Goal: Task Accomplishment & Management: Complete application form

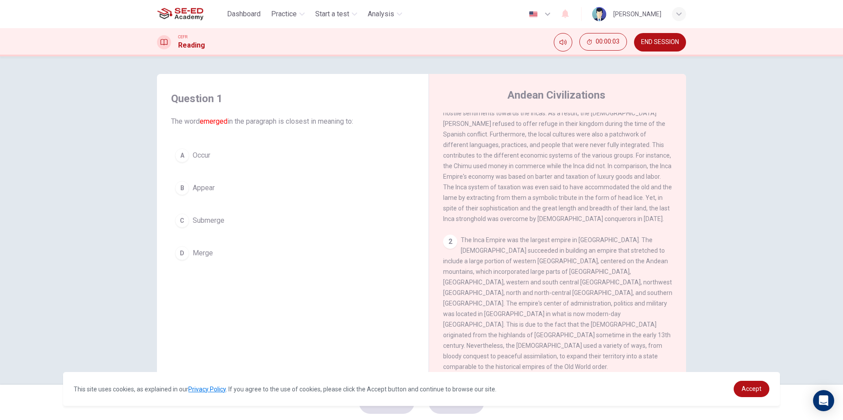
scroll to position [88, 0]
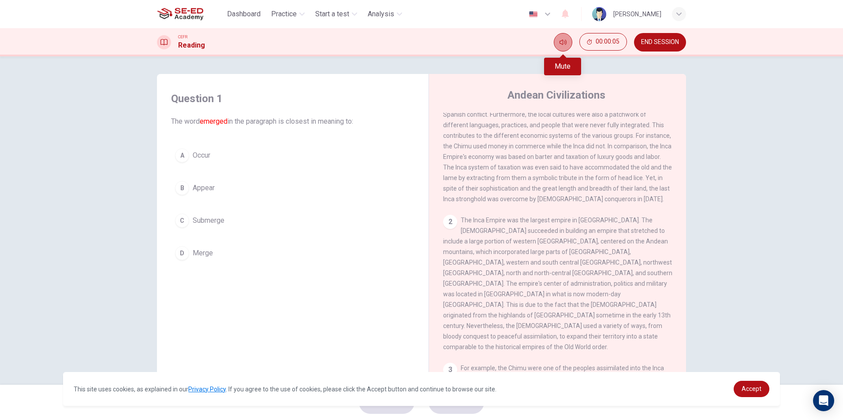
click at [561, 45] on icon "Mute" at bounding box center [562, 42] width 7 height 7
click at [561, 45] on icon "Unmute" at bounding box center [562, 42] width 7 height 7
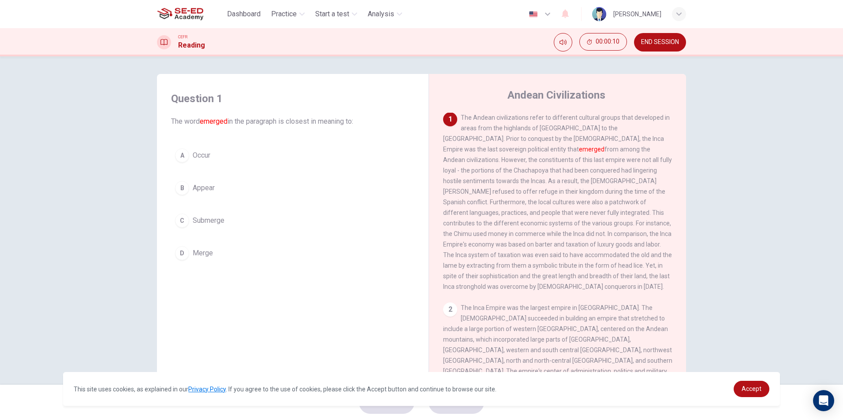
scroll to position [0, 0]
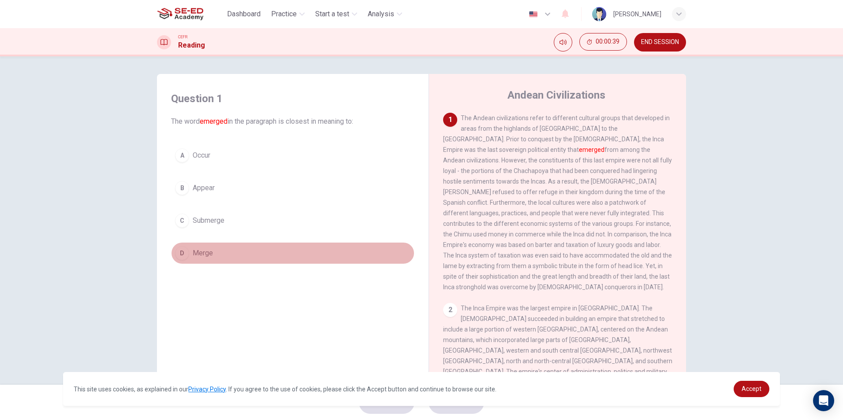
click at [204, 250] on span "Merge" at bounding box center [203, 253] width 20 height 11
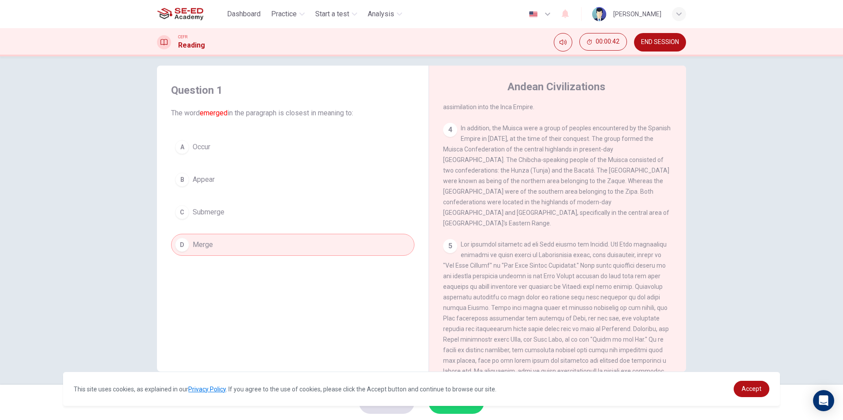
scroll to position [13, 0]
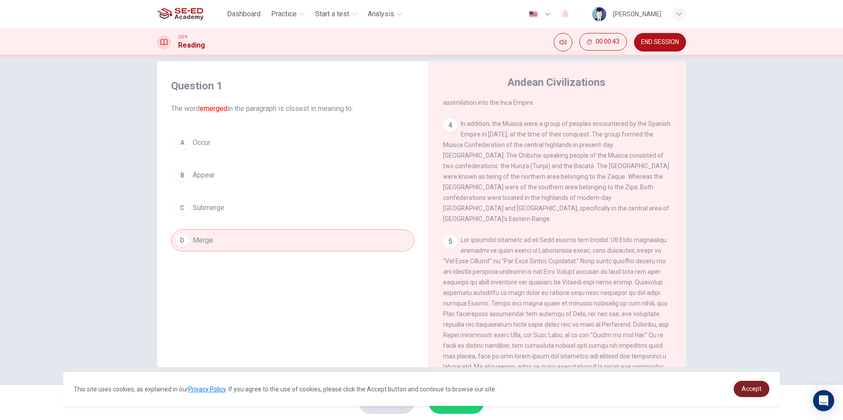
click at [746, 387] on span "Accept" at bounding box center [751, 389] width 20 height 7
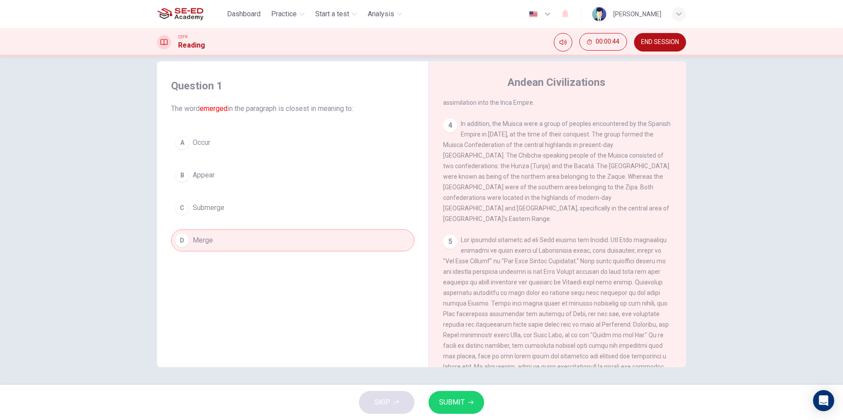
click at [441, 399] on span "SUBMIT" at bounding box center [452, 403] width 26 height 12
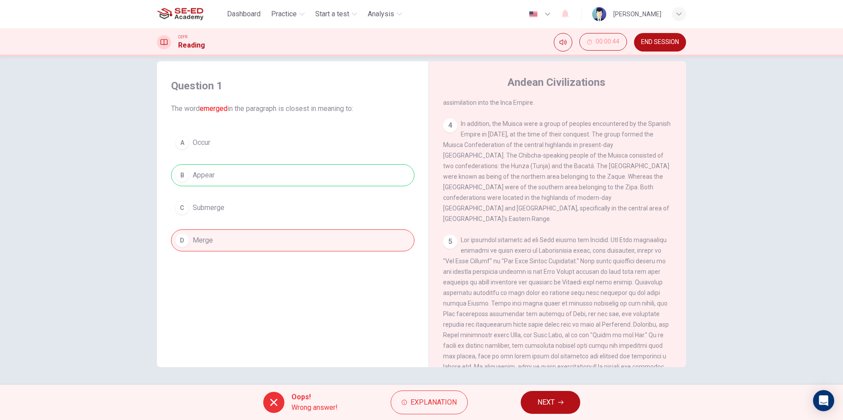
click at [542, 399] on span "NEXT" at bounding box center [545, 403] width 17 height 12
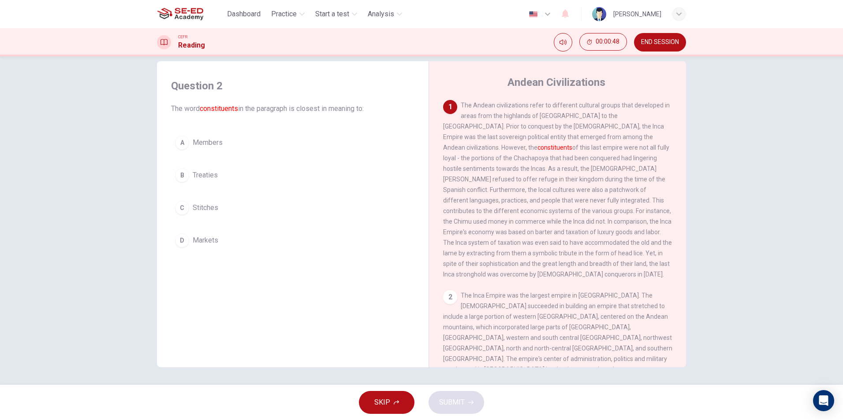
scroll to position [0, 0]
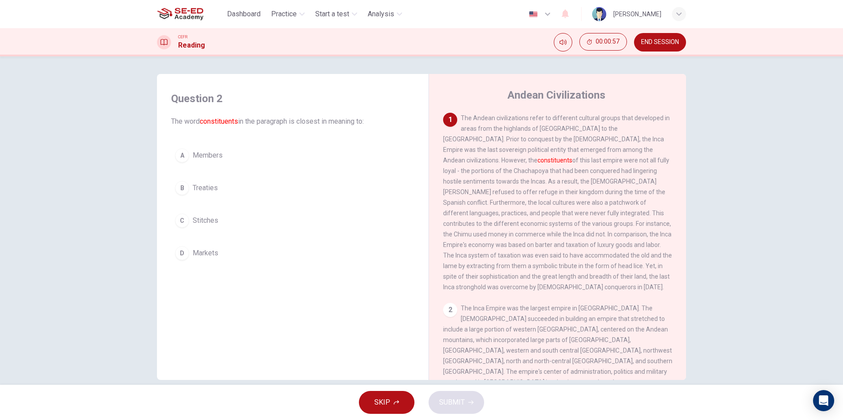
click at [184, 143] on div "Question 2 The word constituents in the paragraph is closest in meaning to: A M…" at bounding box center [292, 178] width 257 height 190
click at [204, 156] on span "Members" at bounding box center [208, 155] width 30 height 11
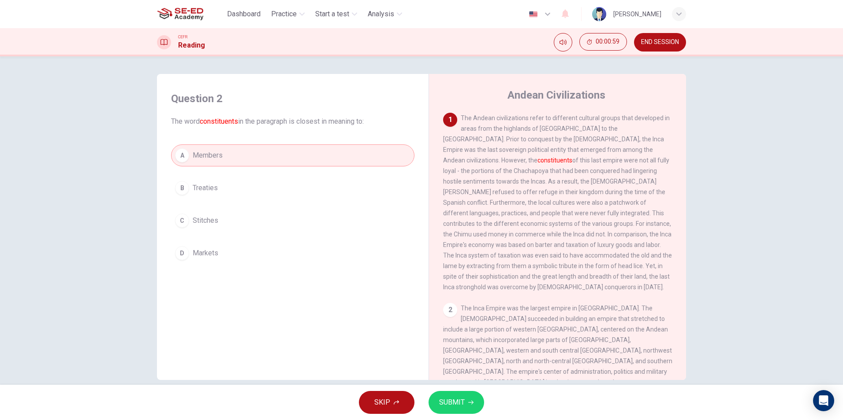
click at [463, 403] on span "SUBMIT" at bounding box center [452, 403] width 26 height 12
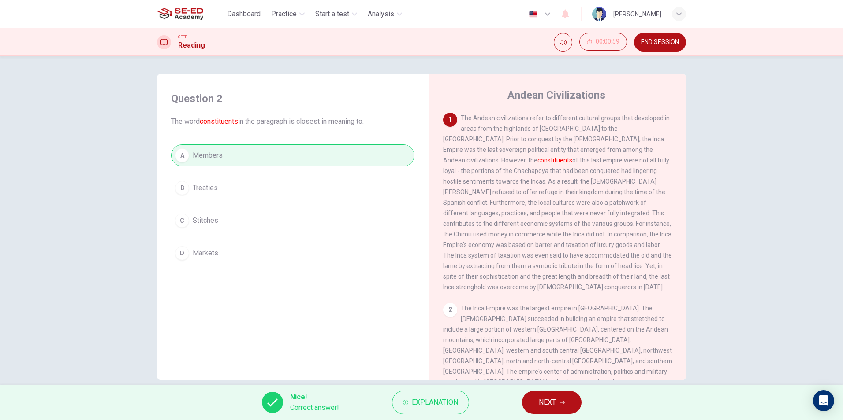
click at [541, 396] on button "NEXT" at bounding box center [551, 402] width 59 height 23
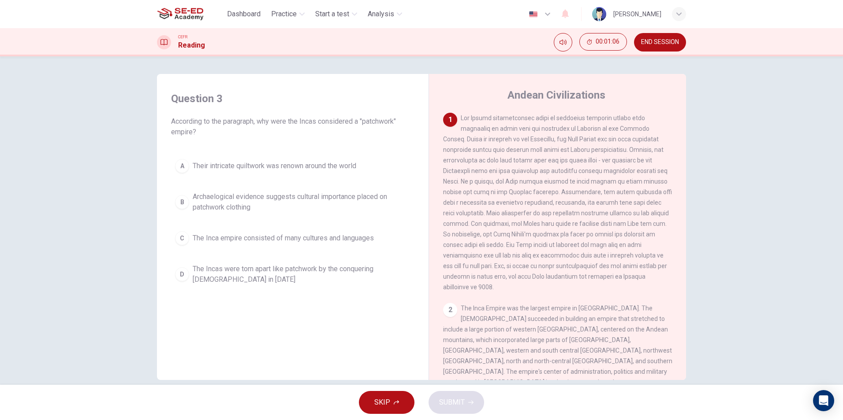
drag, startPoint x: 765, startPoint y: 194, endPoint x: 760, endPoint y: 194, distance: 4.8
click at [765, 194] on div "Question 3 According to the paragraph, why were the Incas considered a "patchwo…" at bounding box center [421, 220] width 843 height 329
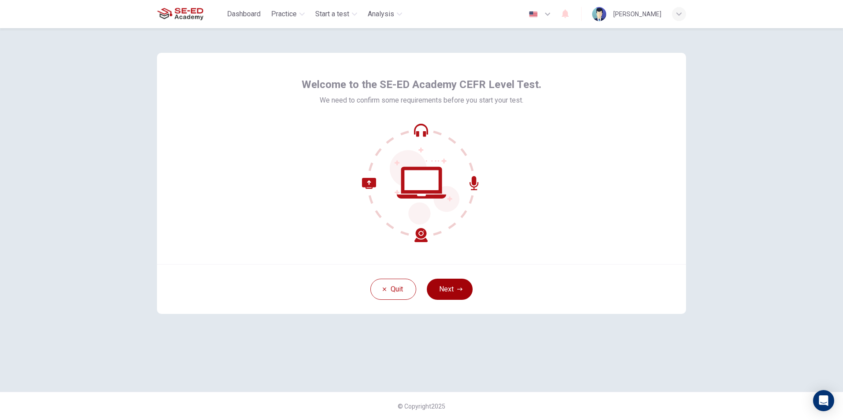
click at [461, 285] on button "Next" at bounding box center [450, 289] width 46 height 21
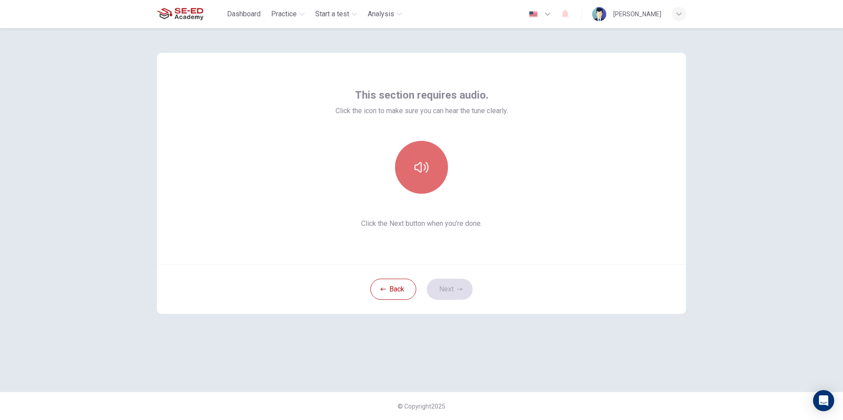
click at [419, 175] on button "button" at bounding box center [421, 167] width 53 height 53
click at [451, 283] on button "Next" at bounding box center [450, 289] width 46 height 21
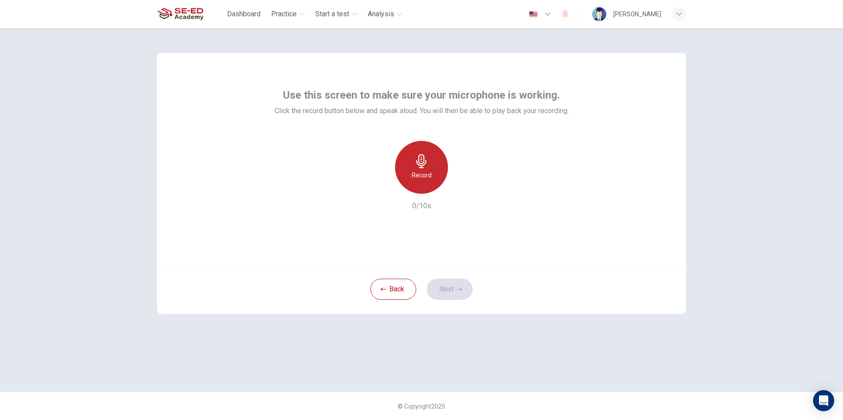
click at [421, 169] on div "Record" at bounding box center [421, 167] width 53 height 53
click at [463, 191] on icon "button" at bounding box center [461, 186] width 9 height 9
click at [379, 185] on icon "button" at bounding box center [380, 186] width 5 height 5
click at [418, 157] on icon "button" at bounding box center [421, 161] width 10 height 14
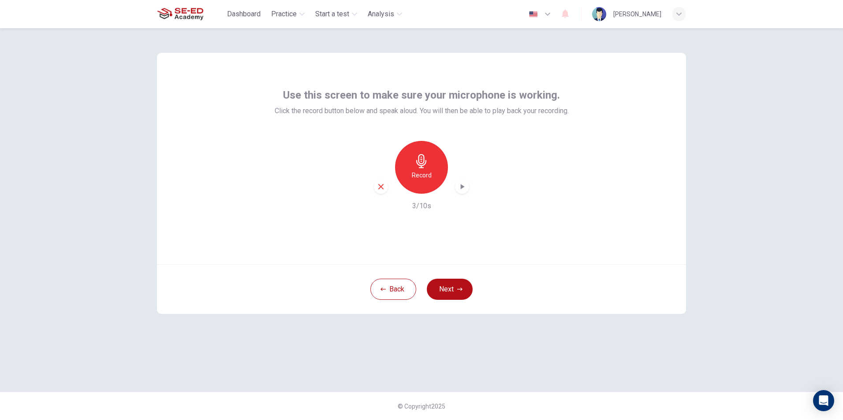
click at [469, 187] on div "Record 3/10s" at bounding box center [422, 176] width 294 height 71
click at [465, 188] on icon "button" at bounding box center [461, 186] width 9 height 9
click at [382, 186] on icon "button" at bounding box center [380, 186] width 5 height 5
click at [410, 171] on div "Record" at bounding box center [421, 167] width 53 height 53
click at [424, 168] on icon "button" at bounding box center [421, 161] width 10 height 14
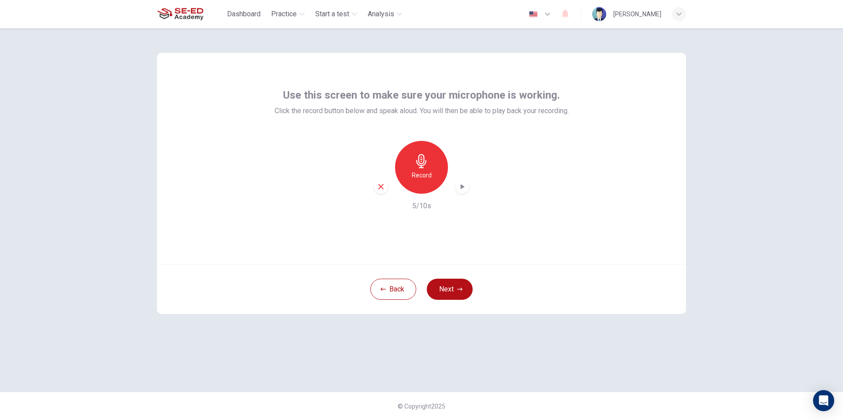
click at [460, 184] on icon "button" at bounding box center [461, 186] width 9 height 9
click at [446, 294] on button "Next" at bounding box center [450, 289] width 46 height 21
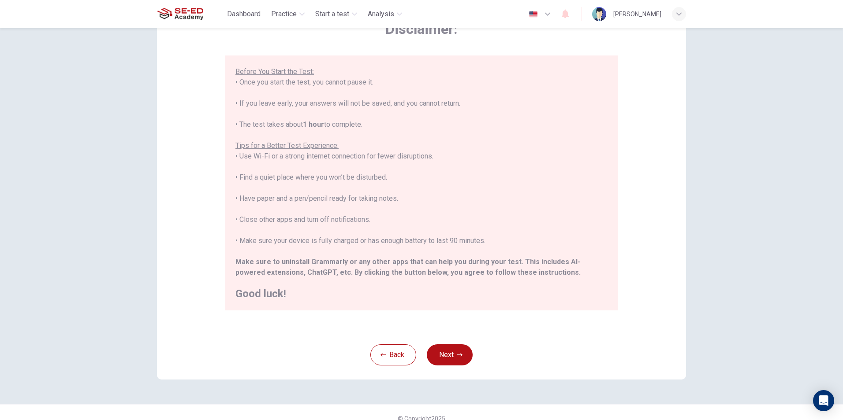
scroll to position [70, 0]
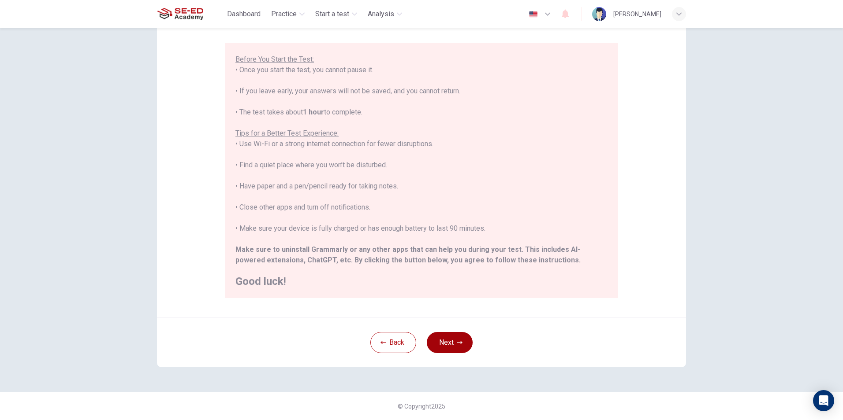
click at [442, 342] on button "Next" at bounding box center [450, 342] width 46 height 21
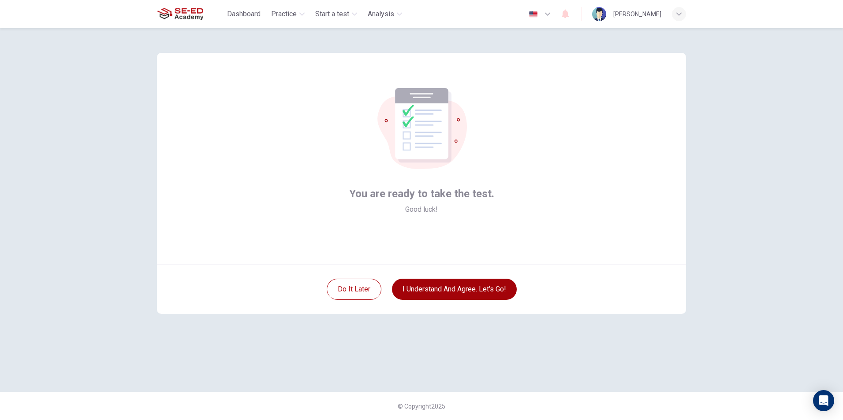
scroll to position [0, 0]
click at [450, 288] on button "I understand and agree. Let’s go!" at bounding box center [454, 289] width 125 height 21
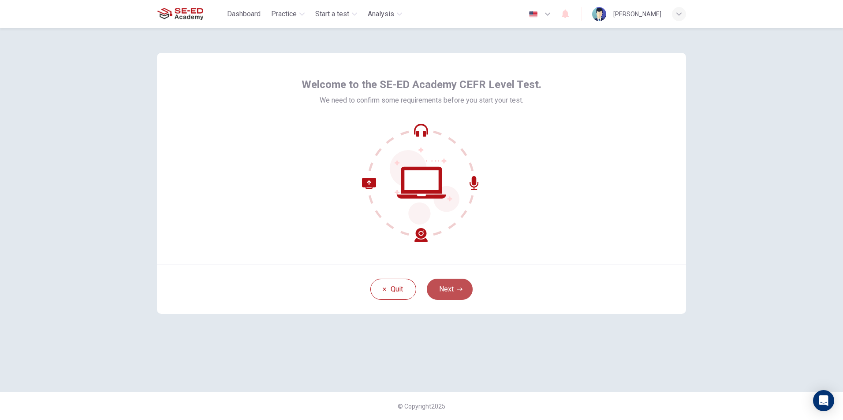
click at [465, 294] on button "Next" at bounding box center [450, 289] width 46 height 21
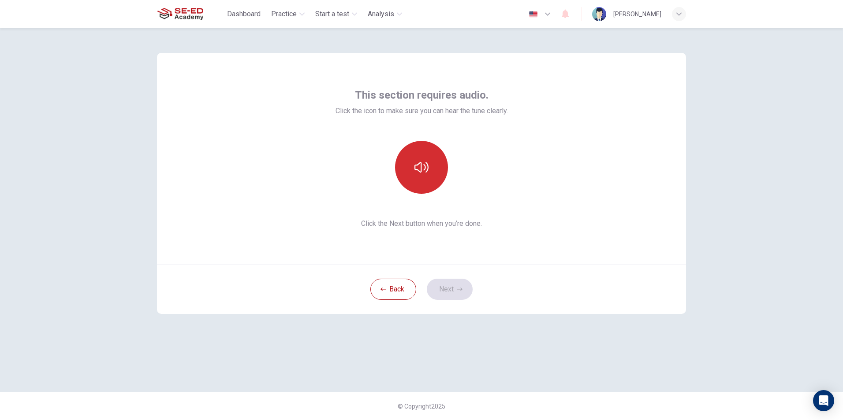
click at [418, 162] on icon "button" at bounding box center [421, 167] width 14 height 14
click at [450, 297] on button "Next" at bounding box center [450, 289] width 46 height 21
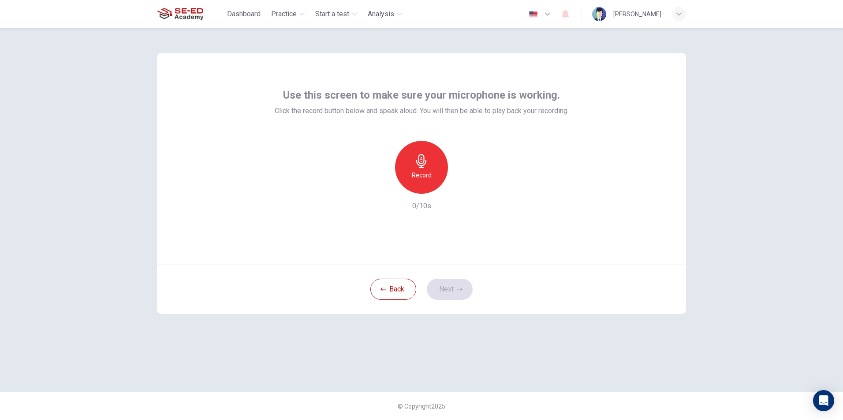
click at [426, 122] on div "Use this screen to make sure your microphone is working. Click the record butto…" at bounding box center [422, 149] width 294 height 123
click at [424, 153] on div "Record" at bounding box center [421, 167] width 53 height 53
click at [430, 171] on div "Stop" at bounding box center [421, 167] width 53 height 53
click at [462, 190] on icon "button" at bounding box center [461, 186] width 9 height 9
click at [445, 288] on button "Next" at bounding box center [450, 289] width 46 height 21
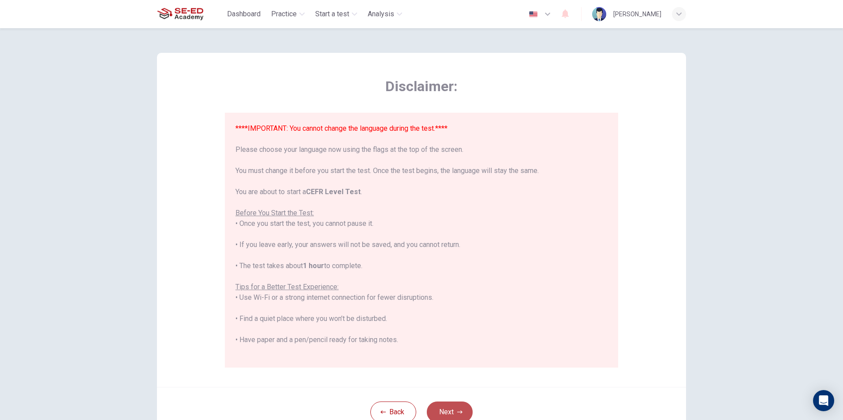
click at [443, 413] on button "Next" at bounding box center [450, 412] width 46 height 21
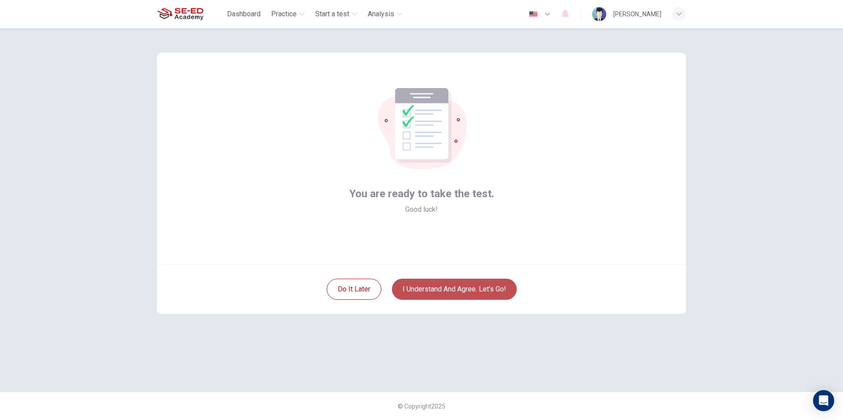
click at [451, 285] on button "I understand and agree. Let’s go!" at bounding box center [454, 289] width 125 height 21
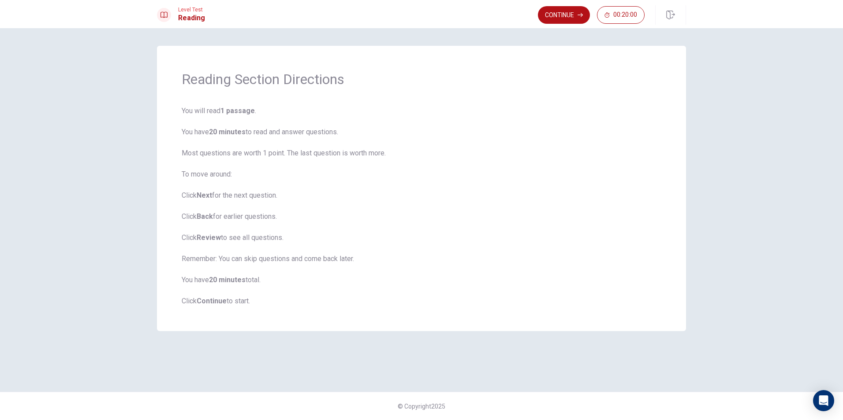
click at [172, 67] on div "Reading Section Directions You will read 1 passage . You have 20 minutes to rea…" at bounding box center [421, 189] width 529 height 286
click at [558, 10] on button "Continue" at bounding box center [564, 15] width 52 height 18
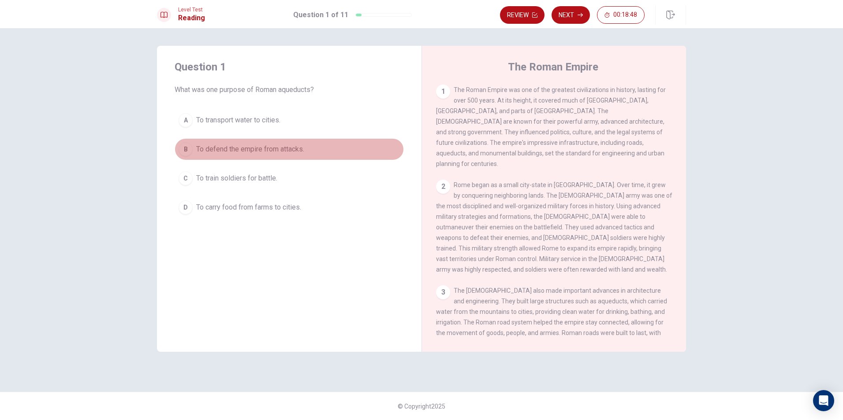
click at [262, 149] on span "To defend the empire from attacks." at bounding box center [250, 149] width 108 height 11
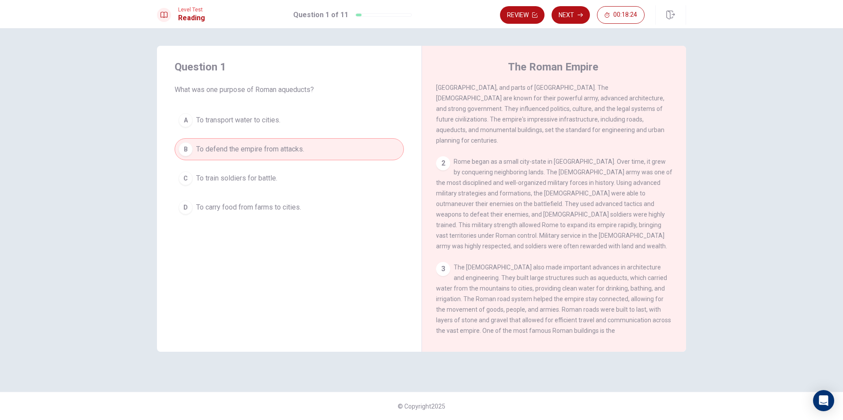
scroll to position [44, 0]
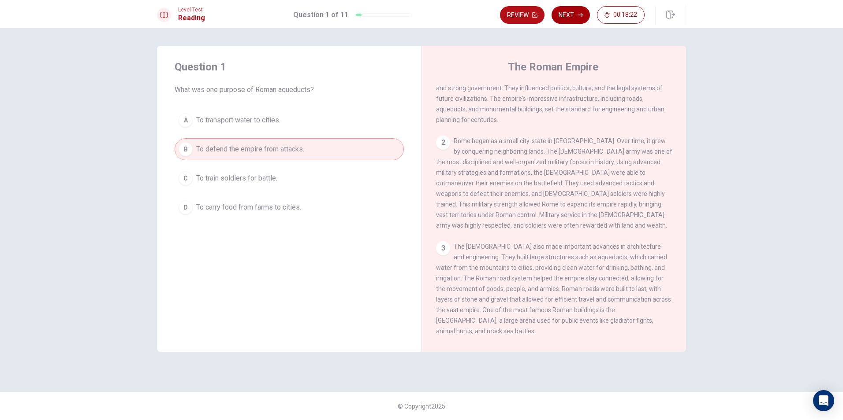
click at [565, 15] on button "Next" at bounding box center [570, 15] width 38 height 18
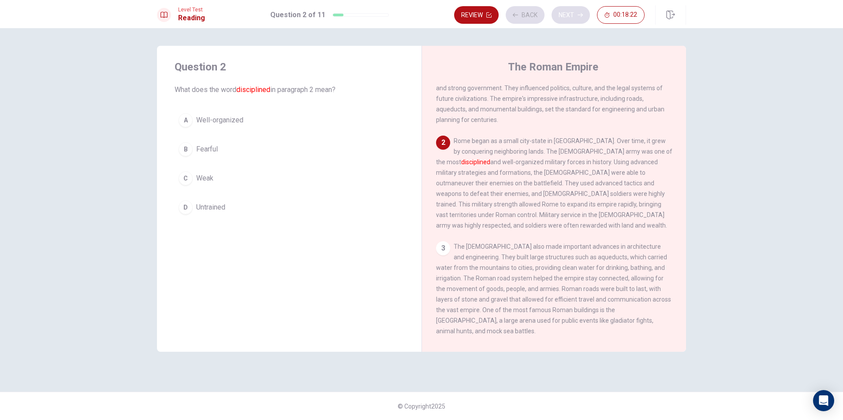
scroll to position [88, 0]
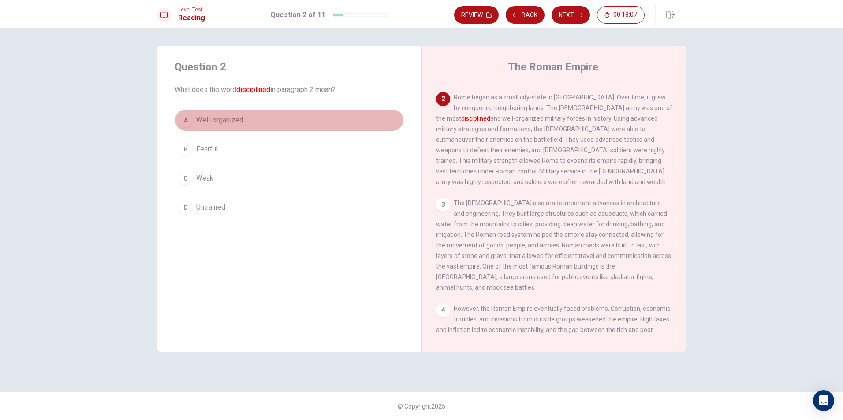
click at [222, 117] on span "Well-organized" at bounding box center [219, 120] width 47 height 11
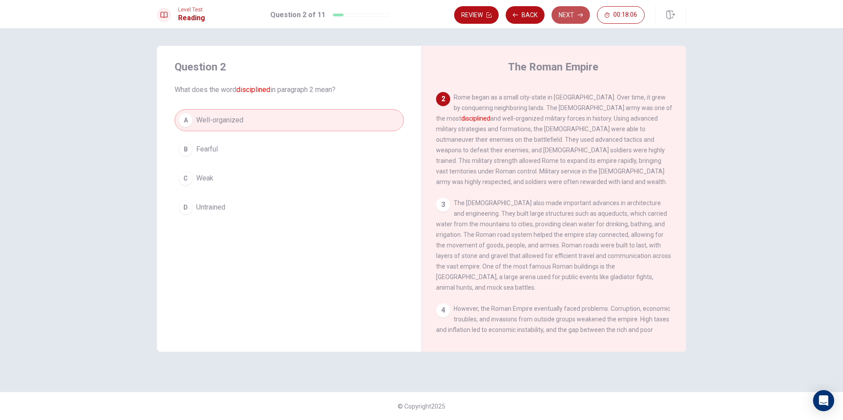
click at [559, 13] on button "Next" at bounding box center [570, 15] width 38 height 18
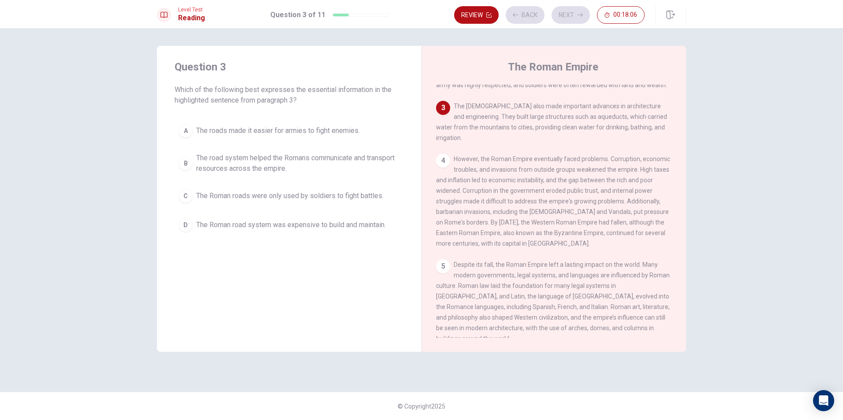
scroll to position [185, 0]
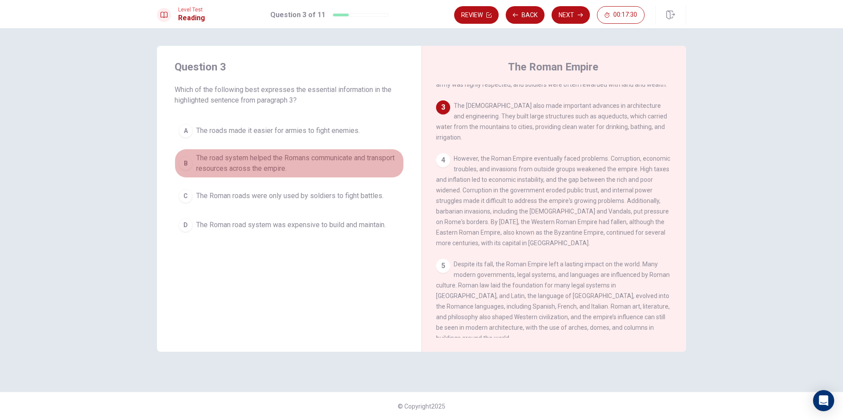
click at [357, 159] on span "The road system helped the Romans communicate and transport resources across th…" at bounding box center [298, 163] width 204 height 21
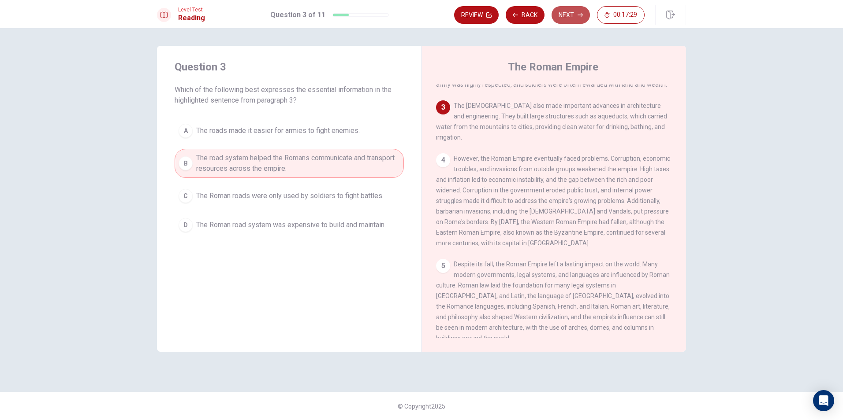
click at [565, 17] on button "Next" at bounding box center [570, 15] width 38 height 18
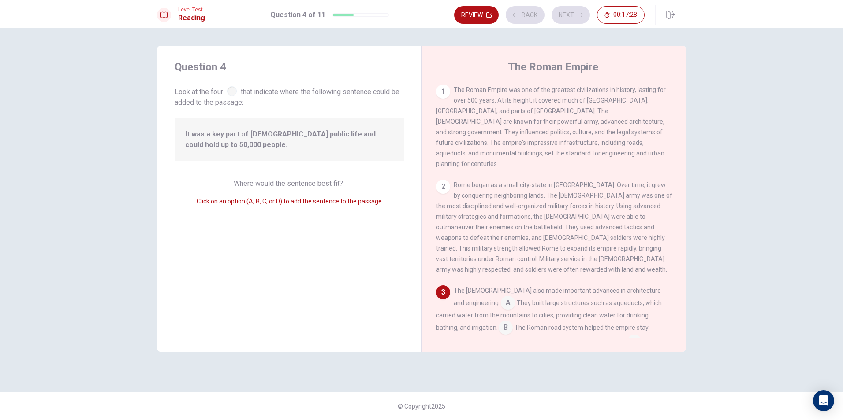
scroll to position [141, 0]
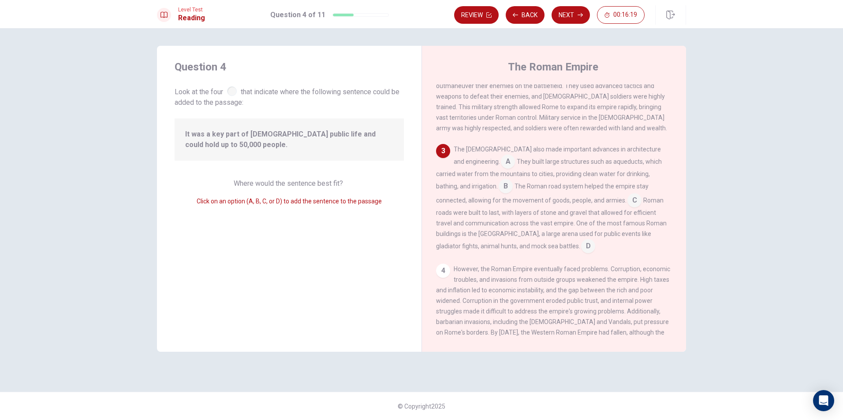
click at [627, 194] on input at bounding box center [634, 201] width 14 height 14
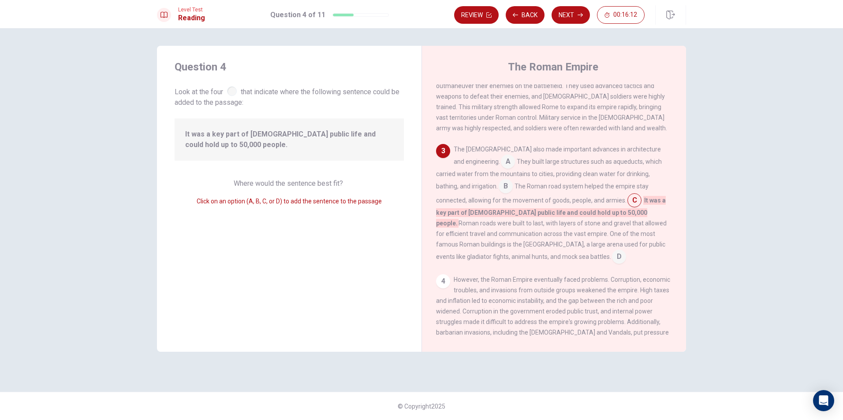
click at [627, 198] on input at bounding box center [634, 201] width 14 height 14
click at [612, 251] on input at bounding box center [619, 258] width 14 height 14
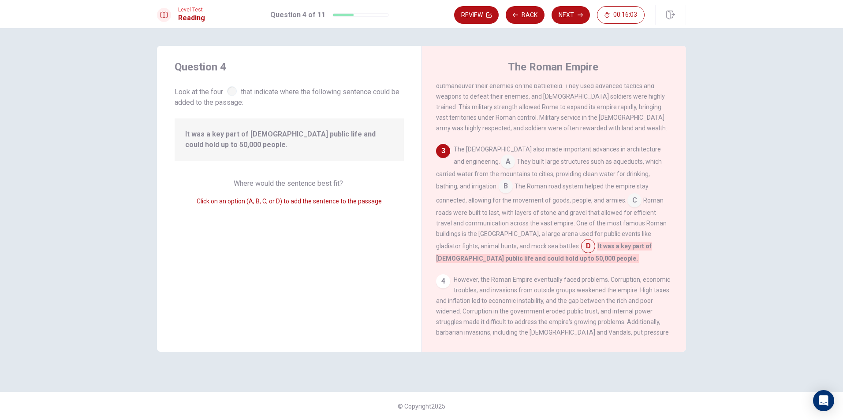
click at [501, 156] on input at bounding box center [508, 163] width 14 height 14
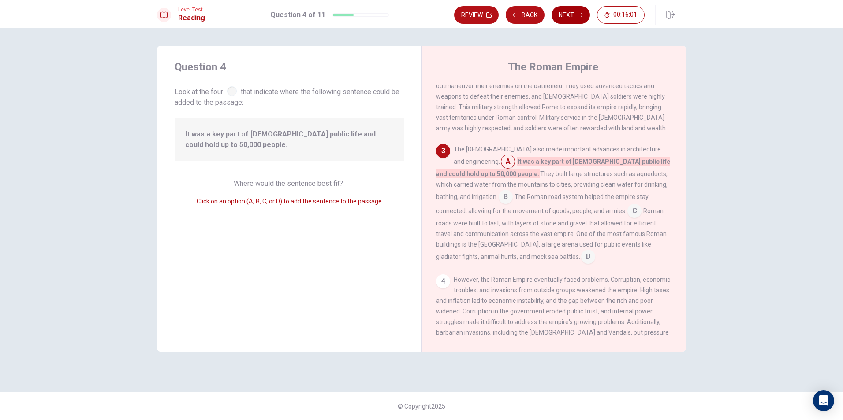
click at [564, 8] on button "Next" at bounding box center [570, 15] width 38 height 18
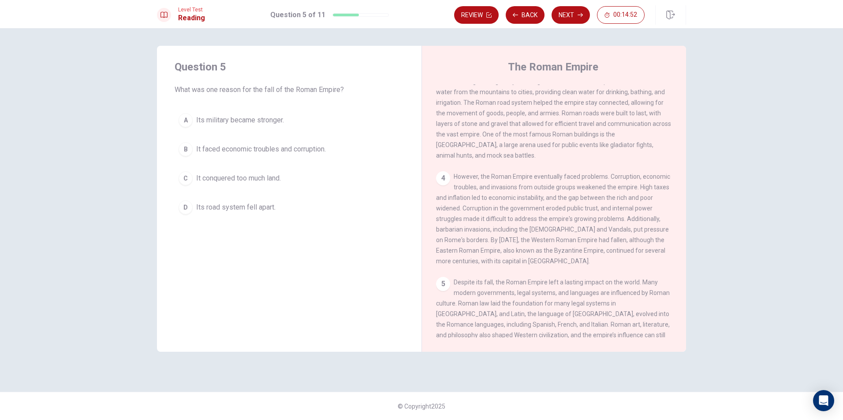
scroll to position [220, 0]
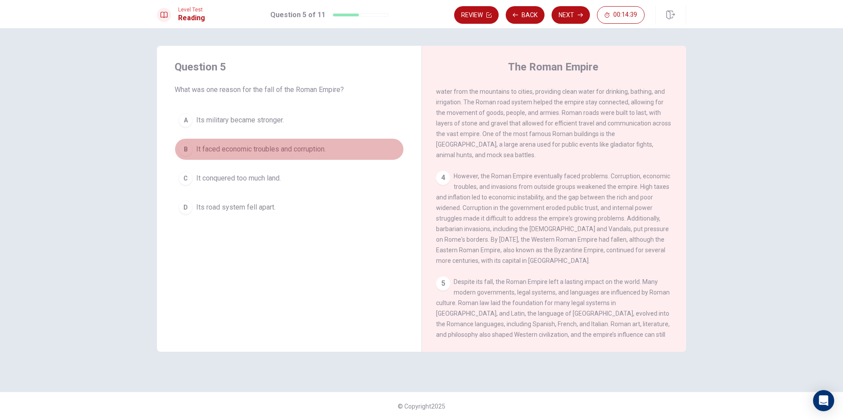
click at [323, 153] on span "It faced economic troubles and corruption." at bounding box center [261, 149] width 130 height 11
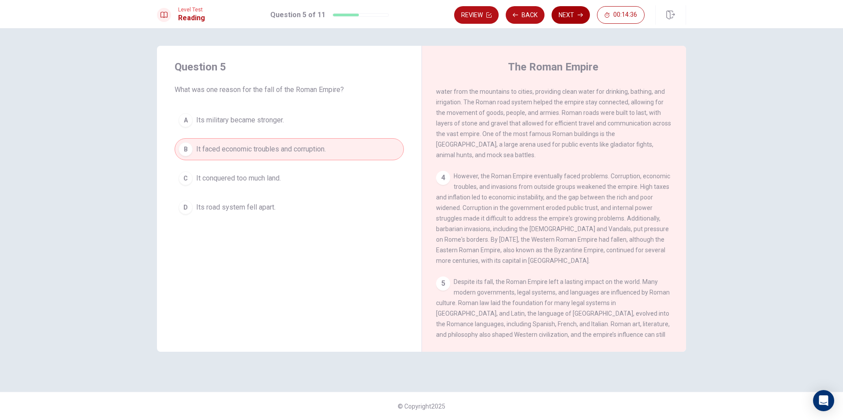
click at [569, 15] on button "Next" at bounding box center [570, 15] width 38 height 18
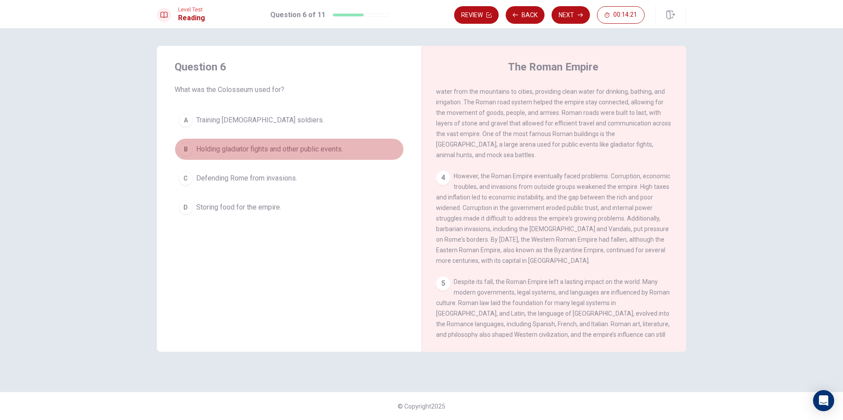
click at [276, 146] on span "Holding gladiator fights and other public events." at bounding box center [269, 149] width 147 height 11
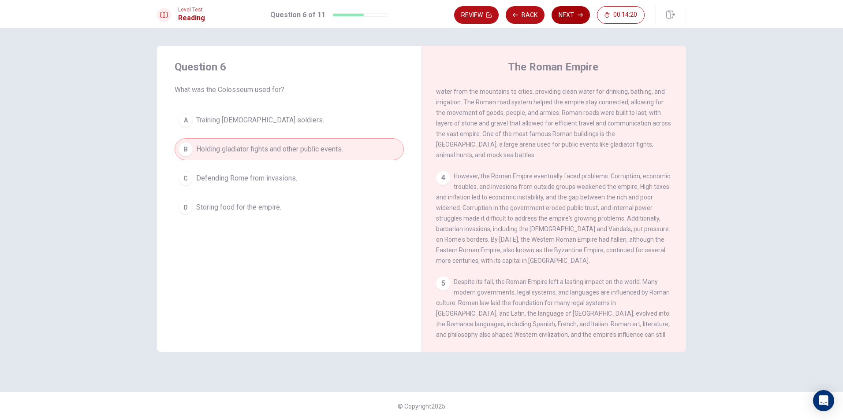
click at [576, 19] on button "Next" at bounding box center [570, 15] width 38 height 18
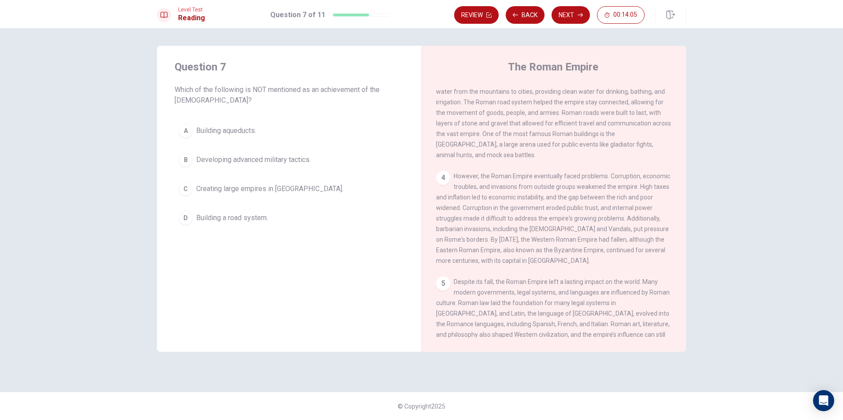
click at [278, 186] on span "Creating large empires in [GEOGRAPHIC_DATA]." at bounding box center [269, 189] width 147 height 11
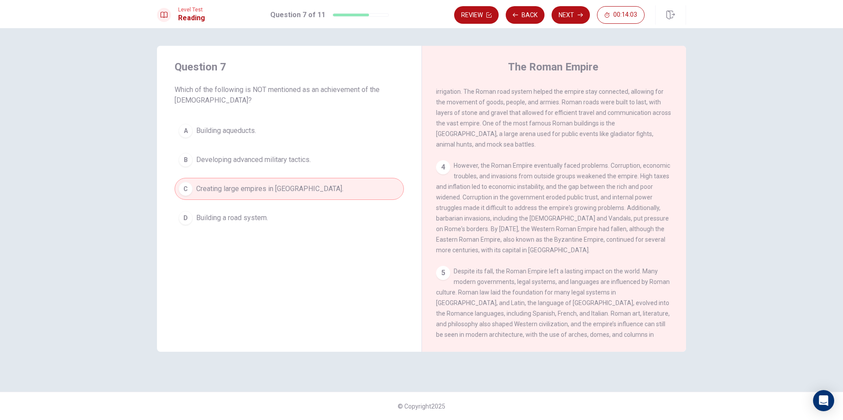
scroll to position [240, 0]
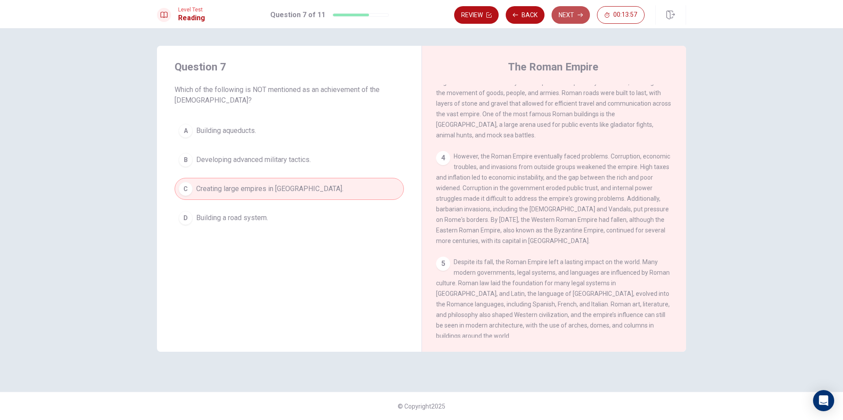
click at [576, 13] on button "Next" at bounding box center [570, 15] width 38 height 18
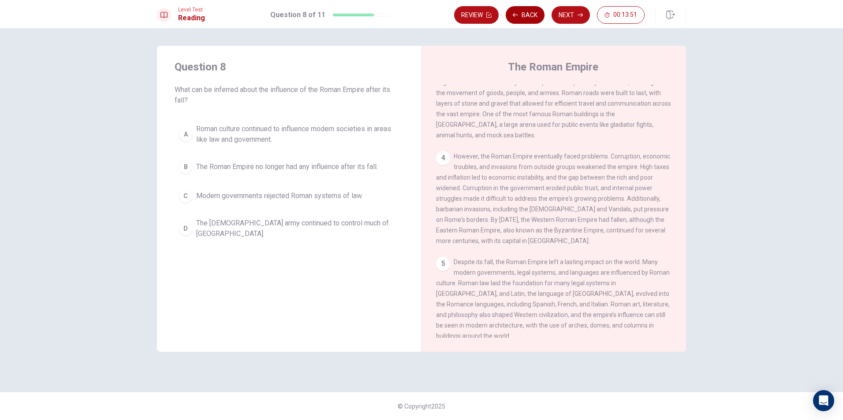
click at [523, 8] on button "Back" at bounding box center [524, 15] width 39 height 18
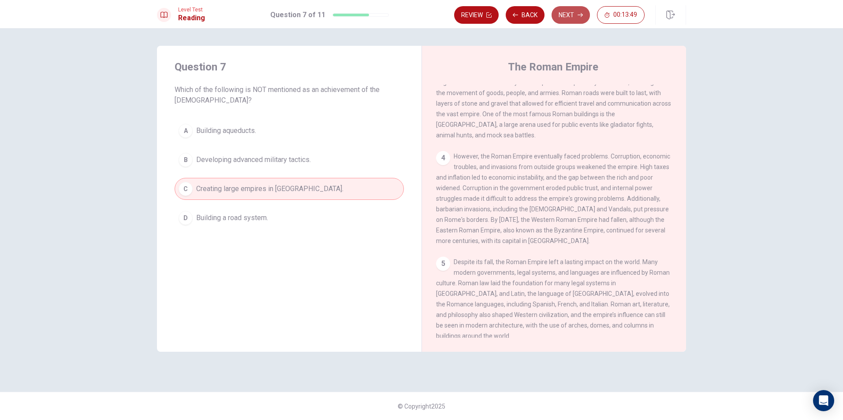
click at [576, 17] on button "Next" at bounding box center [570, 15] width 38 height 18
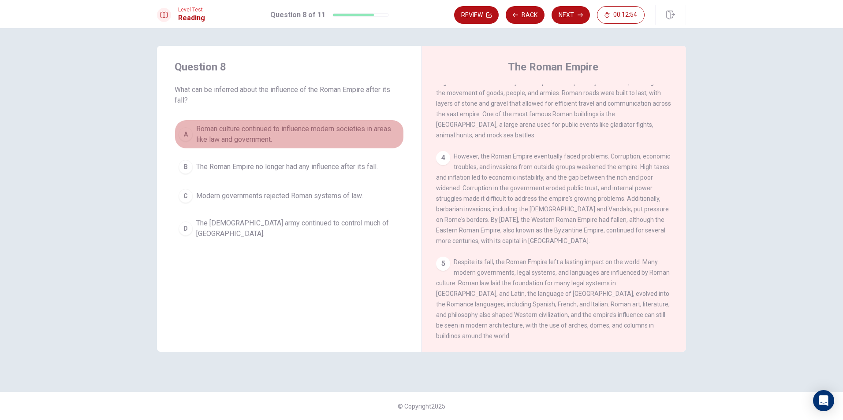
click at [214, 141] on span "Roman culture continued to influence modern societies in areas like law and gov…" at bounding box center [298, 134] width 204 height 21
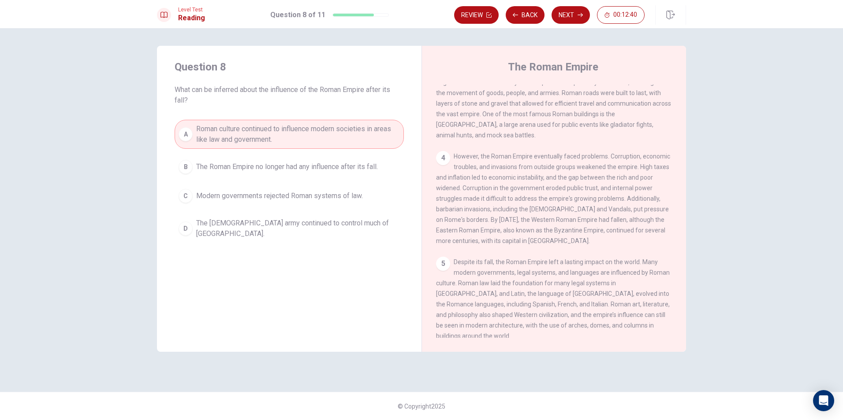
click at [247, 198] on span "Modern governments rejected Roman systems of law." at bounding box center [279, 196] width 167 height 11
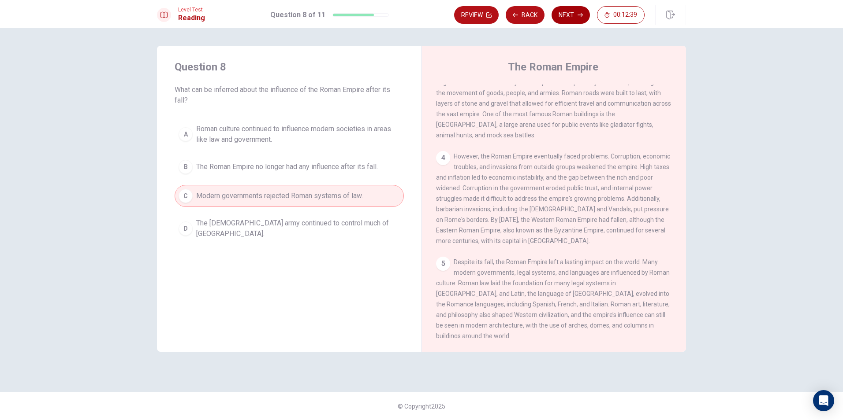
click at [564, 11] on button "Next" at bounding box center [570, 15] width 38 height 18
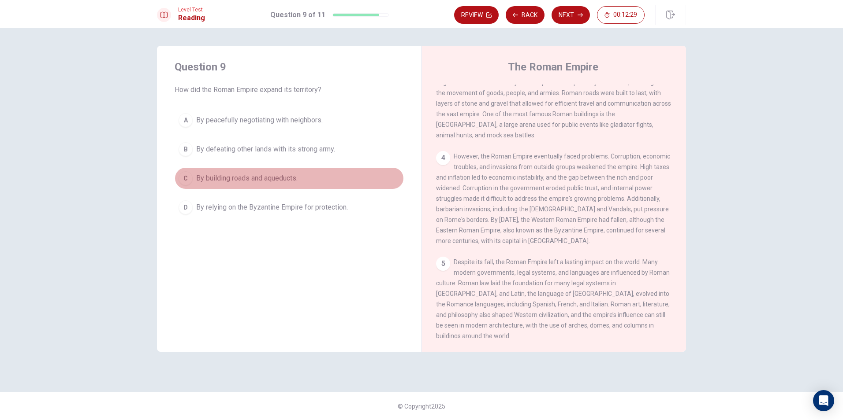
click at [270, 179] on span "By building roads and aqueducts." at bounding box center [246, 178] width 101 height 11
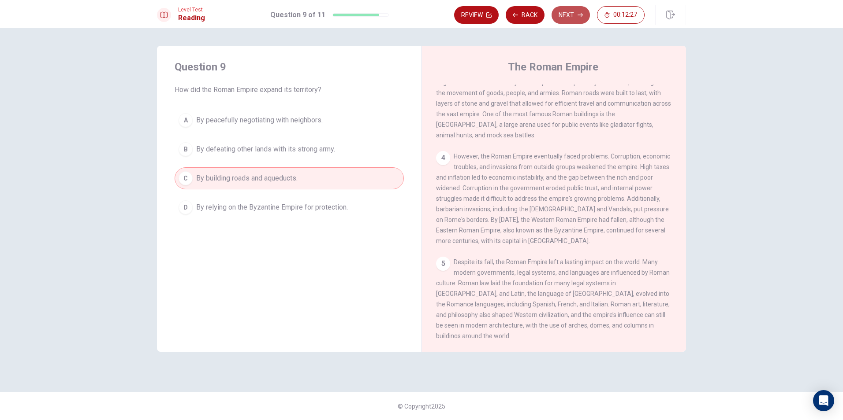
click at [568, 13] on button "Next" at bounding box center [570, 15] width 38 height 18
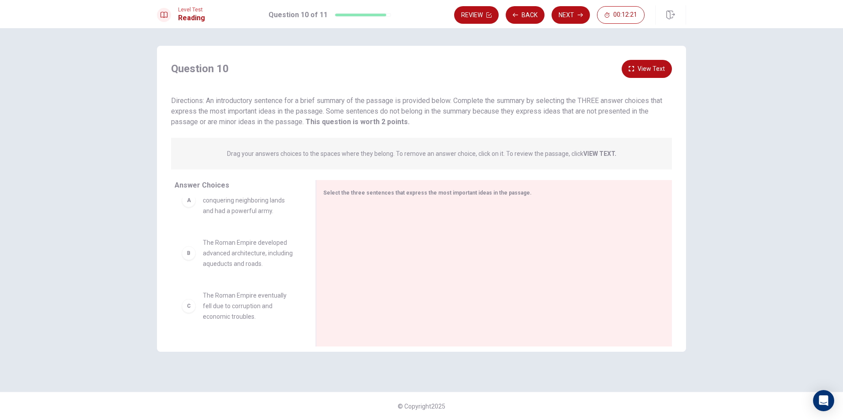
scroll to position [0, 0]
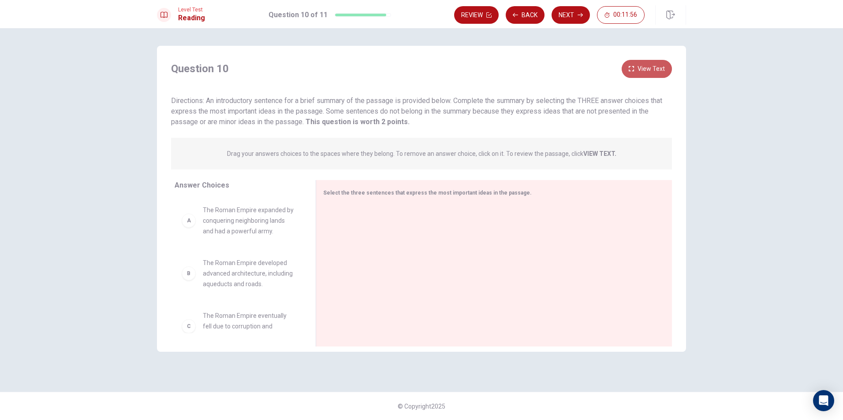
click at [654, 65] on button "View Text" at bounding box center [646, 69] width 50 height 18
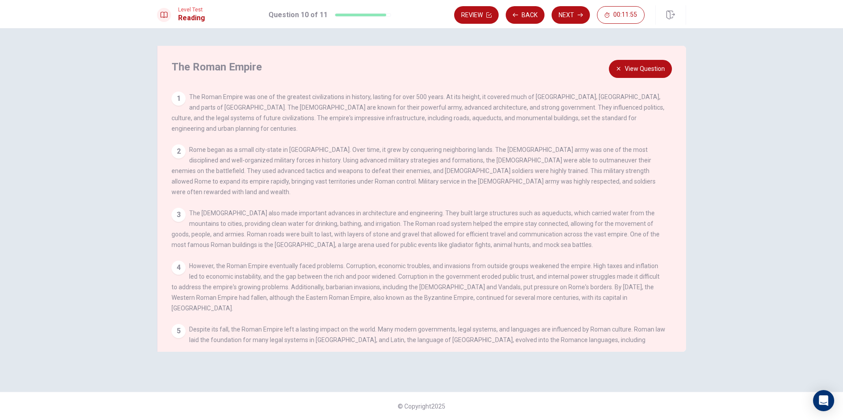
click at [646, 68] on button "View Question" at bounding box center [640, 69] width 63 height 18
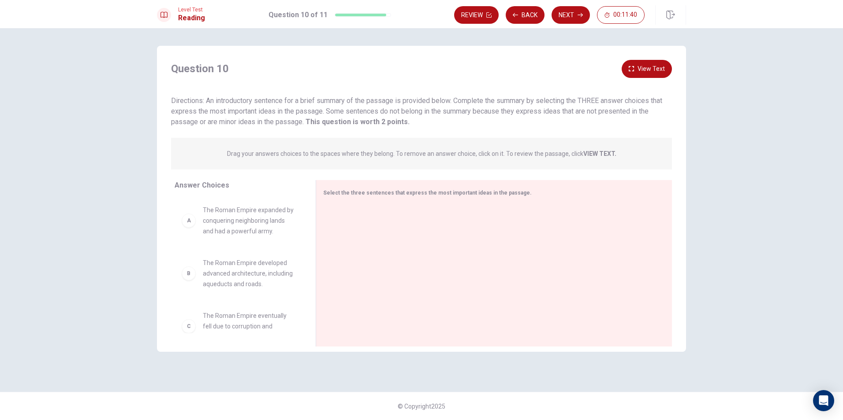
click at [653, 70] on button "View Text" at bounding box center [646, 69] width 50 height 18
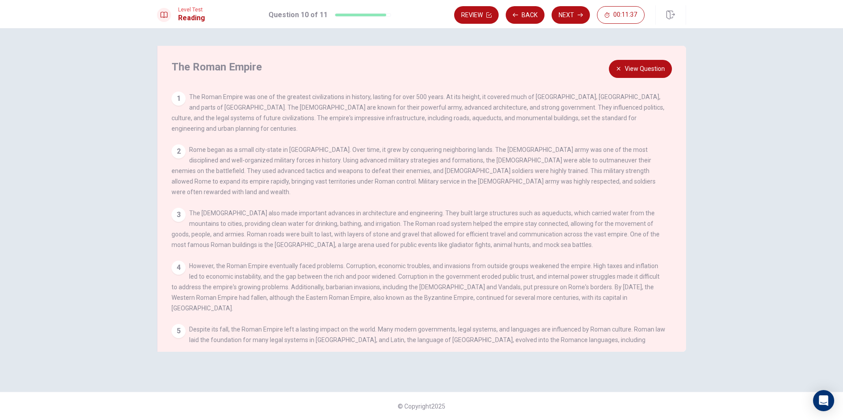
click at [170, 95] on div "The Roman Empire View Question 1 The Roman Empire was one of the greatest civil…" at bounding box center [421, 199] width 529 height 306
drag, startPoint x: 175, startPoint y: 97, endPoint x: 264, endPoint y: 118, distance: 92.4
click at [264, 118] on div "1 The Roman Empire was one of the greatest civilizations in history, lasting fo…" at bounding box center [418, 113] width 494 height 42
click at [637, 73] on button "View Question" at bounding box center [640, 69] width 63 height 18
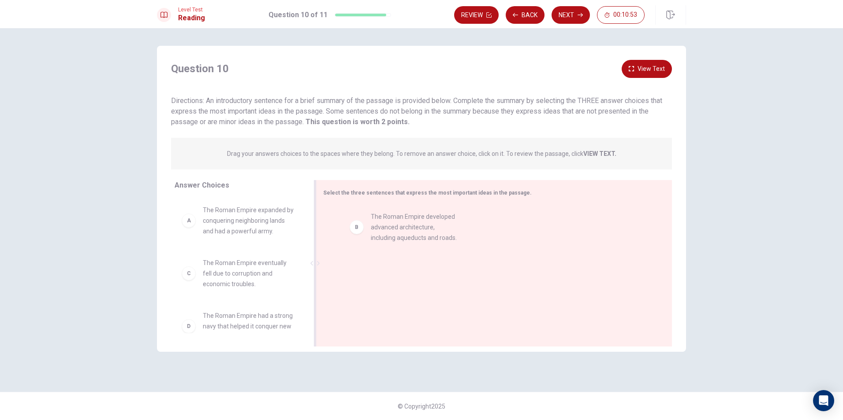
drag, startPoint x: 232, startPoint y: 273, endPoint x: 403, endPoint y: 226, distance: 176.9
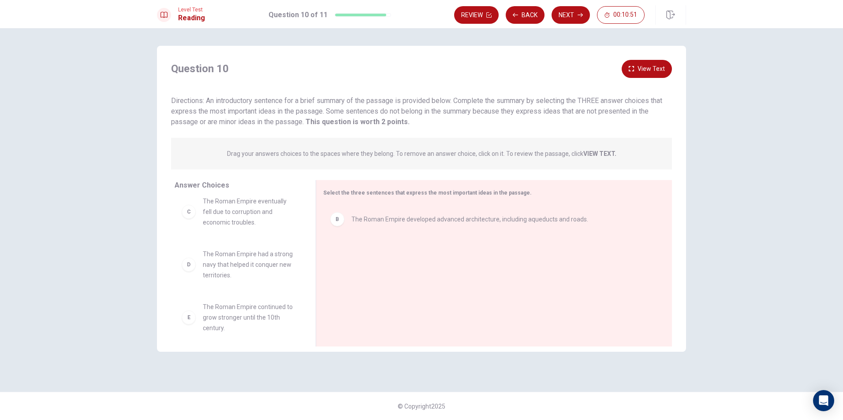
scroll to position [122, 0]
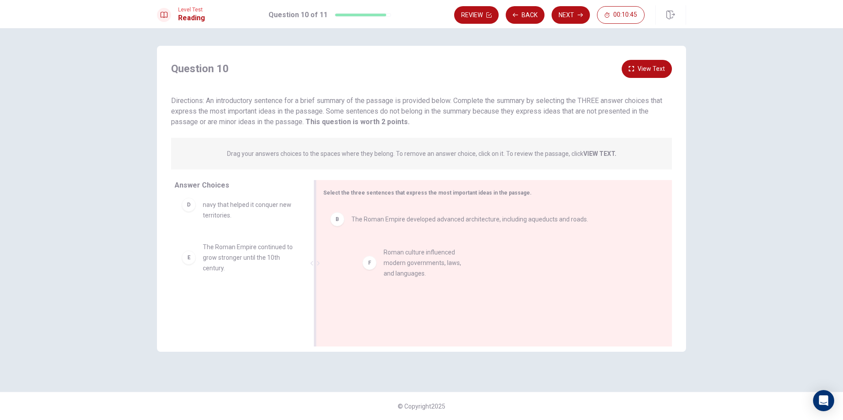
drag, startPoint x: 250, startPoint y: 317, endPoint x: 435, endPoint y: 268, distance: 191.6
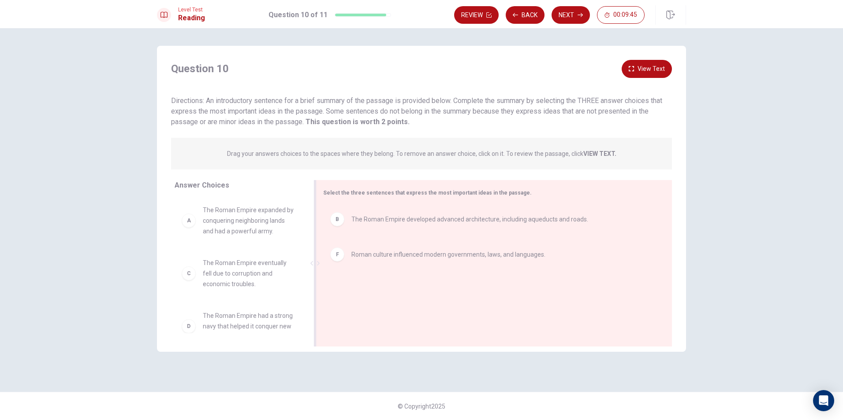
drag, startPoint x: 239, startPoint y: 190, endPoint x: 419, endPoint y: 268, distance: 195.6
click at [419, 268] on div "Answer Choices A The Roman Empire expanded by conquering neighboring lands and …" at bounding box center [421, 265] width 529 height 171
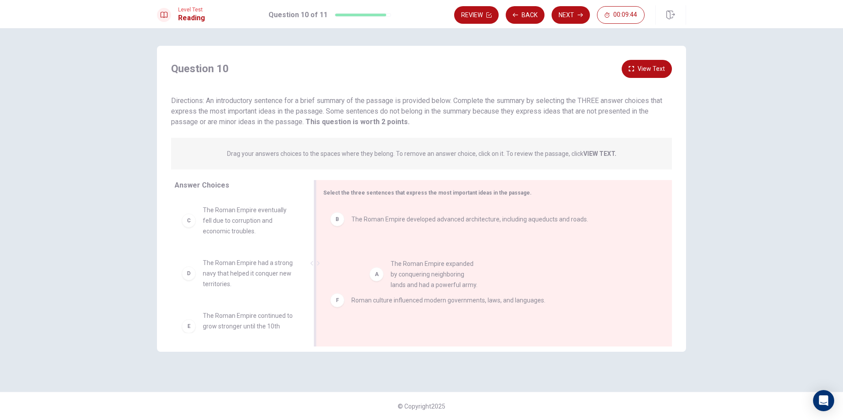
drag, startPoint x: 242, startPoint y: 228, endPoint x: 440, endPoint y: 284, distance: 205.9
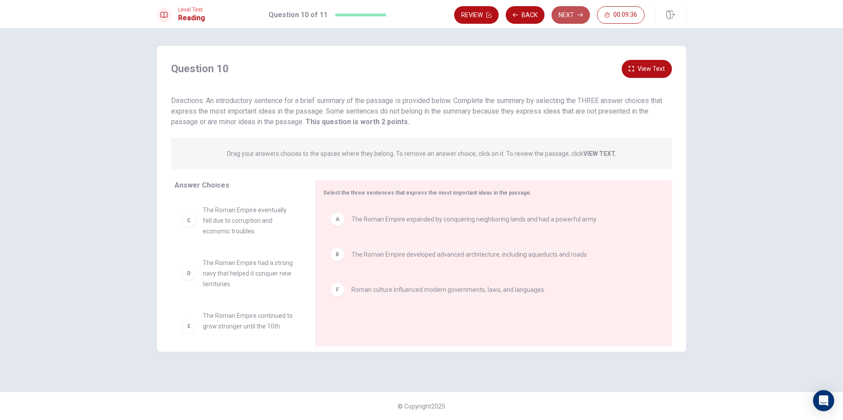
click at [576, 16] on button "Next" at bounding box center [570, 15] width 38 height 18
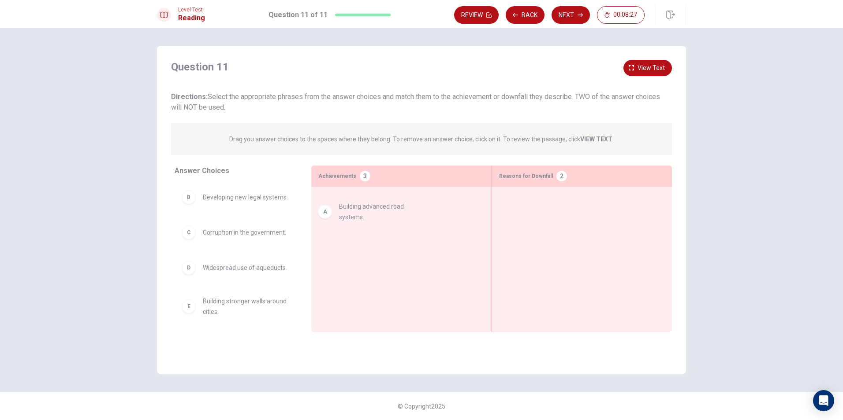
drag, startPoint x: 241, startPoint y: 197, endPoint x: 392, endPoint y: 208, distance: 151.6
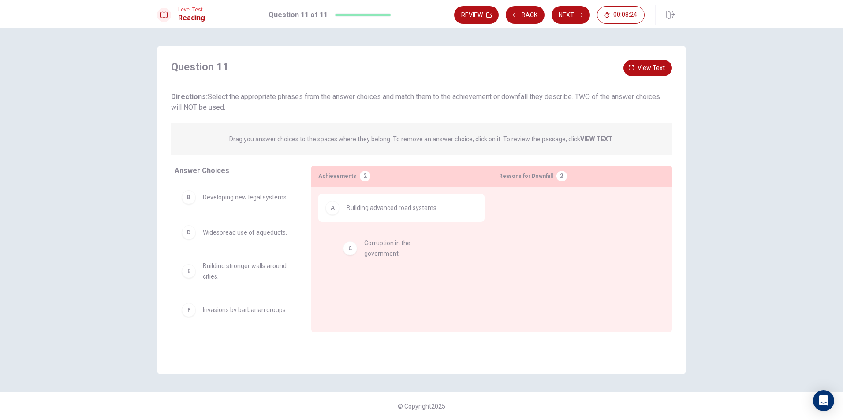
drag, startPoint x: 245, startPoint y: 245, endPoint x: 403, endPoint y: 248, distance: 158.2
drag, startPoint x: 388, startPoint y: 245, endPoint x: 221, endPoint y: 235, distance: 167.3
drag, startPoint x: 263, startPoint y: 240, endPoint x: 617, endPoint y: 265, distance: 355.2
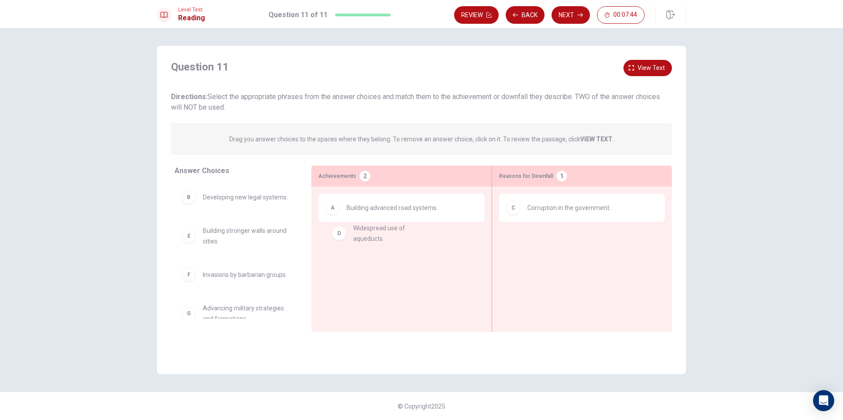
drag, startPoint x: 271, startPoint y: 245, endPoint x: 412, endPoint y: 238, distance: 141.2
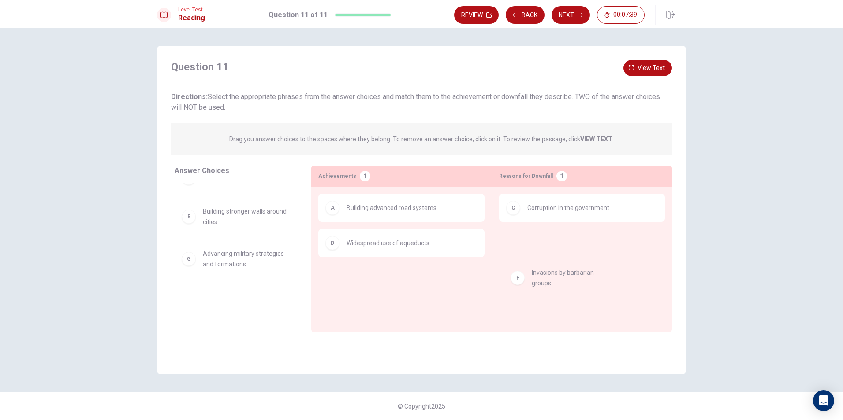
drag, startPoint x: 259, startPoint y: 261, endPoint x: 598, endPoint y: 273, distance: 339.1
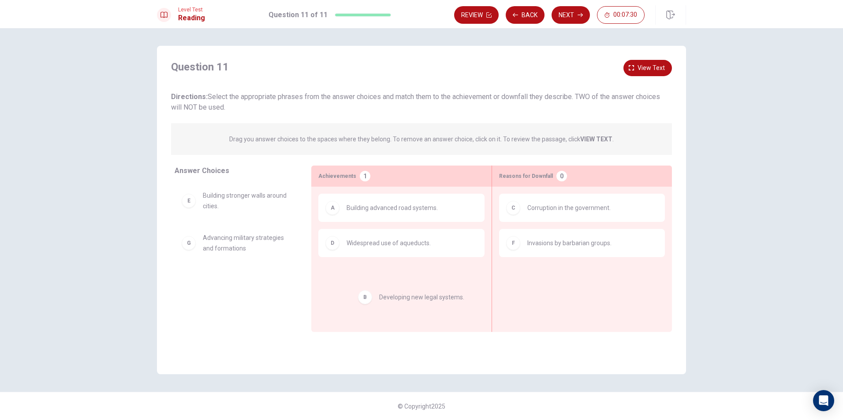
drag, startPoint x: 253, startPoint y: 204, endPoint x: 434, endPoint y: 303, distance: 206.5
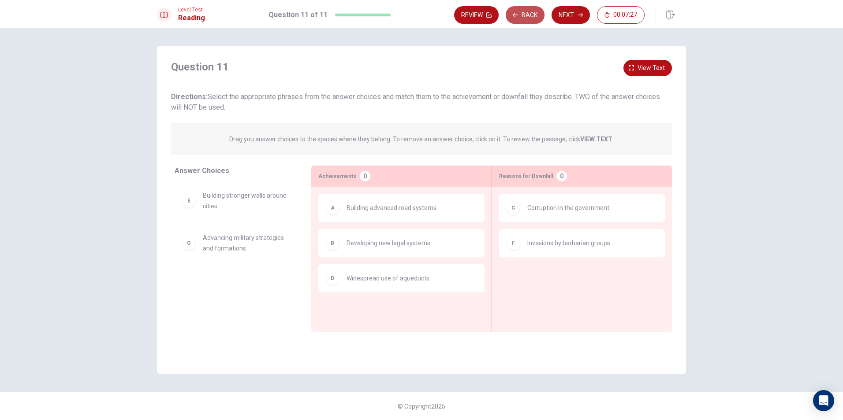
click at [532, 14] on button "Back" at bounding box center [524, 15] width 39 height 18
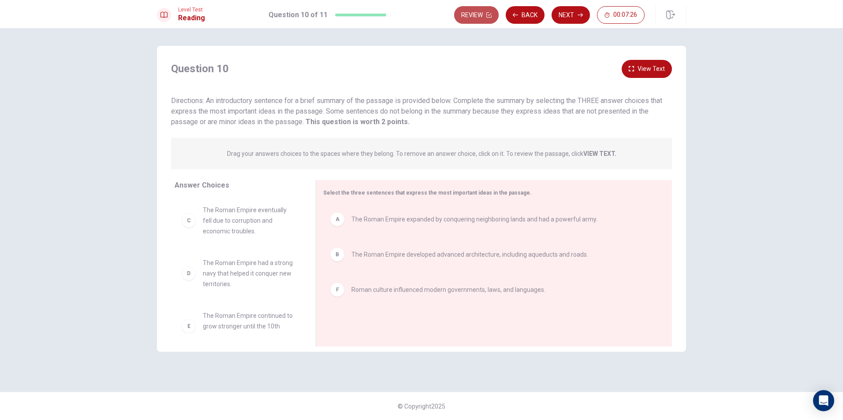
click at [459, 7] on button "Review" at bounding box center [476, 15] width 45 height 18
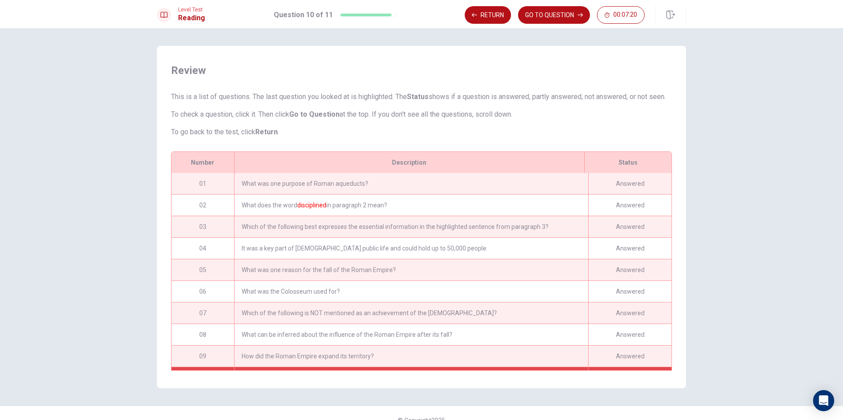
click at [390, 194] on div "What was one purpose of Roman aqueducts?" at bounding box center [411, 183] width 354 height 21
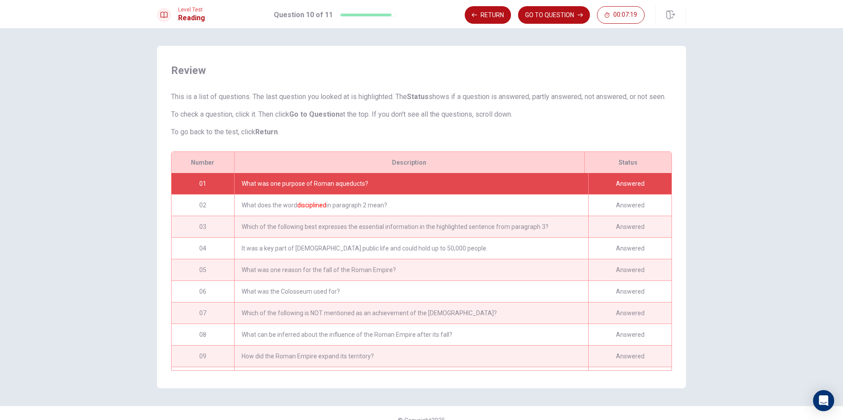
click at [639, 192] on div "Answered" at bounding box center [629, 183] width 83 height 21
click at [628, 192] on div "Answered" at bounding box center [629, 183] width 83 height 21
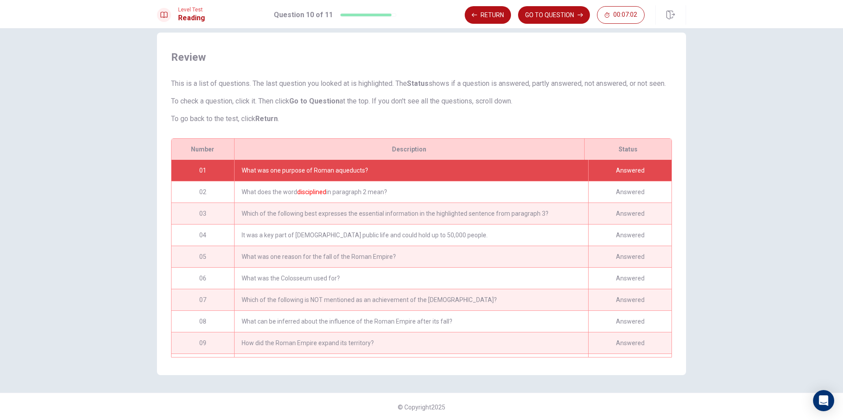
scroll to position [25, 0]
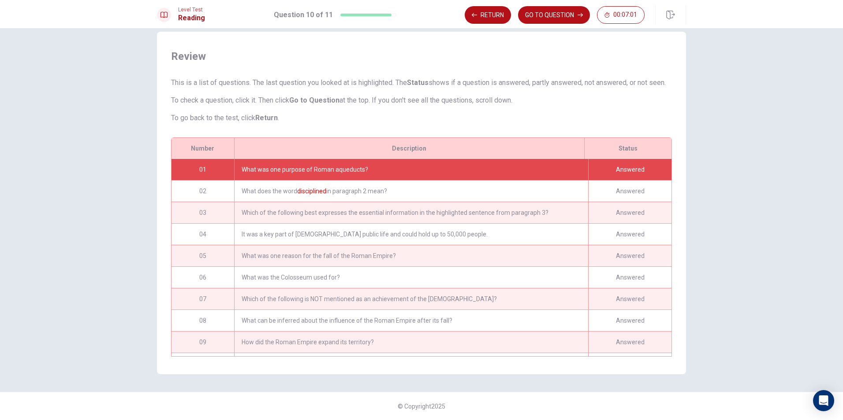
click at [641, 170] on div "Answered" at bounding box center [629, 169] width 83 height 21
drag, startPoint x: 595, startPoint y: 167, endPoint x: 589, endPoint y: 131, distance: 36.2
click at [595, 161] on div "Answered" at bounding box center [629, 169] width 83 height 21
click at [537, 11] on button "GO TO QUESTION" at bounding box center [554, 15] width 72 height 18
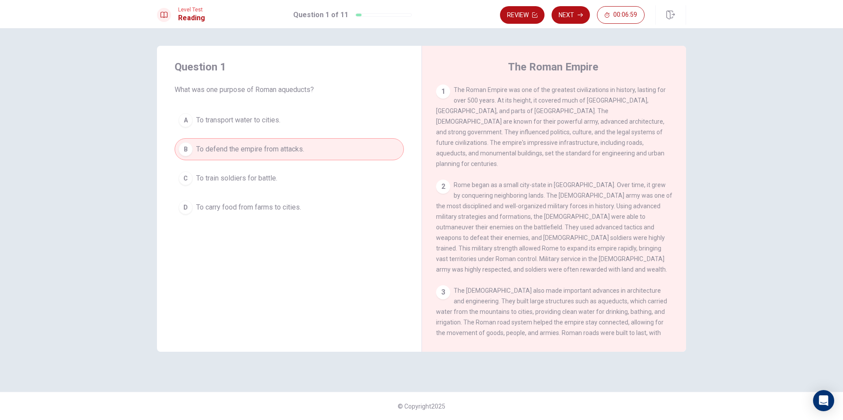
scroll to position [0, 0]
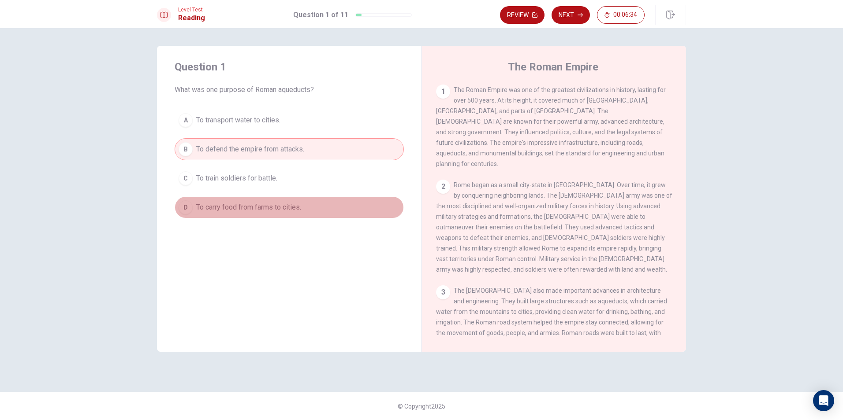
click at [221, 215] on button "D To carry food from farms to cities." at bounding box center [289, 208] width 229 height 22
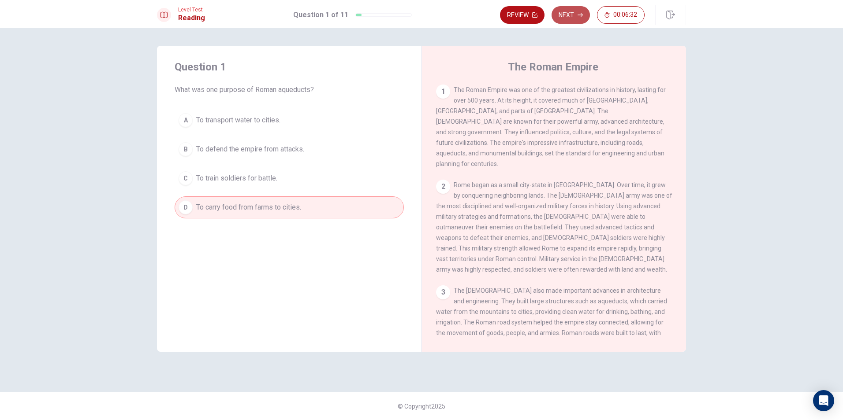
click at [561, 18] on button "Next" at bounding box center [570, 15] width 38 height 18
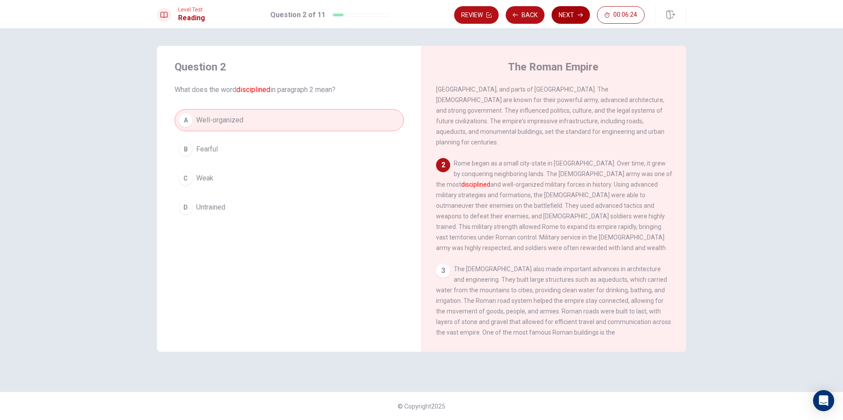
click at [575, 12] on button "Next" at bounding box center [570, 15] width 38 height 18
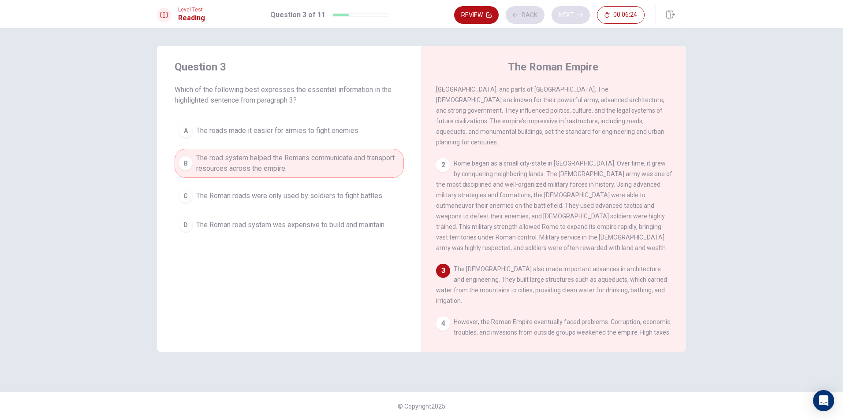
scroll to position [65, 0]
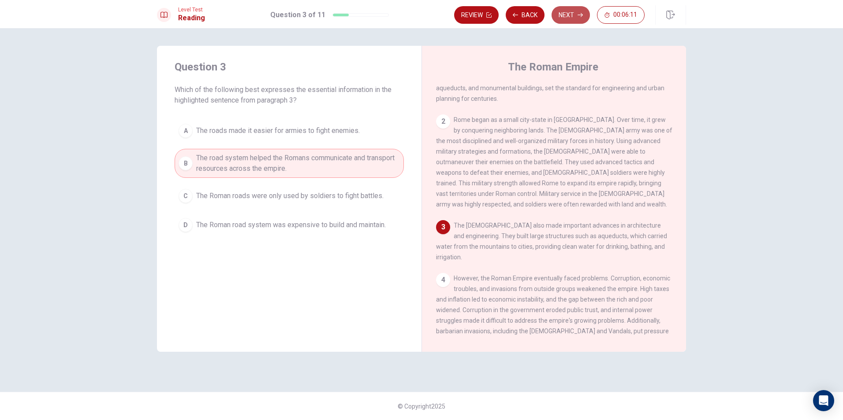
click at [581, 12] on icon "button" at bounding box center [579, 14] width 5 height 5
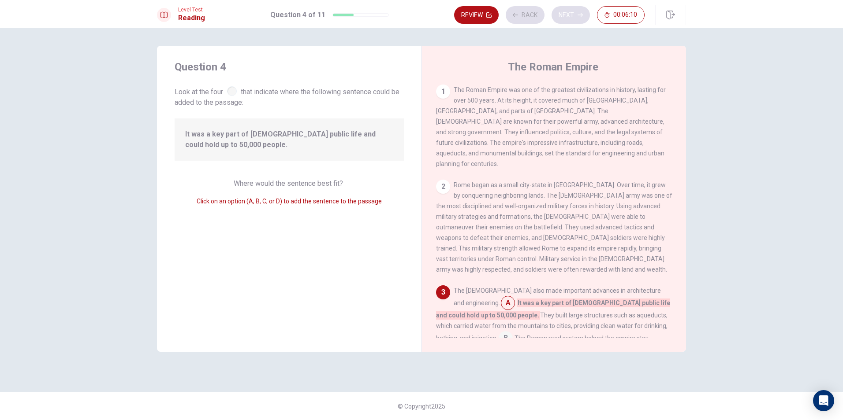
scroll to position [152, 0]
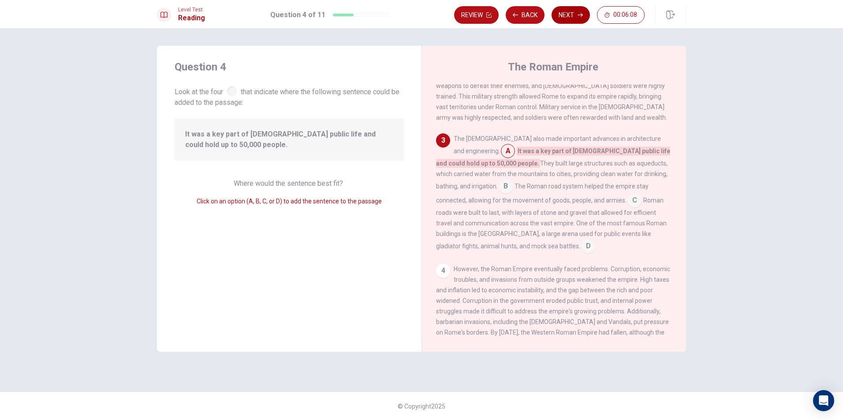
drag, startPoint x: 549, startPoint y: 21, endPoint x: 563, endPoint y: 15, distance: 14.8
click at [554, 18] on div "Review Back Next 00:06:08" at bounding box center [549, 15] width 190 height 18
click at [563, 15] on button "Next" at bounding box center [570, 15] width 38 height 18
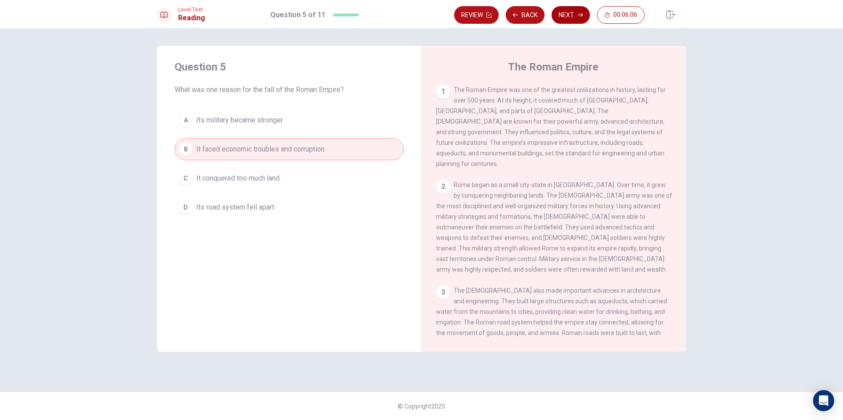
click at [563, 15] on button "Next" at bounding box center [570, 15] width 38 height 18
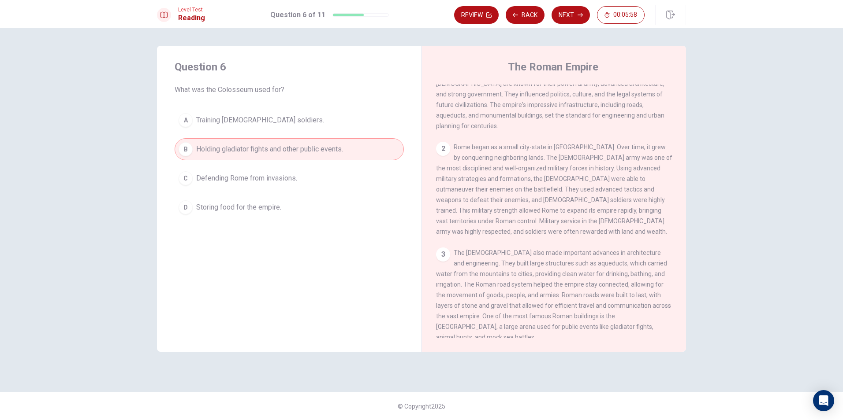
scroll to position [88, 0]
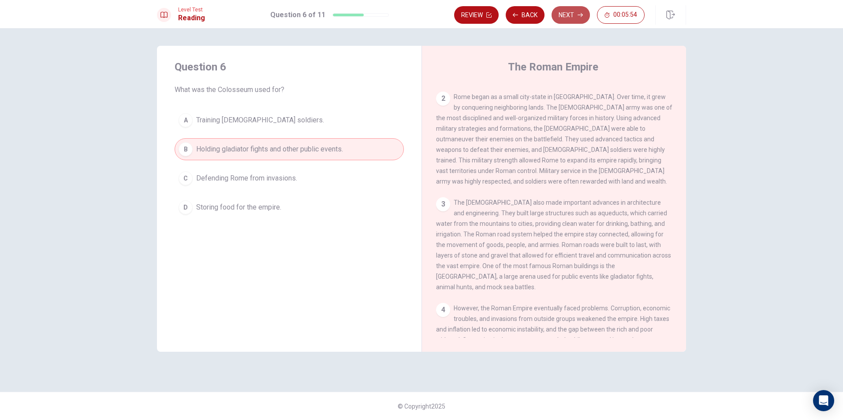
click at [563, 7] on button "Next" at bounding box center [570, 15] width 38 height 18
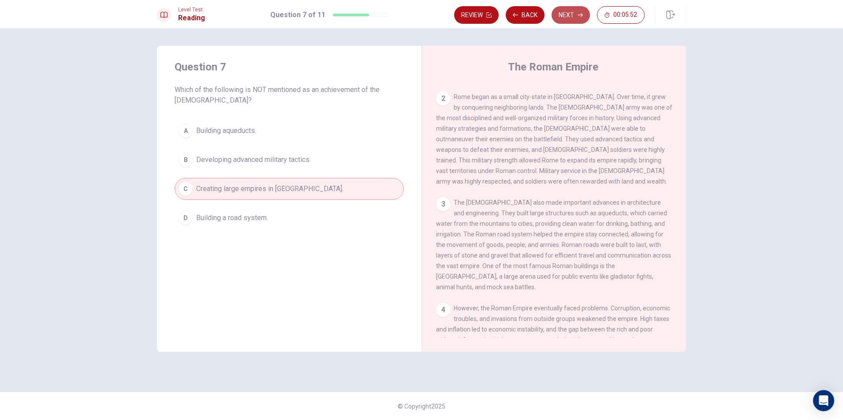
click at [580, 19] on button "Next" at bounding box center [570, 15] width 38 height 18
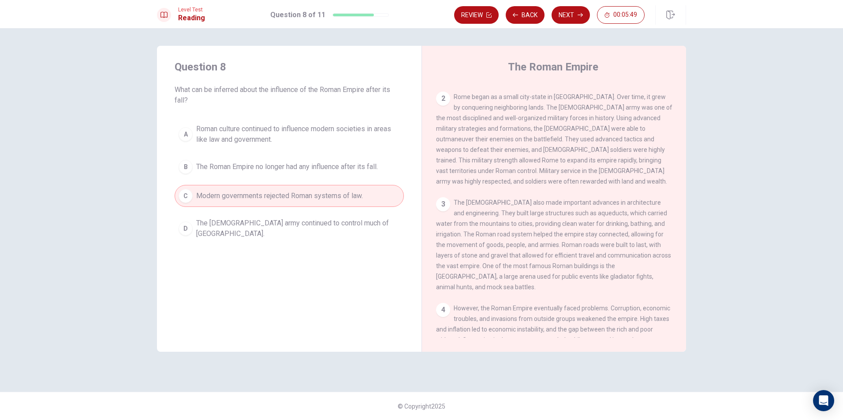
click at [576, 19] on button "Next" at bounding box center [570, 15] width 38 height 18
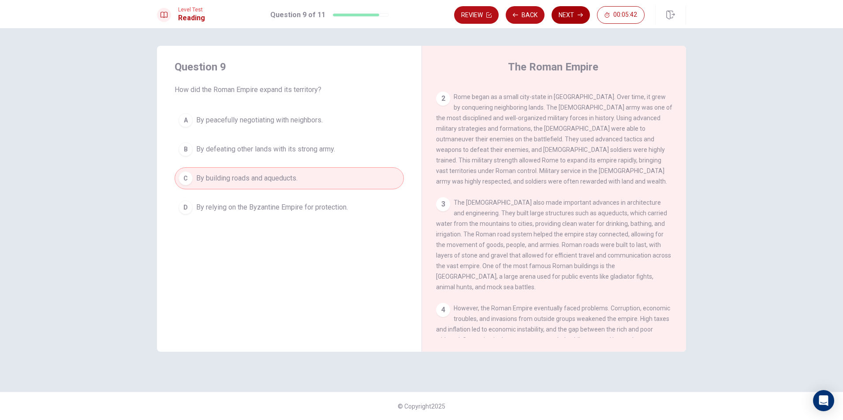
click at [575, 11] on button "Next" at bounding box center [570, 15] width 38 height 18
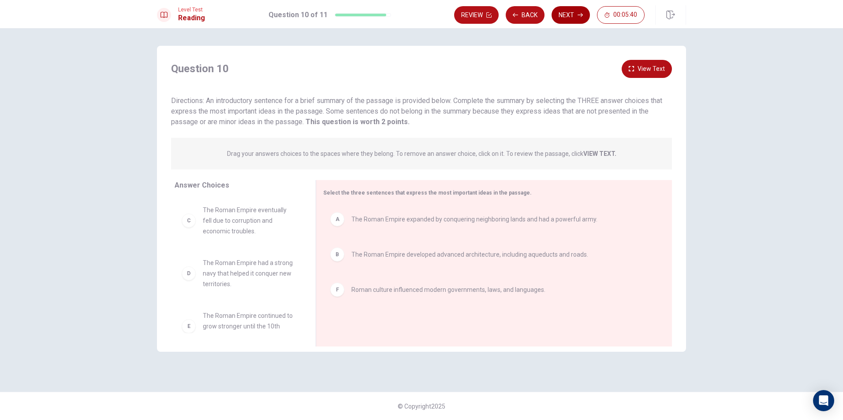
click at [575, 13] on button "Next" at bounding box center [570, 15] width 38 height 18
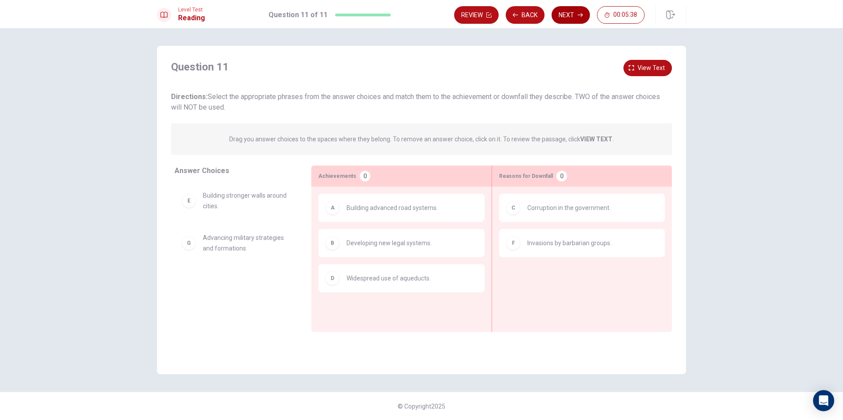
click at [572, 16] on button "Next" at bounding box center [570, 15] width 38 height 18
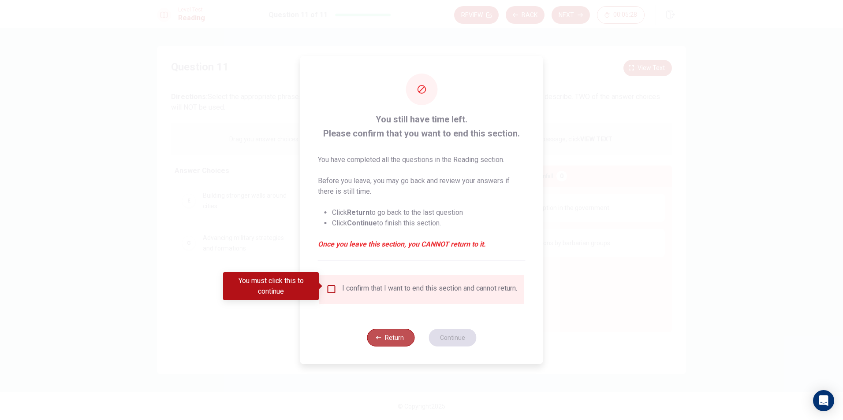
click at [396, 342] on button "Return" at bounding box center [391, 338] width 48 height 18
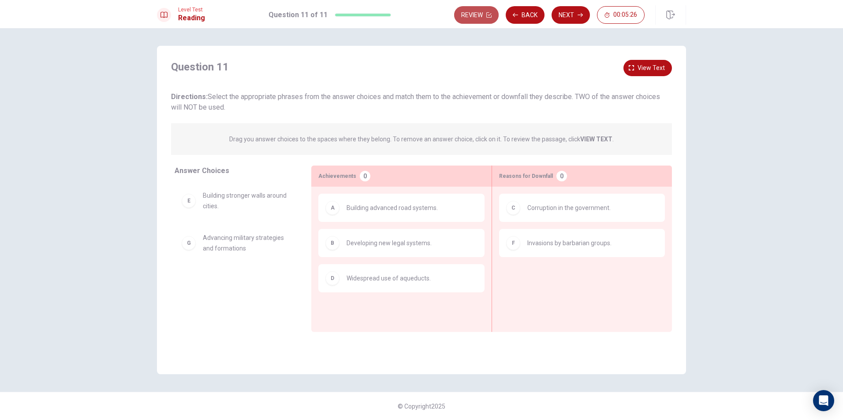
click at [470, 16] on button "Review" at bounding box center [476, 15] width 45 height 18
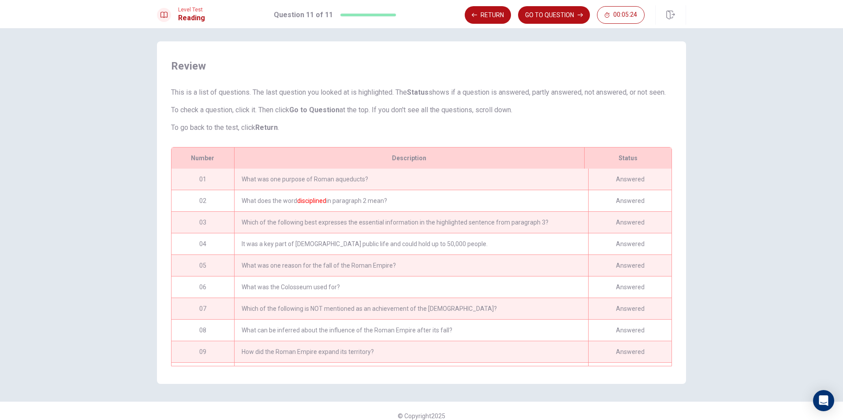
scroll to position [0, 0]
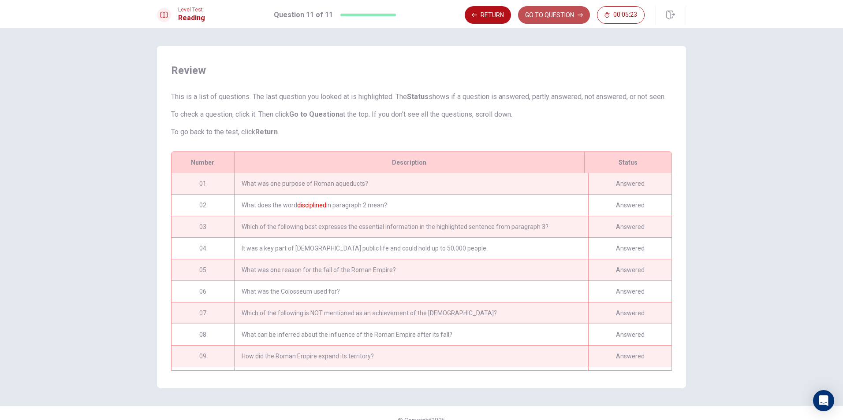
click at [576, 14] on button "GO TO QUESTION" at bounding box center [554, 15] width 72 height 18
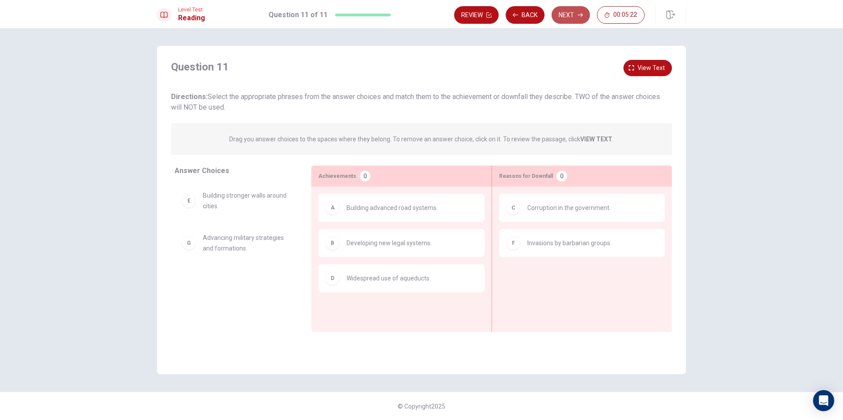
click at [572, 13] on button "Next" at bounding box center [570, 15] width 38 height 18
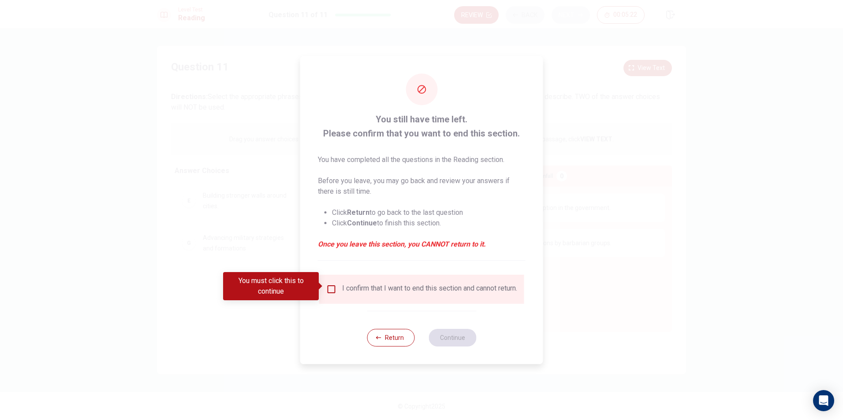
click at [572, 13] on div at bounding box center [421, 210] width 843 height 420
click at [327, 291] on input "You must click this to continue" at bounding box center [331, 289] width 11 height 11
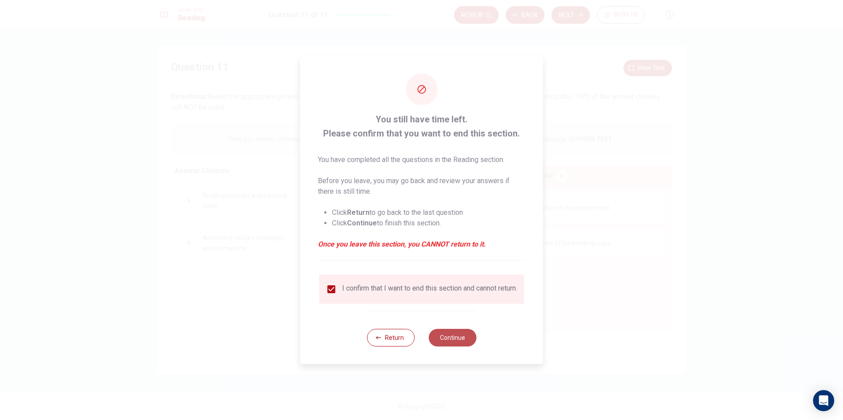
click at [452, 339] on button "Continue" at bounding box center [452, 338] width 48 height 18
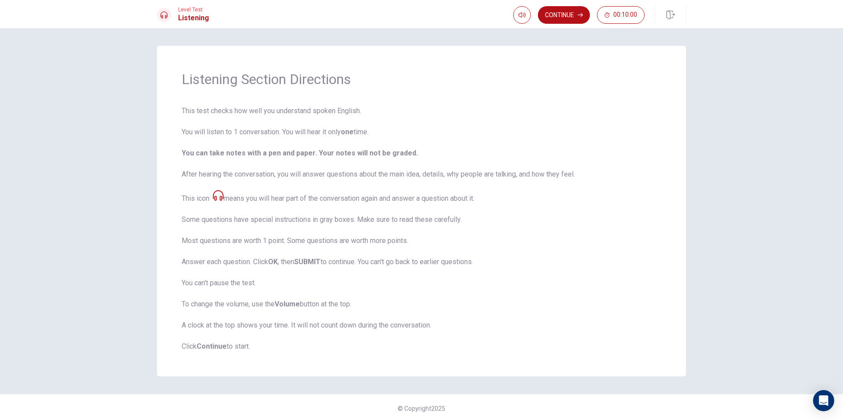
scroll to position [2, 0]
click at [580, 16] on icon "button" at bounding box center [579, 14] width 5 height 5
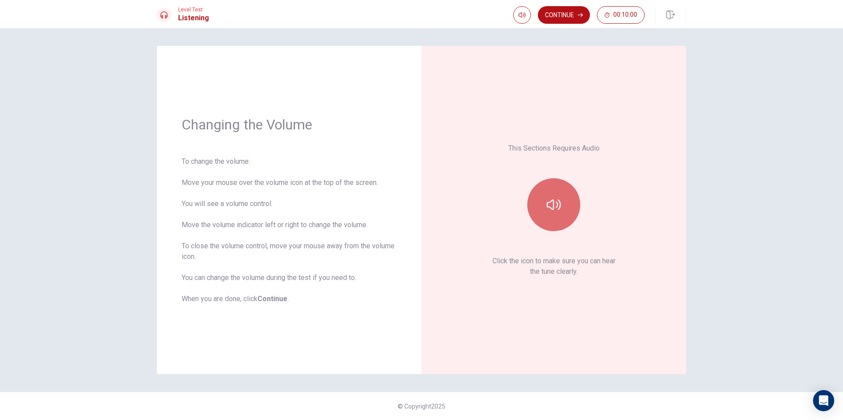
click at [539, 210] on button "button" at bounding box center [553, 204] width 53 height 53
click at [572, 6] on button "Continue" at bounding box center [564, 15] width 52 height 18
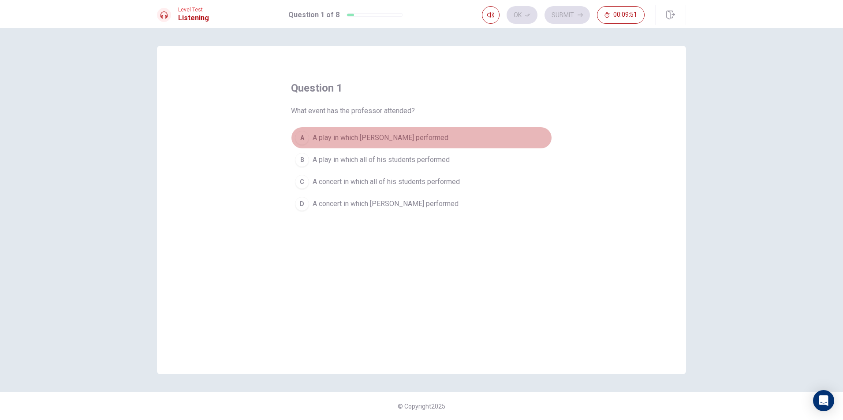
click at [372, 137] on span "A play in which [PERSON_NAME] performed" at bounding box center [380, 138] width 136 height 11
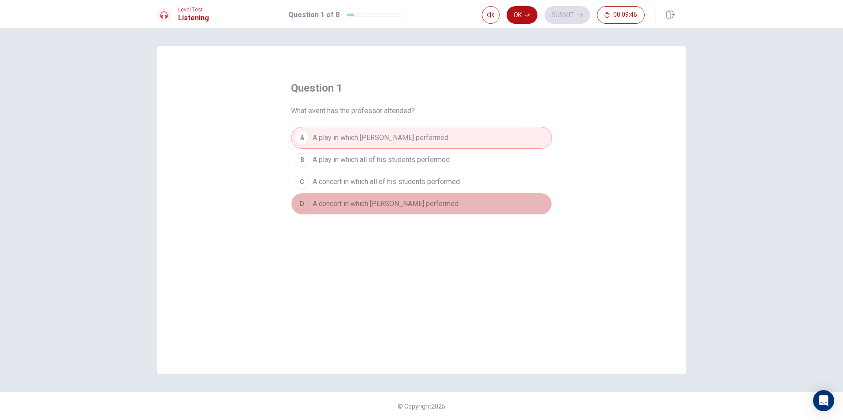
click at [339, 205] on span "A concert in which [PERSON_NAME] performed" at bounding box center [385, 204] width 146 height 11
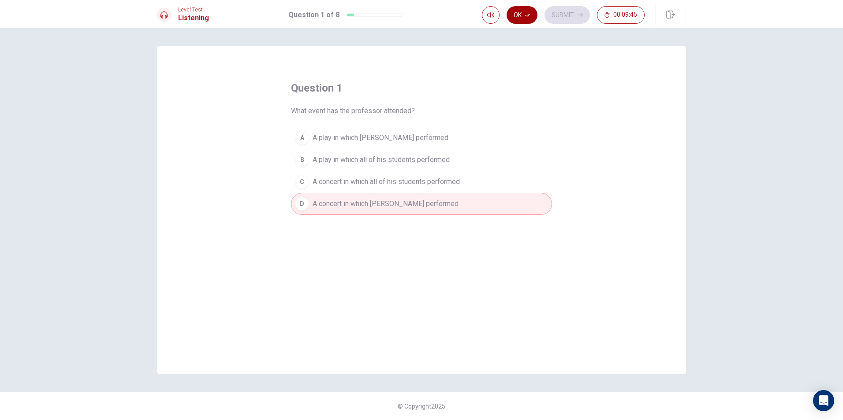
click at [525, 12] on icon "button" at bounding box center [527, 14] width 5 height 5
click at [550, 15] on button "Submit" at bounding box center [566, 15] width 45 height 18
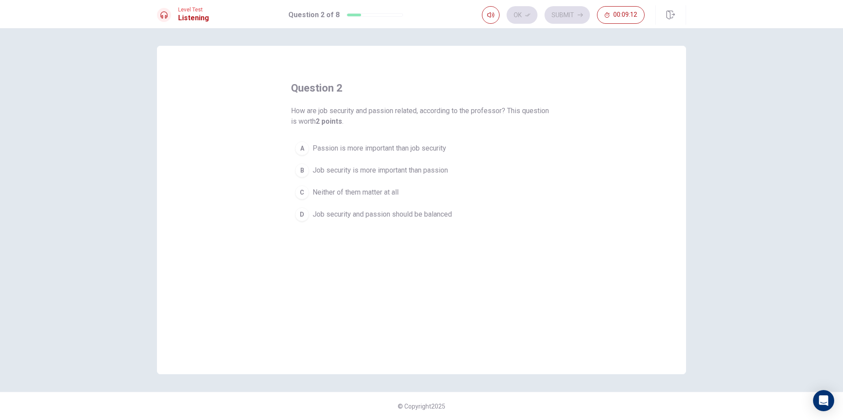
click at [424, 213] on span "Job security and passion should be balanced" at bounding box center [381, 214] width 139 height 11
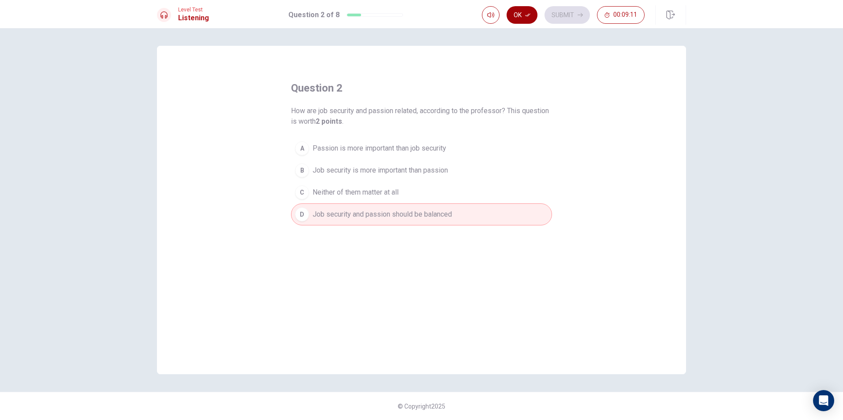
click at [527, 14] on icon "button" at bounding box center [527, 14] width 5 height 5
click at [557, 15] on button "Submit" at bounding box center [566, 15] width 45 height 18
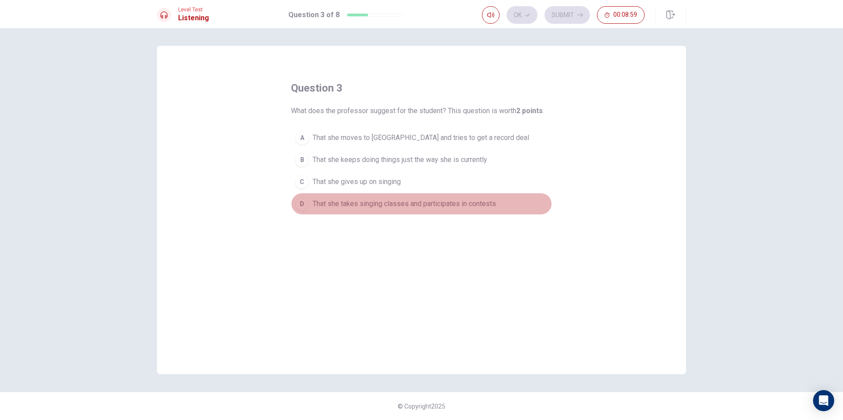
drag, startPoint x: 424, startPoint y: 206, endPoint x: 491, endPoint y: 103, distance: 123.6
click at [425, 205] on span "That she takes singing classes and participates in contests" at bounding box center [403, 204] width 183 height 11
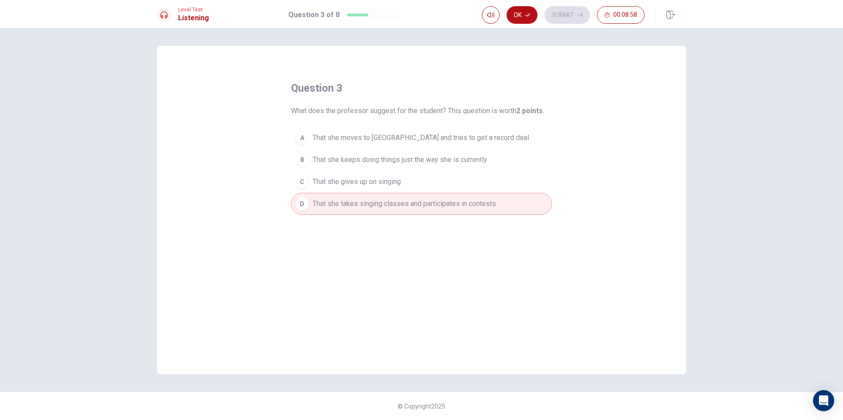
click at [520, 5] on div "Level Test Listening Question 3 of 8 Ok Submit 00:08:58" at bounding box center [421, 14] width 843 height 28
click at [523, 15] on button "Ok" at bounding box center [521, 15] width 31 height 18
click at [559, 19] on button "Submit" at bounding box center [566, 15] width 45 height 18
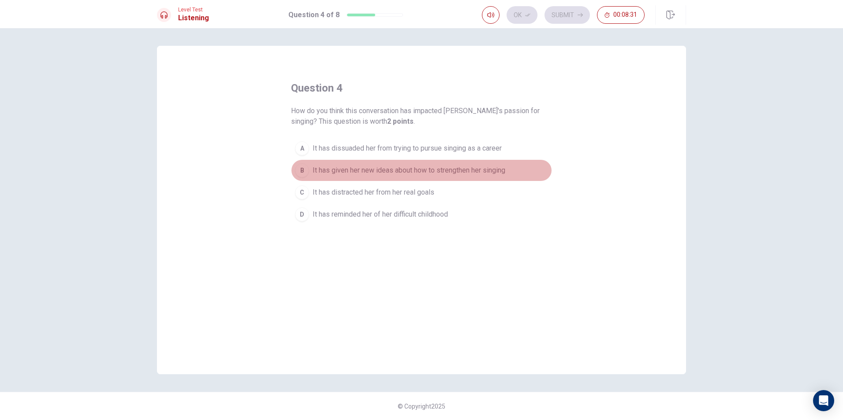
click at [385, 170] on span "It has given her new ideas about how to strengthen her singing" at bounding box center [408, 170] width 193 height 11
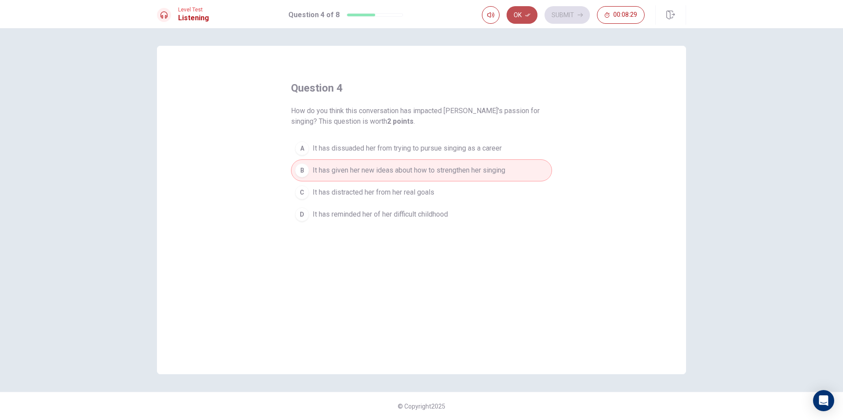
click at [525, 11] on button "Ok" at bounding box center [521, 15] width 31 height 18
click at [561, 6] on button "Submit" at bounding box center [566, 15] width 45 height 18
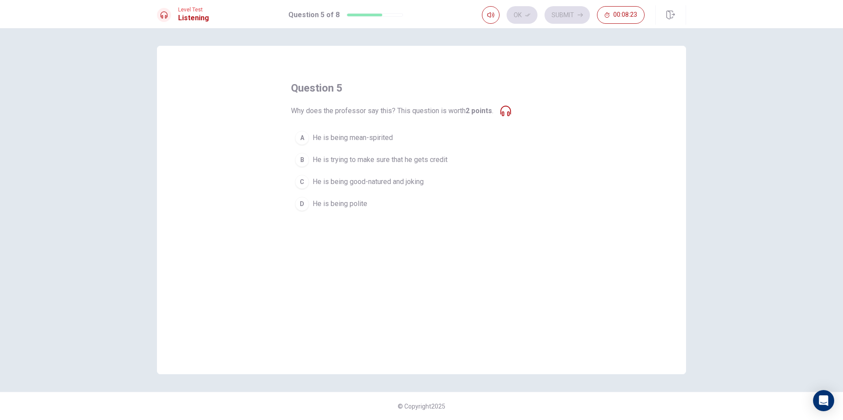
click at [411, 183] on span "He is being good-natured and joking" at bounding box center [367, 182] width 111 height 11
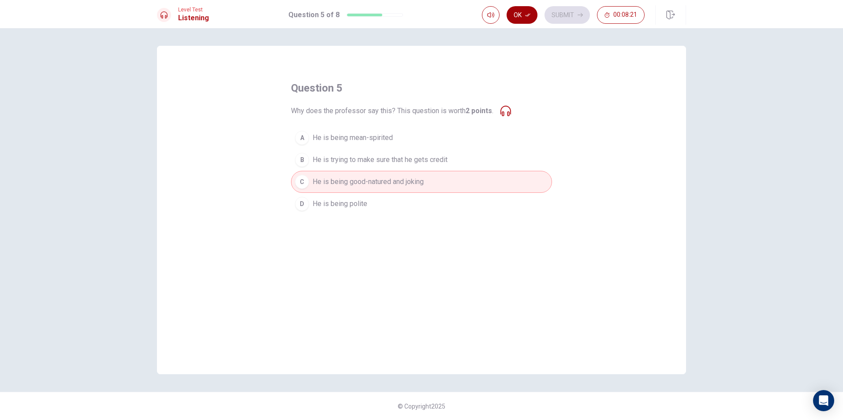
click at [533, 15] on button "Ok" at bounding box center [521, 15] width 31 height 18
click at [564, 15] on button "Submit" at bounding box center [566, 15] width 45 height 18
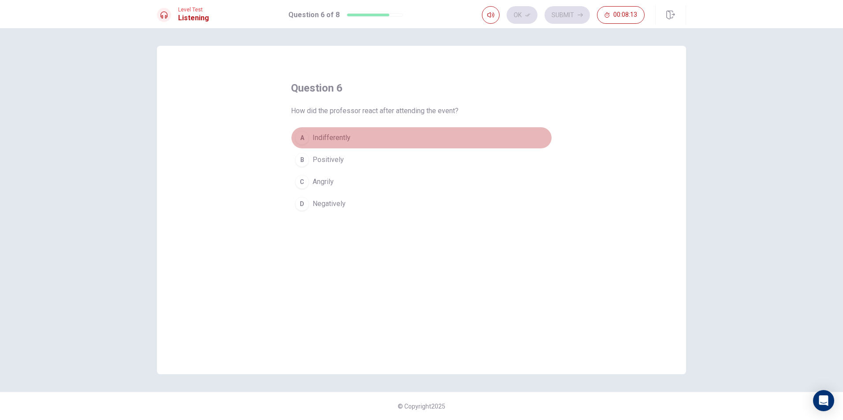
click at [339, 134] on span "Indifferently" at bounding box center [331, 138] width 38 height 11
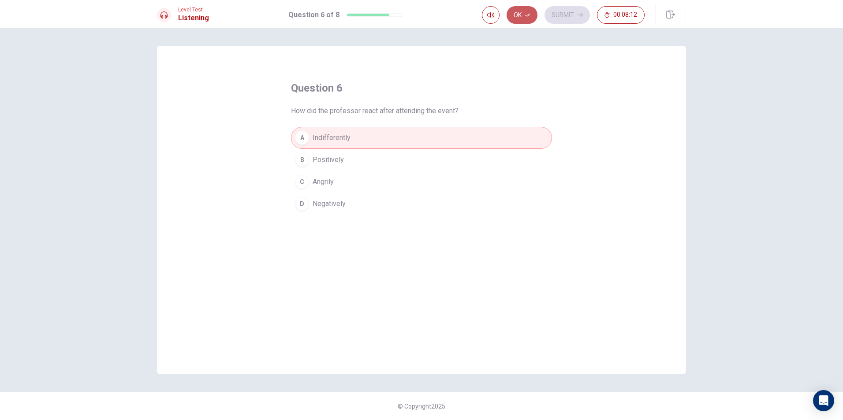
click at [531, 16] on button "Ok" at bounding box center [521, 15] width 31 height 18
click at [559, 16] on button "Submit" at bounding box center [566, 15] width 45 height 18
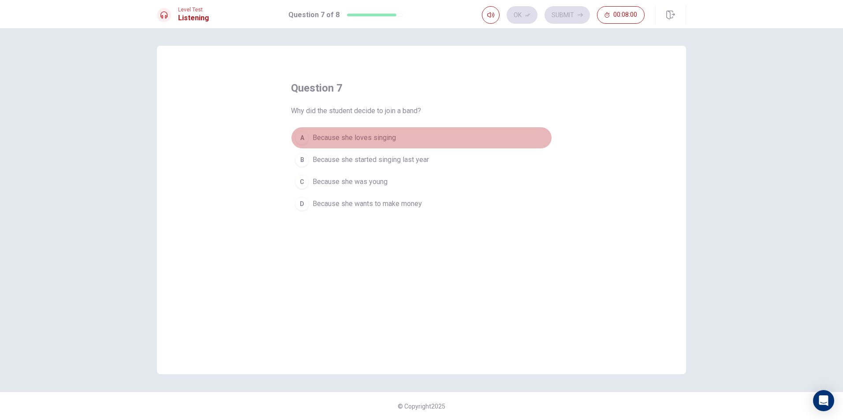
click at [384, 136] on span "Because she loves singing" at bounding box center [353, 138] width 83 height 11
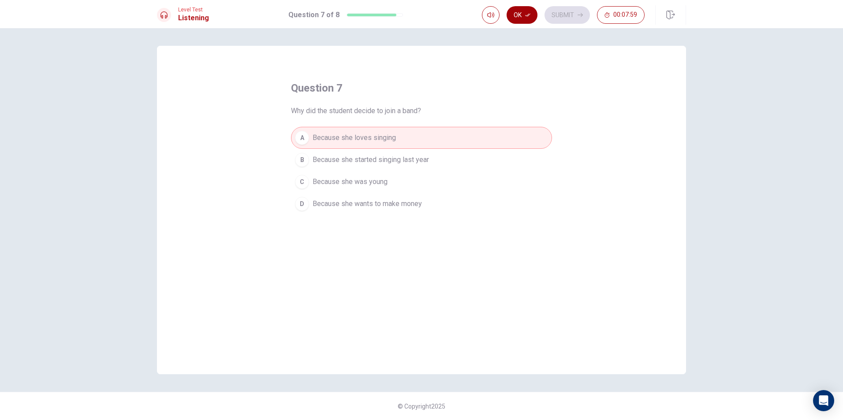
click at [527, 8] on button "Ok" at bounding box center [521, 15] width 31 height 18
click at [582, 15] on icon "button" at bounding box center [579, 15] width 5 height 4
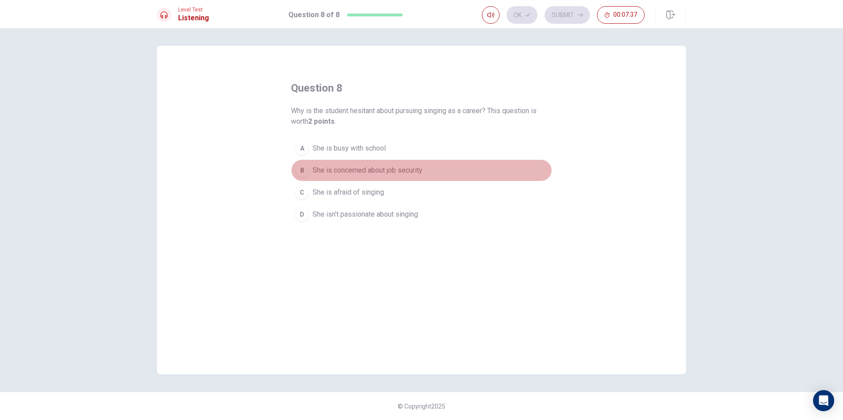
click at [386, 169] on span "She is concerned about job security" at bounding box center [367, 170] width 110 height 11
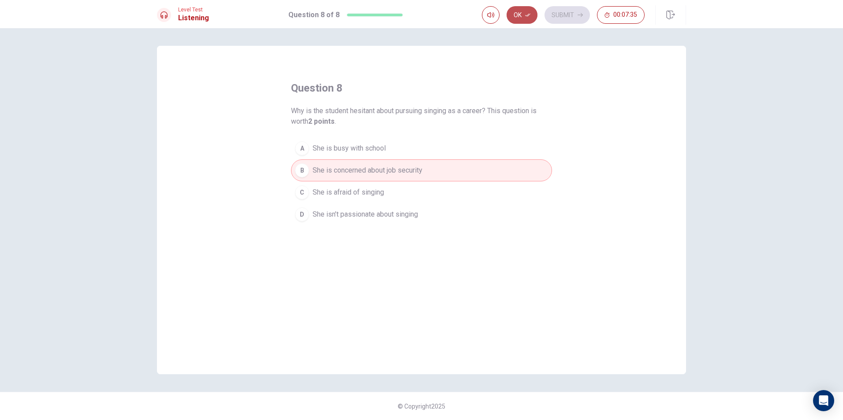
click at [531, 19] on button "Ok" at bounding box center [521, 15] width 31 height 18
click at [557, 16] on button "Submit" at bounding box center [566, 15] width 45 height 18
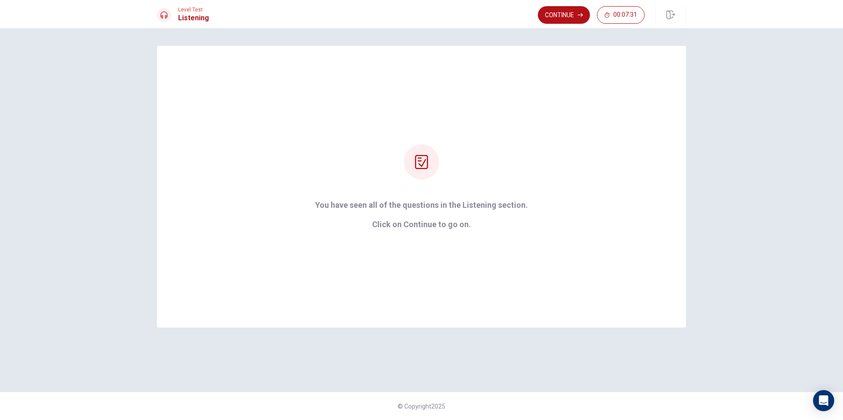
click at [578, 4] on div "Level Test Listening Continue 00:07:31" at bounding box center [421, 14] width 843 height 28
click at [577, 11] on button "Continue" at bounding box center [564, 15] width 52 height 18
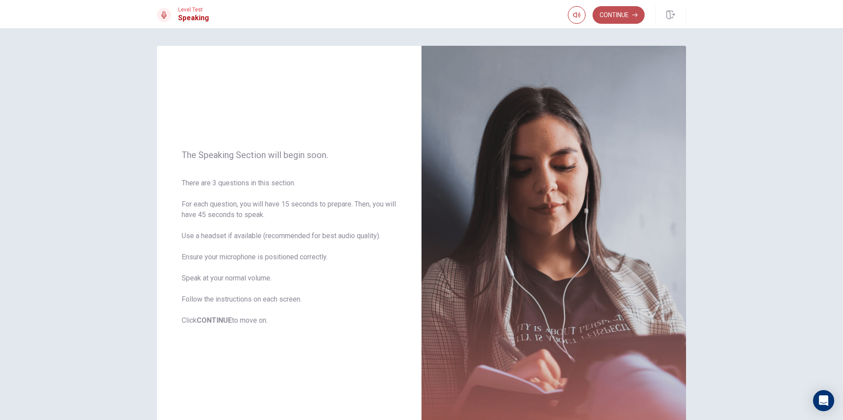
click at [633, 11] on button "Continue" at bounding box center [618, 15] width 52 height 18
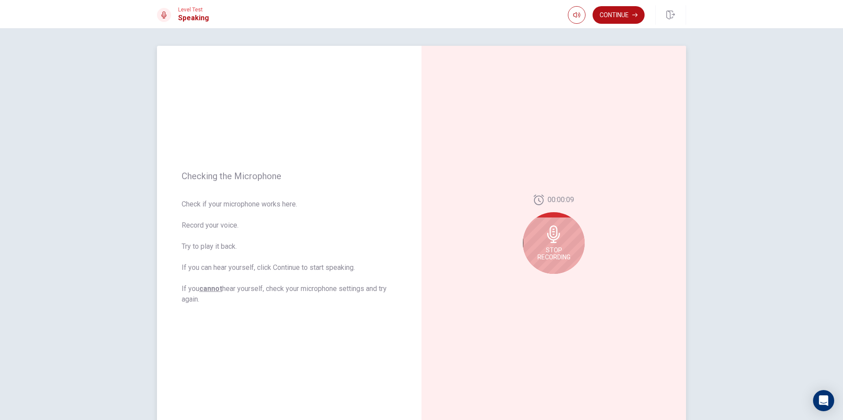
click at [545, 232] on icon at bounding box center [554, 235] width 18 height 18
click at [546, 232] on icon at bounding box center [555, 237] width 18 height 18
click at [552, 232] on icon at bounding box center [552, 237] width 13 height 18
click at [557, 278] on button "Play Audio" at bounding box center [563, 281] width 12 height 12
click at [540, 285] on button "Record Again" at bounding box center [544, 281] width 12 height 12
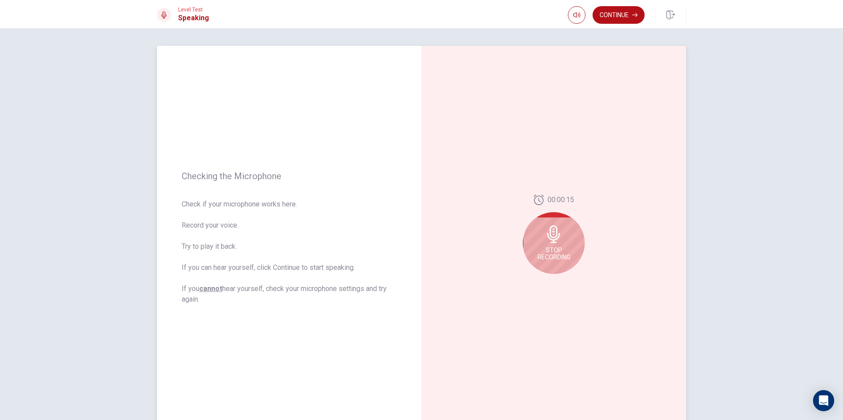
click at [551, 259] on span "Stop Recording" at bounding box center [553, 254] width 33 height 14
click at [551, 259] on div at bounding box center [554, 237] width 62 height 62
click at [557, 246] on div at bounding box center [554, 237] width 62 height 62
click at [554, 235] on icon at bounding box center [552, 237] width 13 height 18
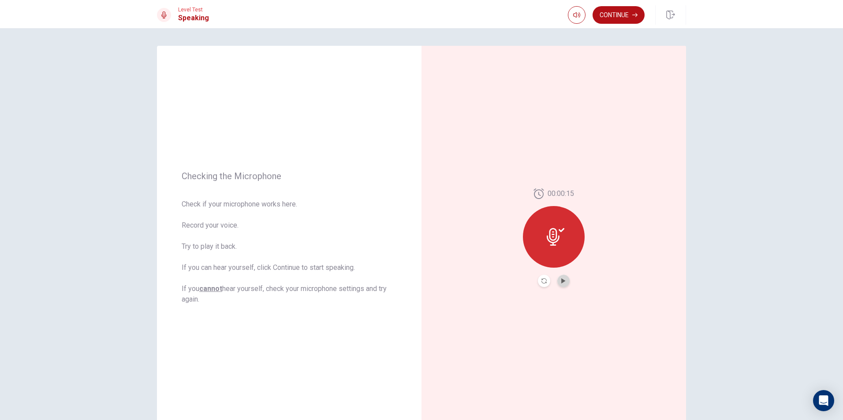
click at [564, 280] on button "Play Audio" at bounding box center [563, 281] width 12 height 12
click at [543, 285] on button "Record Again" at bounding box center [544, 281] width 12 height 12
click at [554, 262] on div "Stop Recording" at bounding box center [554, 243] width 62 height 62
click at [554, 262] on div at bounding box center [554, 237] width 62 height 62
click at [555, 251] on div at bounding box center [554, 237] width 62 height 62
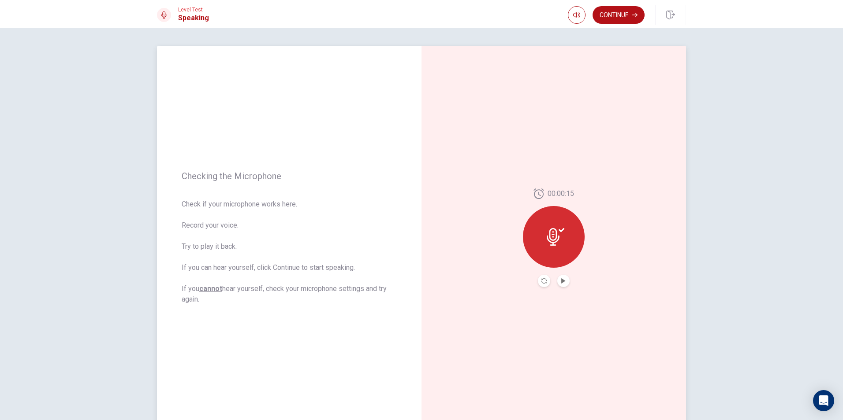
click at [555, 251] on div at bounding box center [554, 237] width 62 height 62
click at [564, 286] on button "Play Audio" at bounding box center [563, 281] width 12 height 12
click at [561, 277] on button "Play Audio" at bounding box center [563, 281] width 12 height 12
click at [542, 283] on icon "Record Again" at bounding box center [543, 281] width 5 height 5
click at [547, 234] on icon at bounding box center [553, 235] width 13 height 18
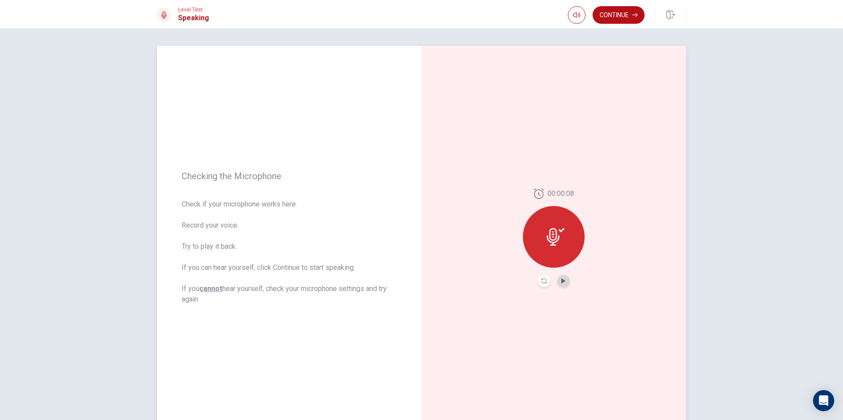
click at [564, 282] on button "Play Audio" at bounding box center [563, 281] width 12 height 12
click at [613, 6] on div "Continue" at bounding box center [627, 14] width 118 height 19
click at [616, 16] on button "Continue" at bounding box center [618, 15] width 52 height 18
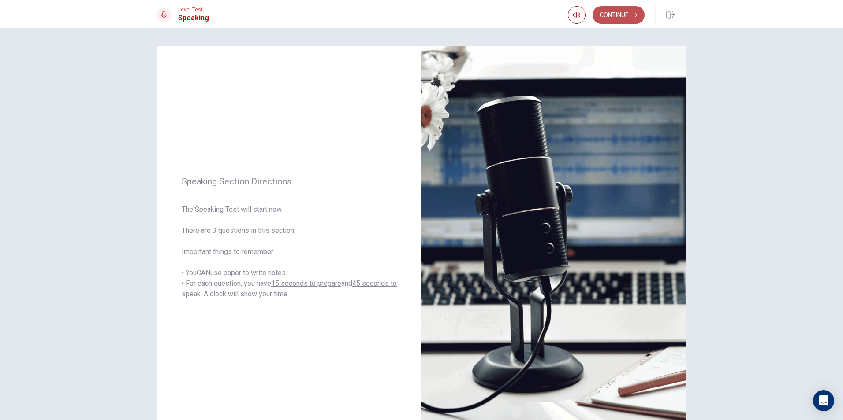
click at [630, 16] on button "Continue" at bounding box center [618, 15] width 52 height 18
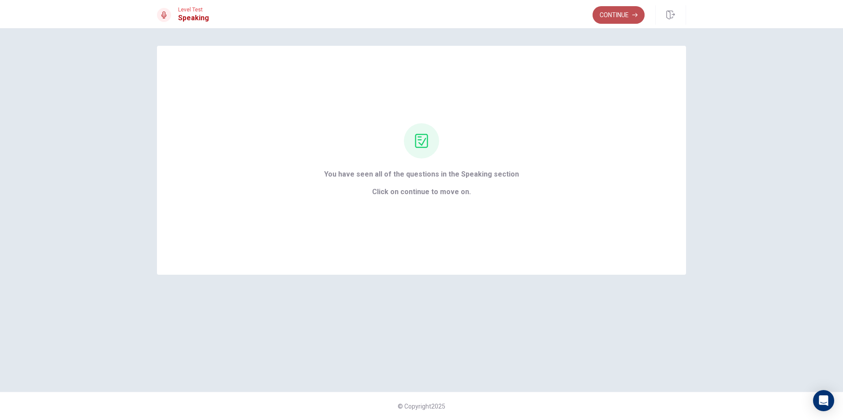
click at [622, 19] on button "Continue" at bounding box center [618, 15] width 52 height 18
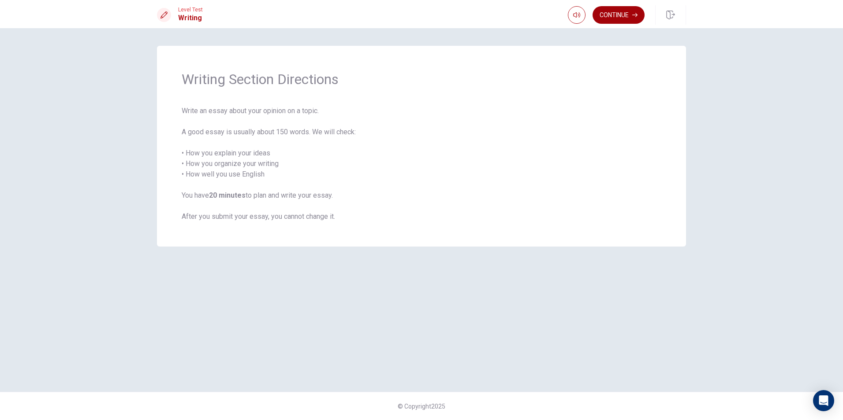
click at [616, 14] on button "Continue" at bounding box center [618, 15] width 52 height 18
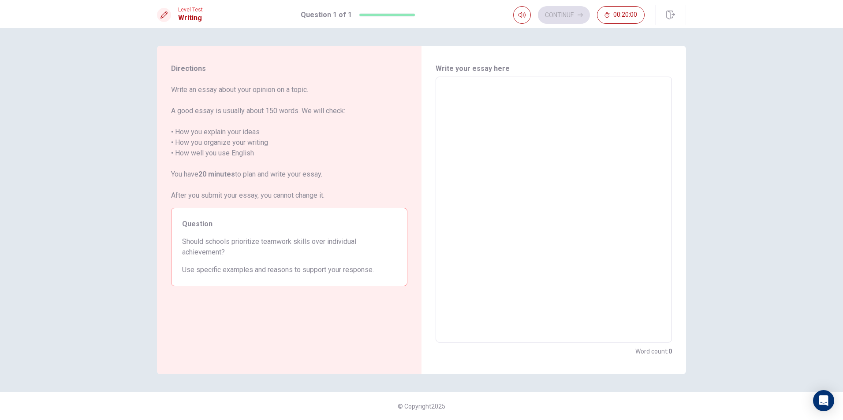
click at [494, 103] on textarea at bounding box center [554, 210] width 224 height 252
type textarea "f"
type textarea "x"
type textarea "F"
type textarea "x"
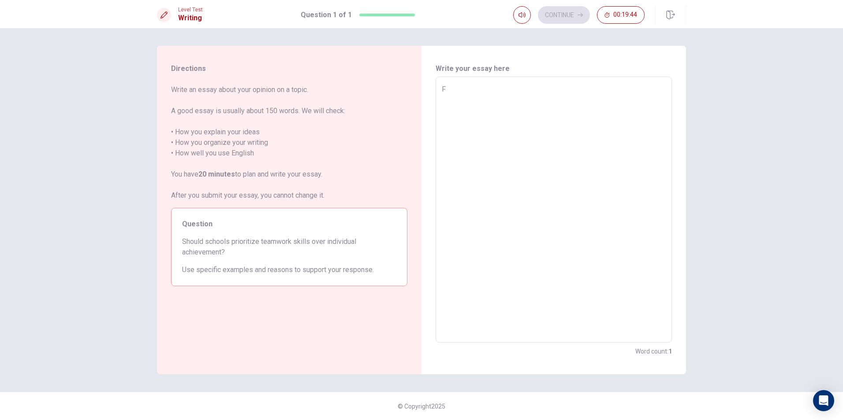
type textarea "Fo"
type textarea "x"
type textarea "For"
type textarea "x"
type textarea "For"
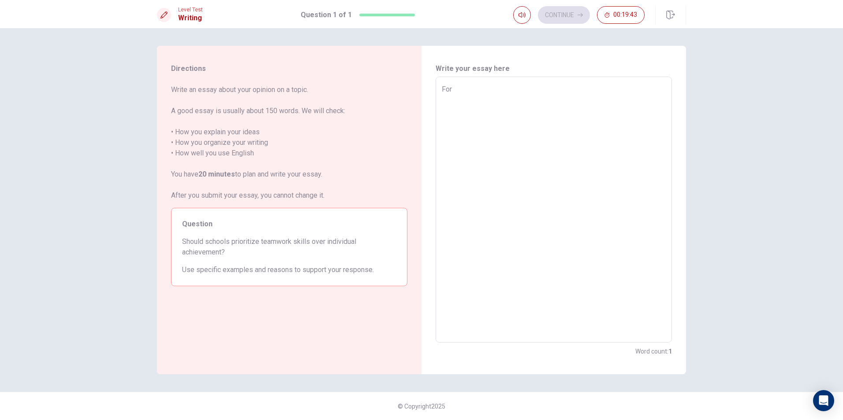
type textarea "x"
type textarea "For m"
type textarea "x"
type textarea "For me"
type textarea "x"
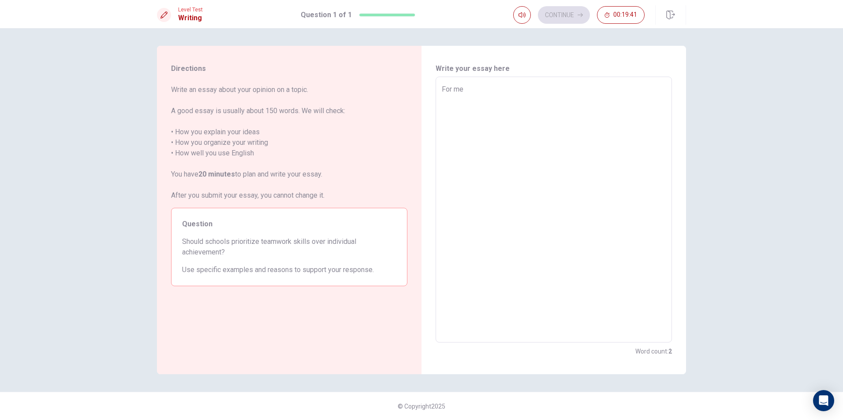
type textarea "For me,"
type textarea "x"
type textarea "For me,"
type textarea "x"
type textarea "For me, I"
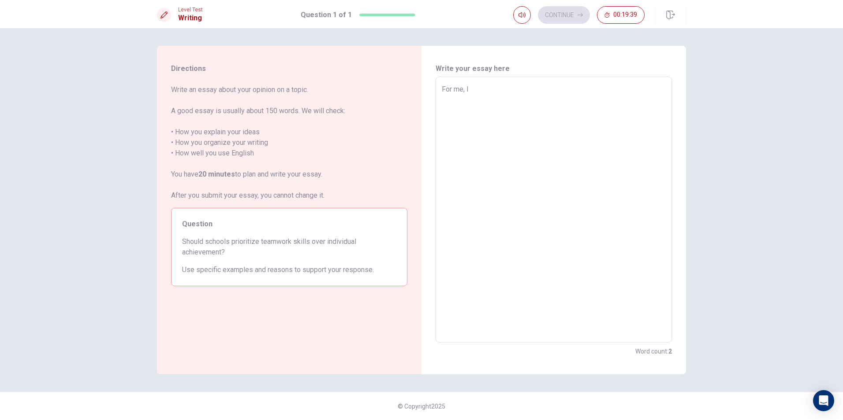
type textarea "x"
type textarea "For me, I"
type textarea "x"
type textarea "For me, I t"
type textarea "x"
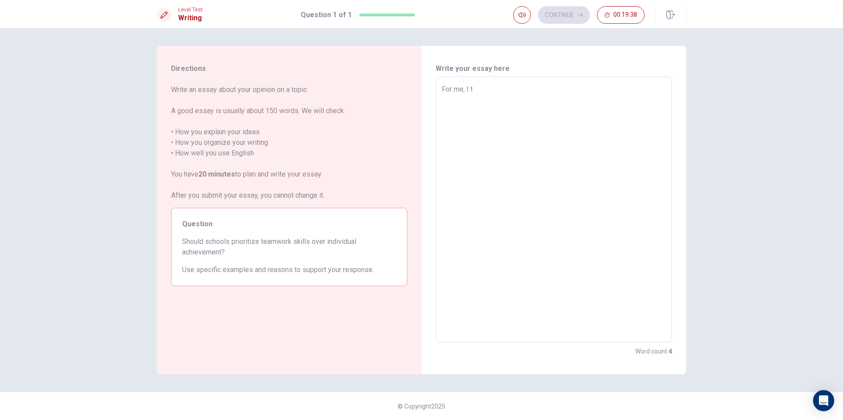
type textarea "For me, I th"
type textarea "x"
type textarea "For me, I thi"
type textarea "x"
type textarea "For me, I thin"
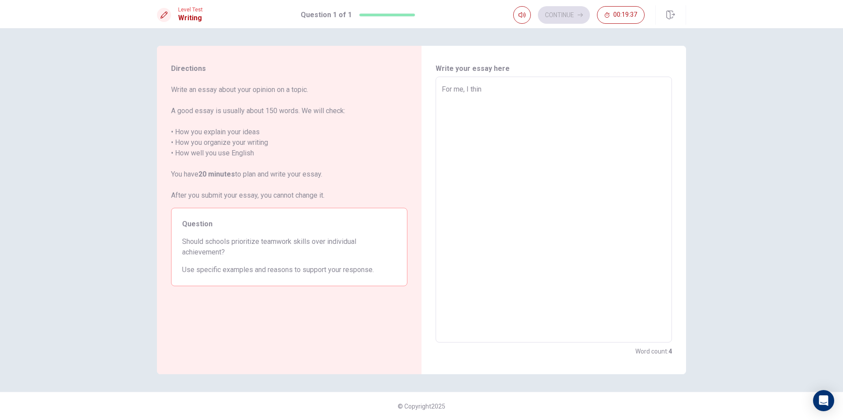
type textarea "x"
type textarea "For me, I think"
type textarea "x"
type textarea "For me, I think"
type textarea "x"
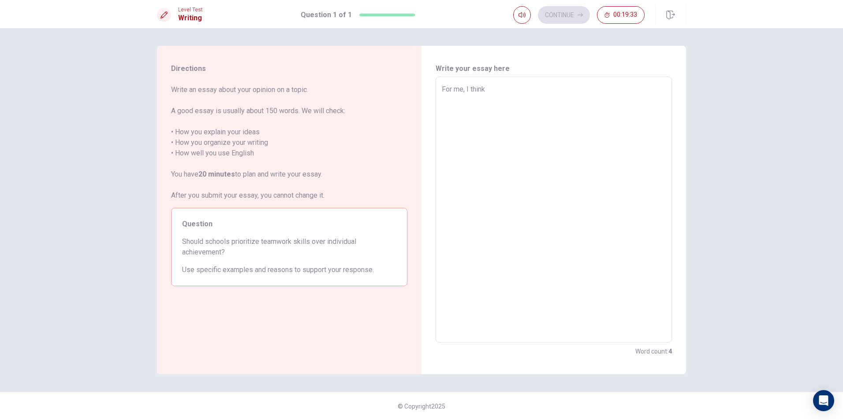
type textarea "For me, I think p"
type textarea "x"
type textarea "For me, I think"
type textarea "x"
type textarea "For me, I think s"
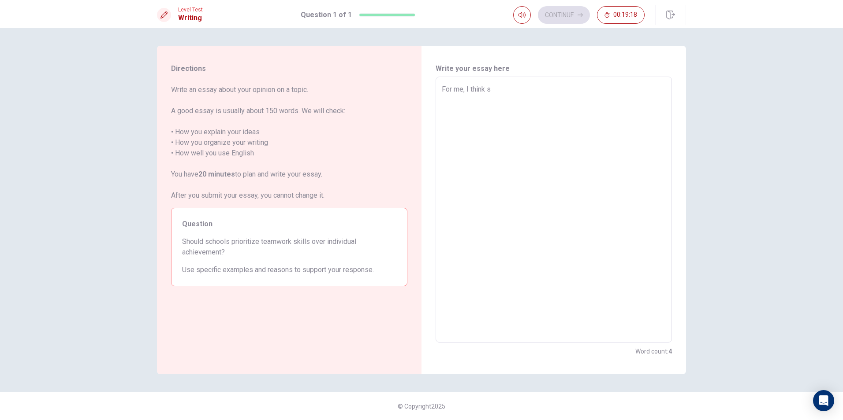
type textarea "x"
type textarea "For me, I think sc"
type textarea "x"
type textarea "For me, I think sch"
type textarea "x"
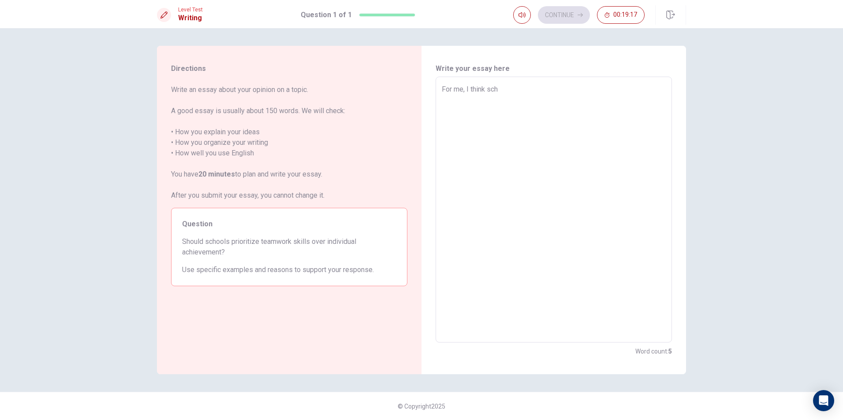
type textarea "For me, I think scho"
type textarea "x"
type textarea "For me, I think schoo"
type textarea "x"
type textarea "For me, I think school"
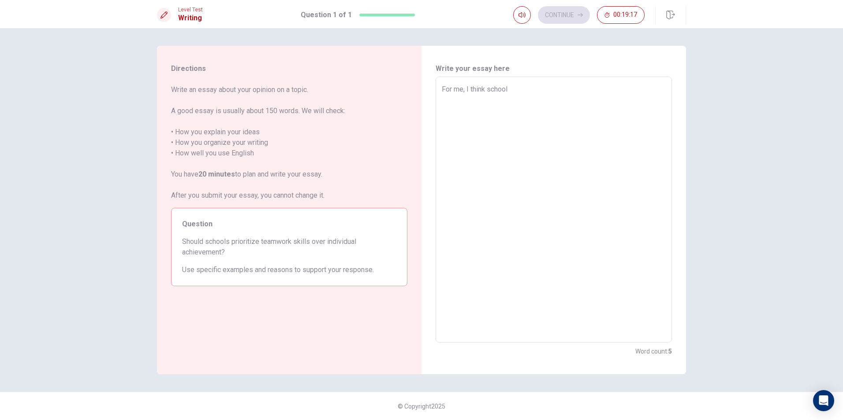
type textarea "x"
type textarea "For me, I think school"
type textarea "x"
type textarea "For me, I think school s"
type textarea "x"
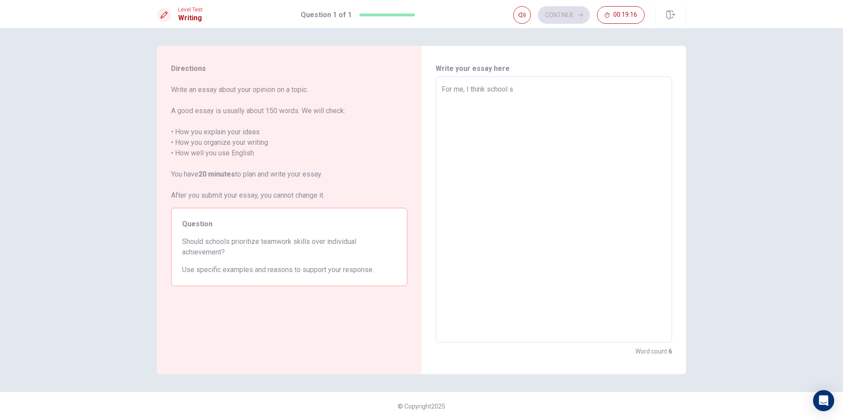
type textarea "For me, I think school sh"
type textarea "x"
type textarea "For me, I think school sho"
type textarea "x"
type textarea "For me, I think school shou"
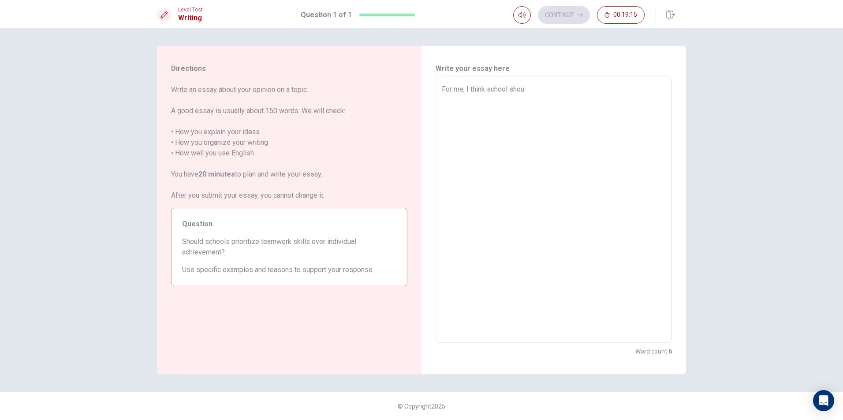
type textarea "x"
type textarea "For me, I think school shoul"
type textarea "x"
type textarea "For me, I think school should"
type textarea "x"
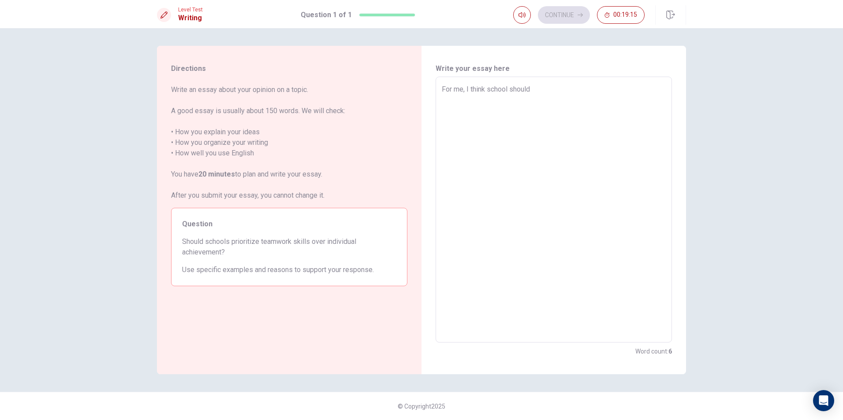
type textarea "For me, I think school should"
type textarea "x"
type textarea "For me, I think school should p"
type textarea "x"
type textarea "For me, I think school should pr"
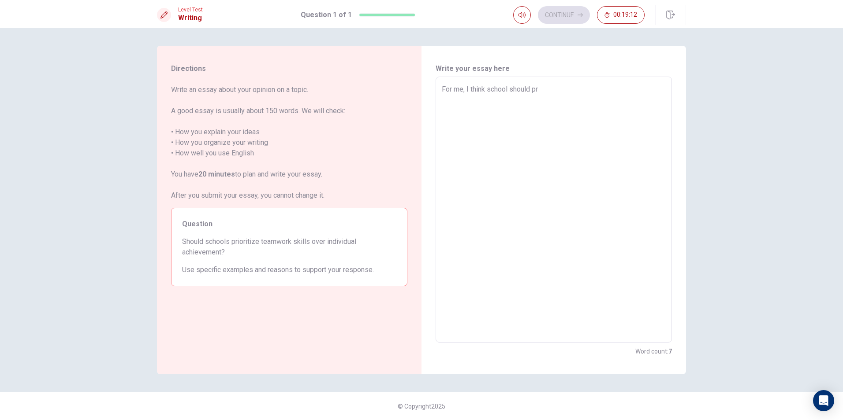
type textarea "x"
type textarea "For me, I think school should pri"
type textarea "x"
type textarea "For me, I think school should prio"
type textarea "x"
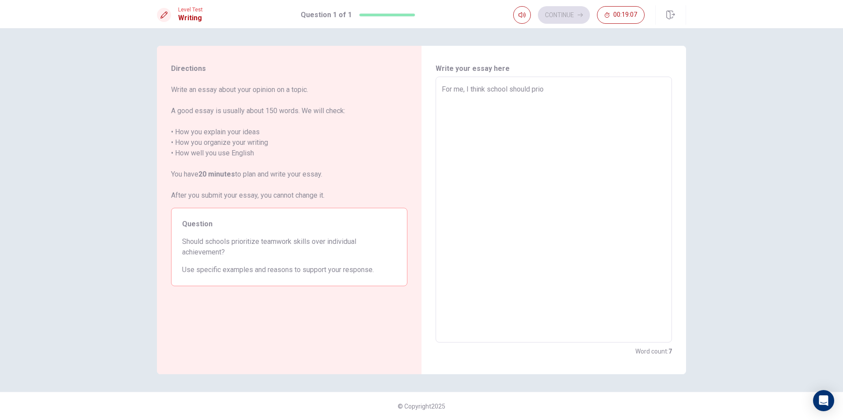
type textarea "For me, I think school should prior"
type textarea "x"
type textarea "For me, I think school should priori"
type textarea "x"
type textarea "For me, I think school should priorit"
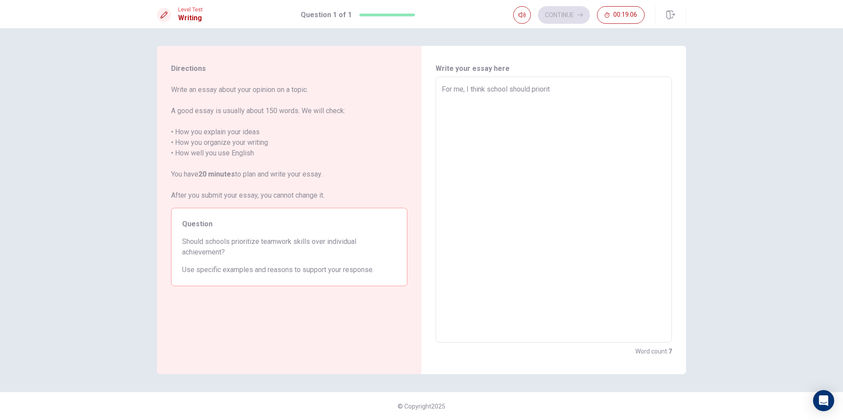
type textarea "x"
type textarea "For me, I think school should prioriti"
type textarea "x"
type textarea "For me, I think school should prioritix"
type textarea "x"
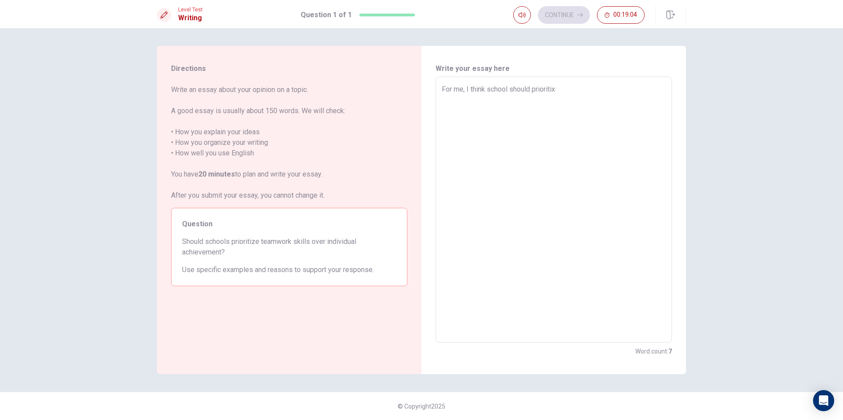
type textarea "For me, I think school should prioriti"
type textarea "x"
type textarea "For me, I think school should prioritiz"
type textarea "x"
type textarea "For me, I think school should prioritize"
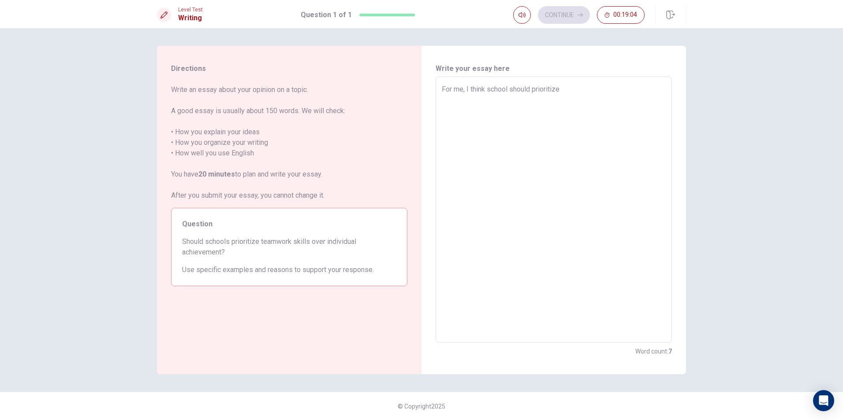
type textarea "x"
type textarea "For me, I think school should prioritize"
type textarea "x"
type textarea "For me, I think school should prioritize t"
type textarea "x"
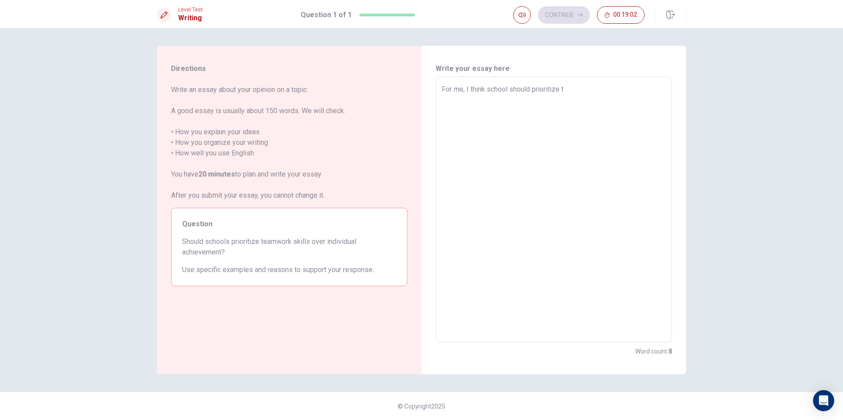
type textarea "For me, I think school should prioritize te"
type textarea "x"
type textarea "For me, I think school should prioritize tea"
type textarea "x"
type textarea "For me, I think school should prioritize team"
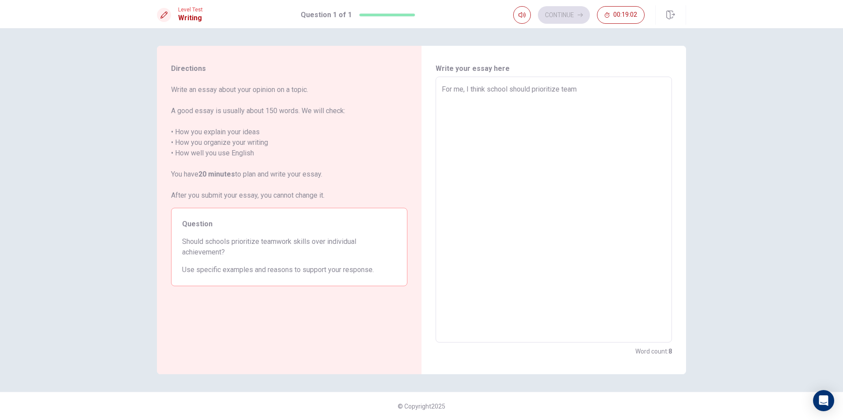
type textarea "x"
type textarea "For me, I think school should prioritize teamw"
type textarea "x"
type textarea "For me, I think school should prioritize teamwo"
type textarea "x"
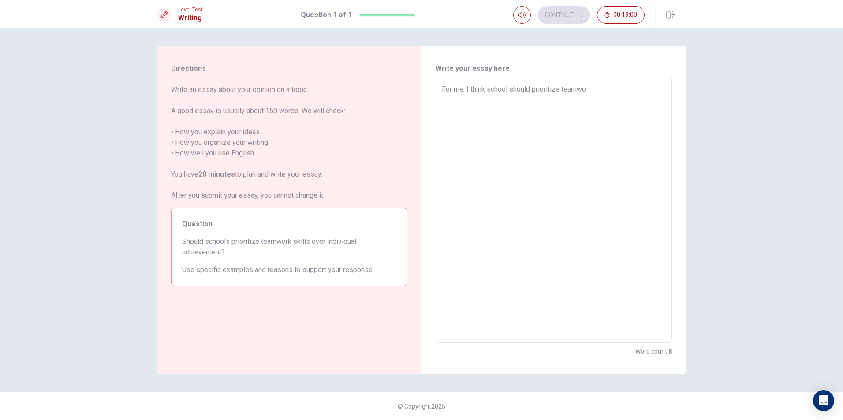
type textarea "For me, I think school should prioritize teamwor"
type textarea "x"
type textarea "For me, I think school should prioritize teamwork"
type textarea "x"
type textarea "For me, I think school should prioritize teamwork"
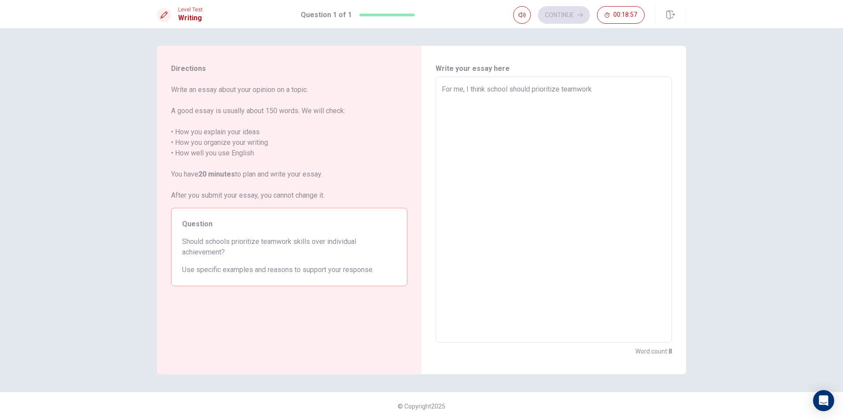
type textarea "x"
type textarea "For me, I think school should prioritize teamwork s"
type textarea "x"
type textarea "For me, I think school should prioritize teamwork sk"
type textarea "x"
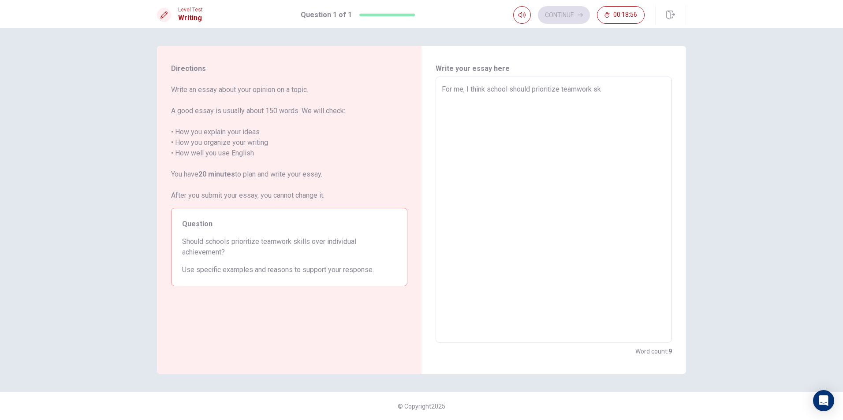
type textarea "For me, I think school should prioritize teamwork ski"
type textarea "x"
type textarea "For me, I think school should prioritize teamwork skil"
type textarea "x"
type textarea "For me, I think school should prioritize teamwork skill"
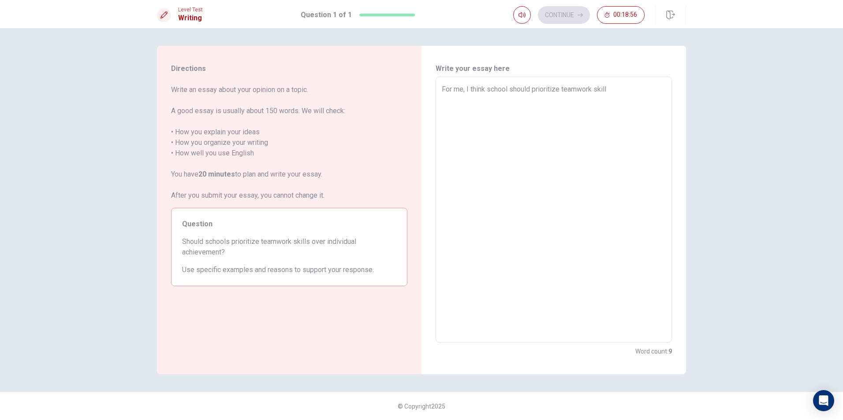
type textarea "x"
type textarea "For me, I think school should prioritize teamwork skills"
type textarea "x"
type textarea "For me, I think school should prioritize teamwork skills"
type textarea "x"
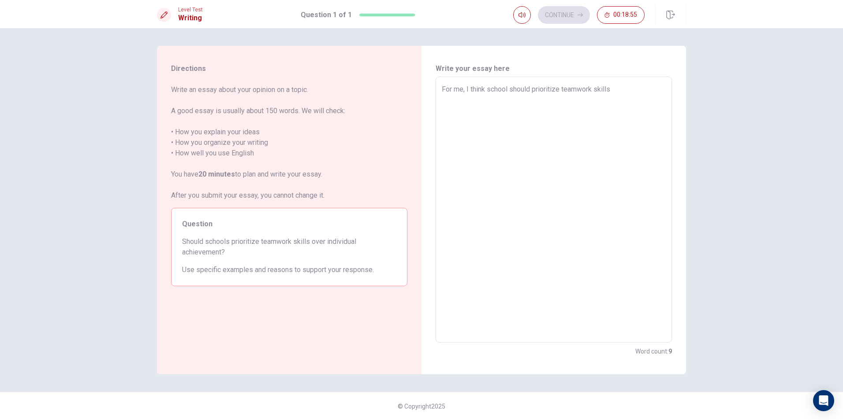
type textarea "For me, I think school should prioritize teamwork skills m"
type textarea "x"
type textarea "For me, I think school should prioritize teamwork skills mo"
type textarea "x"
type textarea "For me, I think school should prioritize teamwork skills moe"
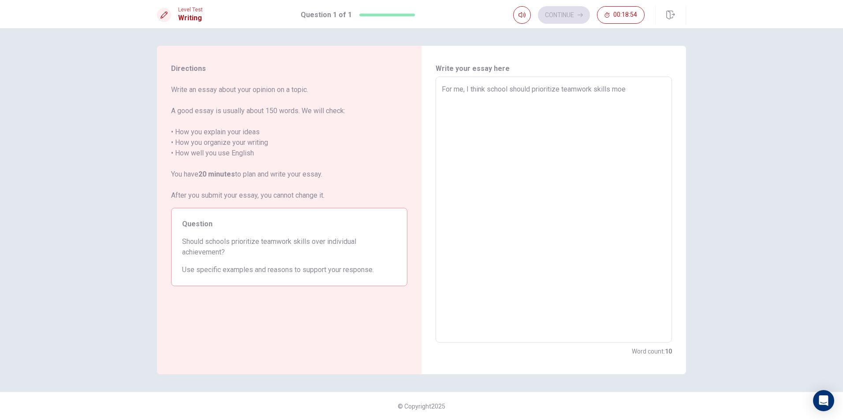
type textarea "x"
type textarea "For me, I think school should prioritize teamwork skills mo"
type textarea "x"
type textarea "For me, I think school should prioritize teamwork skills mor"
type textarea "x"
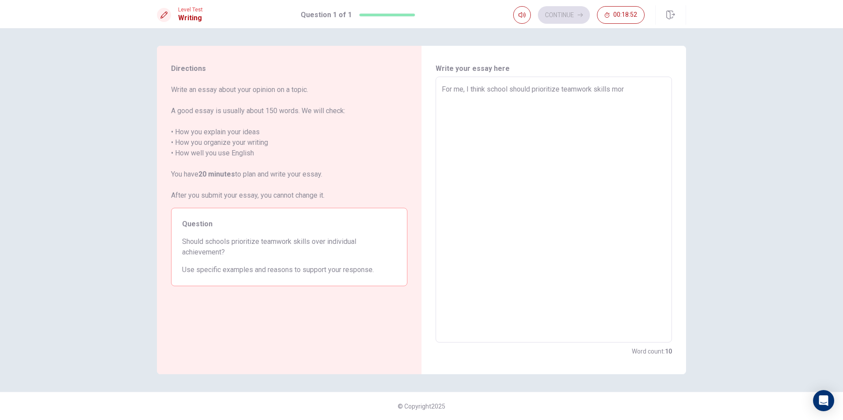
type textarea "For me, I think school should prioritize teamwork skills more"
type textarea "x"
type textarea "For me, I think school should prioritize teamwork skills more"
type textarea "x"
type textarea "For me, I think school should prioritize teamwork skills more t"
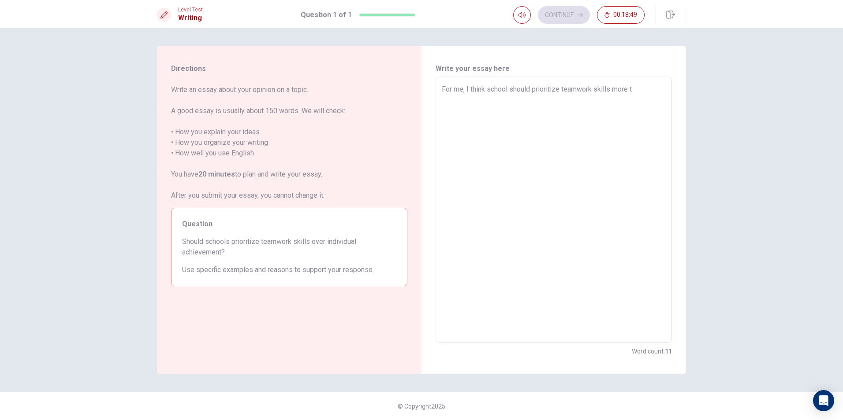
type textarea "x"
type textarea "For me, I think school should prioritize teamwork skills more th"
type textarea "x"
type textarea "For me, I think school should prioritize teamwork skills more tha"
type textarea "x"
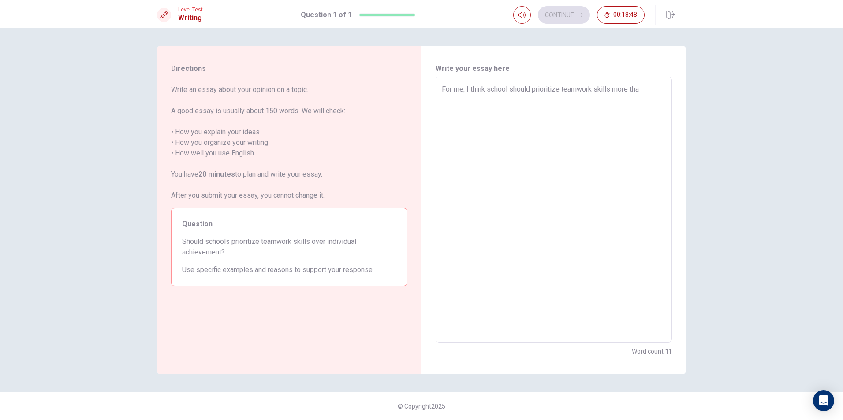
type textarea "For me, I think school should prioritize teamwork skills more than"
type textarea "x"
type textarea "For me, I think school should prioritize teamwork skills more than"
type textarea "x"
type textarea "For me, I think school should prioritize teamwork skills more than i"
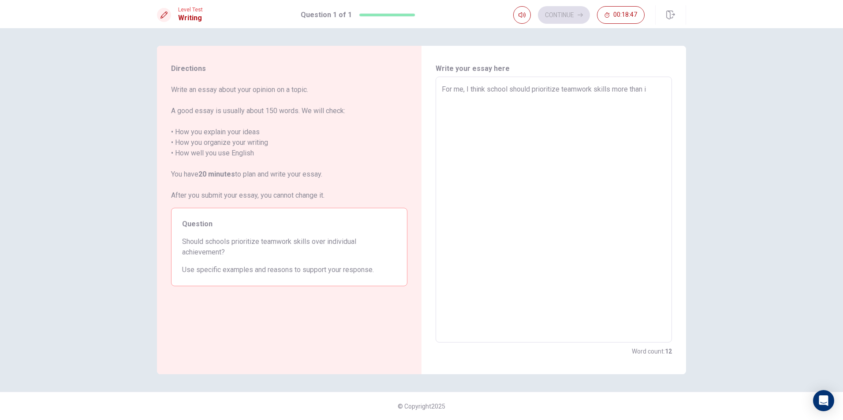
type textarea "x"
type textarea "For me, I think school should prioritize teamwork skills more than in"
type textarea "x"
type textarea "For me, I think school should prioritize teamwork skills more than ind"
type textarea "x"
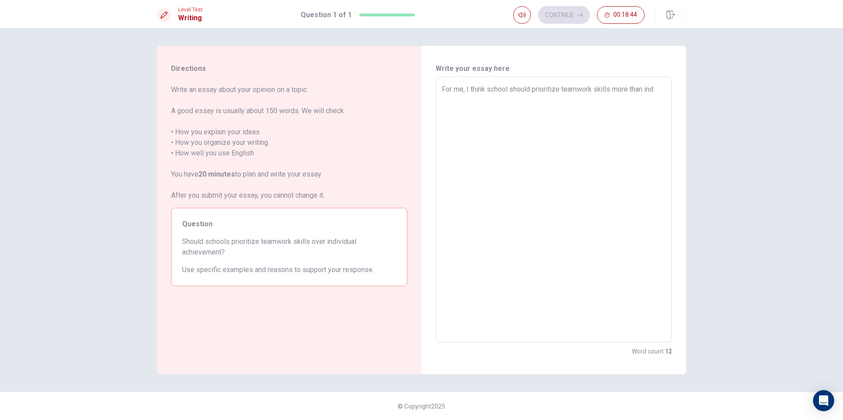
type textarea "For me, I think school should prioritize teamwork skills more than indi"
type textarea "x"
type textarea "For me, I think school should prioritize teamwork skills more than indiv"
type textarea "x"
type textarea "For me, I think school should prioritize teamwork skills more than indivi"
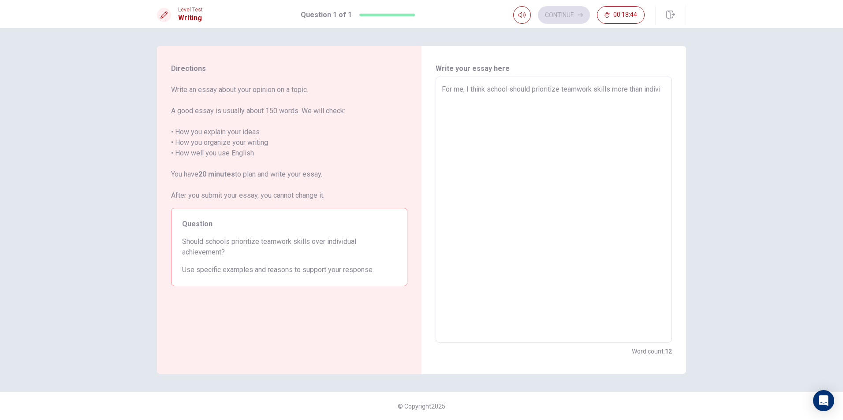
type textarea "x"
type textarea "For me, I think school should prioritize teamwork skills more than individ"
type textarea "x"
type textarea "For me, I think school should prioritize teamwork skills more than individu"
type textarea "x"
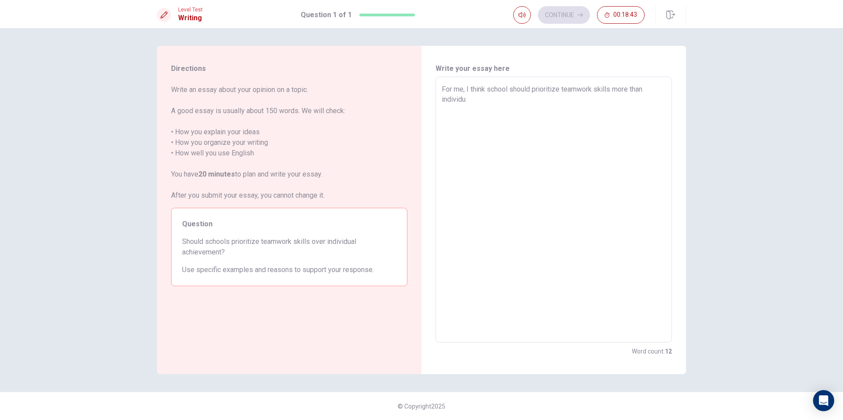
type textarea "For me, I think school should prioritize teamwork skills more than individua"
type textarea "x"
type textarea "For me, I think school should prioritize teamwork skills more than individual"
type textarea "x"
type textarea "For me, I think school should prioritize teamwork skills more than individual"
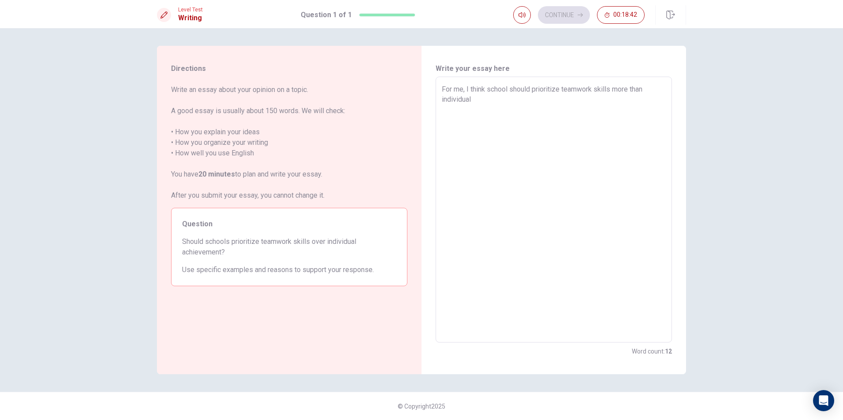
type textarea "x"
type textarea "For me, I think school should prioritize teamwork skills more than individual s"
type textarea "x"
type textarea "For me, I think school should prioritize teamwork skills more than individual sk"
type textarea "x"
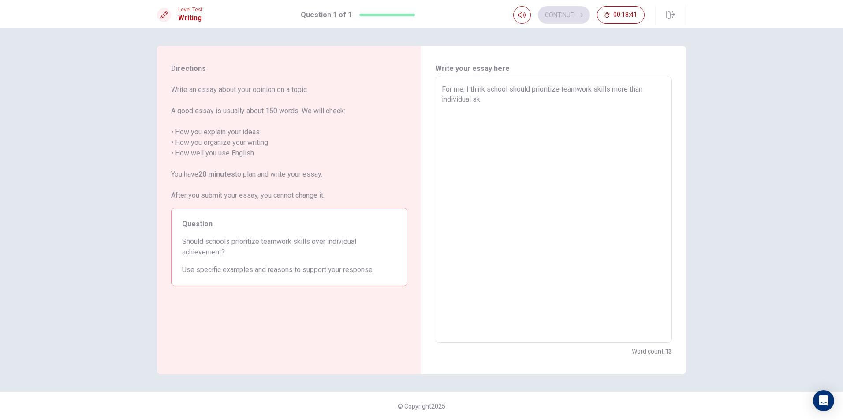
type textarea "For me, I think school should prioritize teamwork skills more than individual s…"
type textarea "x"
type textarea "For me, I think school should prioritize teamwork skills more than individual s…"
type textarea "x"
type textarea "For me, I think school should prioritize teamwork skills more than individual s…"
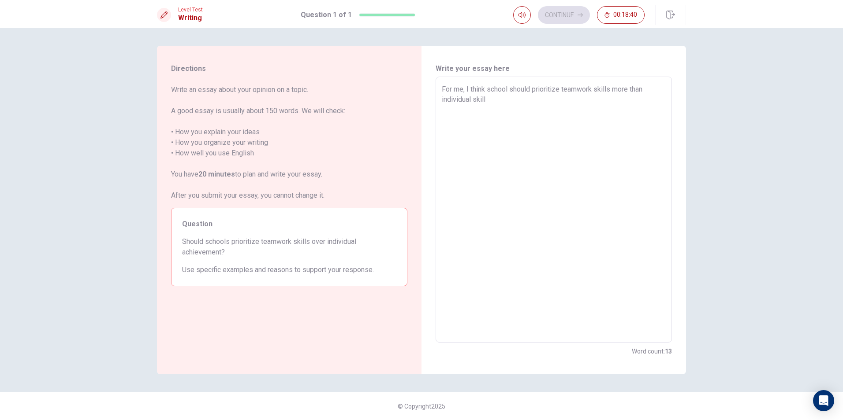
type textarea "x"
type textarea "For me, I think school should prioritize teamwork skills more than individual s…"
type textarea "x"
type textarea "For me, I think school should prioritize teamwork skills more than individual s…"
type textarea "x"
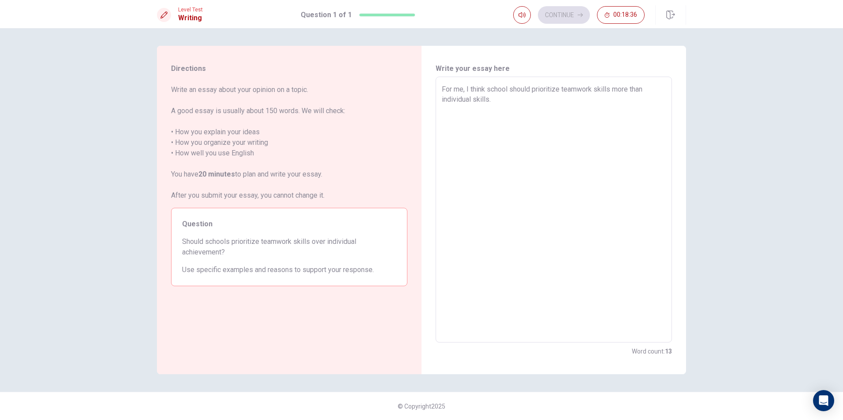
type textarea "For me, I think school should prioritize teamwork skills more than individual s…"
type textarea "x"
type textarea "For me, I think school should prioritize teamwork skills more than individual s…"
type textarea "x"
type textarea "For me, I think school should prioritize teamwork skills more than individual s…"
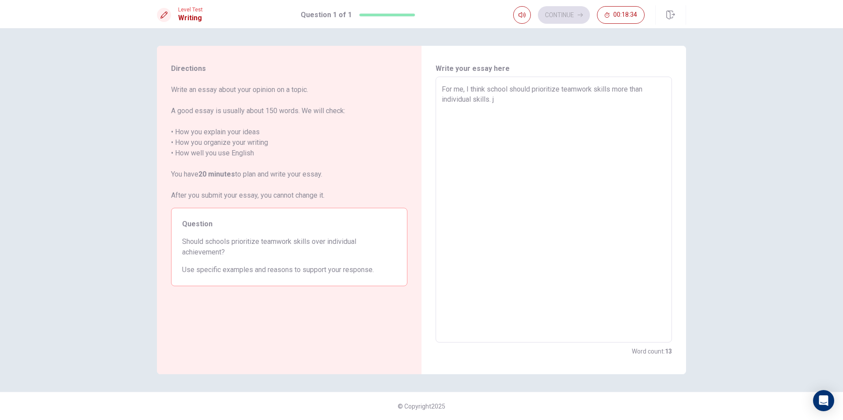
type textarea "x"
type textarea "For me, I think school should prioritize teamwork skills more than individual s…"
type textarea "x"
type textarea "For me, I think school should prioritize teamwork skills more than individual s…"
type textarea "x"
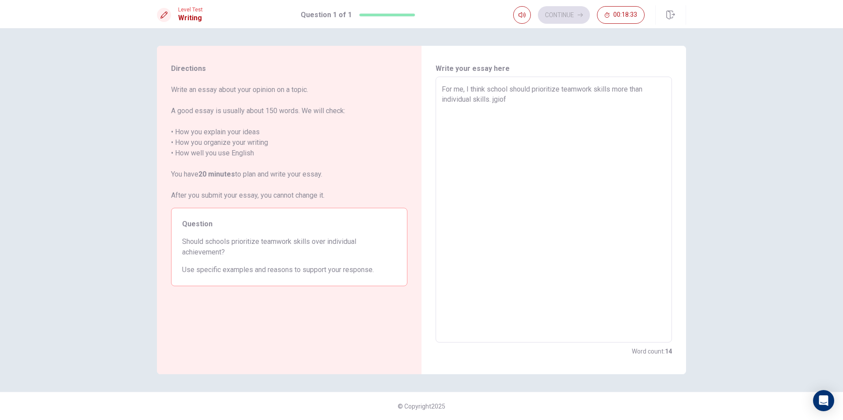
type textarea "For me, I think school should prioritize teamwork skills more than individual s…"
type textarea "x"
type textarea "For me, I think school should prioritize teamwork skills more than individual s…"
type textarea "x"
type textarea "For me, I think school should prioritize teamwork skills more than individual s…"
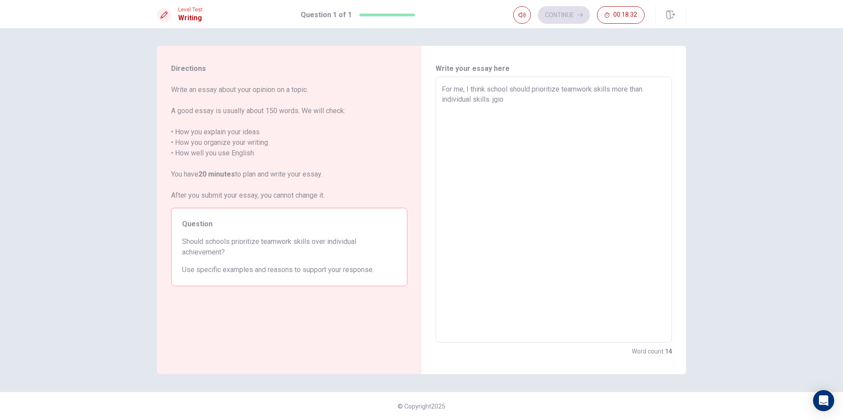
type textarea "x"
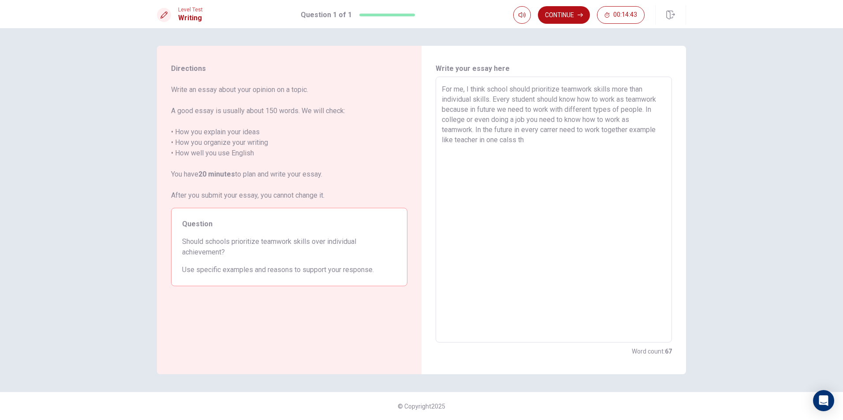
click at [479, 142] on textarea "For me, I think school should prioritize teamwork skills more than individual s…" at bounding box center [554, 210] width 224 height 252
click at [541, 145] on textarea "For me, I think school should prioritize teamwork skills more than individual s…" at bounding box center [554, 210] width 224 height 252
click at [645, 108] on textarea "For me, I think school should prioritize teamwork skills more than individual s…" at bounding box center [554, 210] width 224 height 252
click at [499, 162] on textarea "For me, I think school should prioritize teamwork skills more than individual s…" at bounding box center [554, 210] width 224 height 252
click at [515, 157] on textarea "For me, I think school should prioritize teamwork skills more than individual s…" at bounding box center [554, 210] width 224 height 252
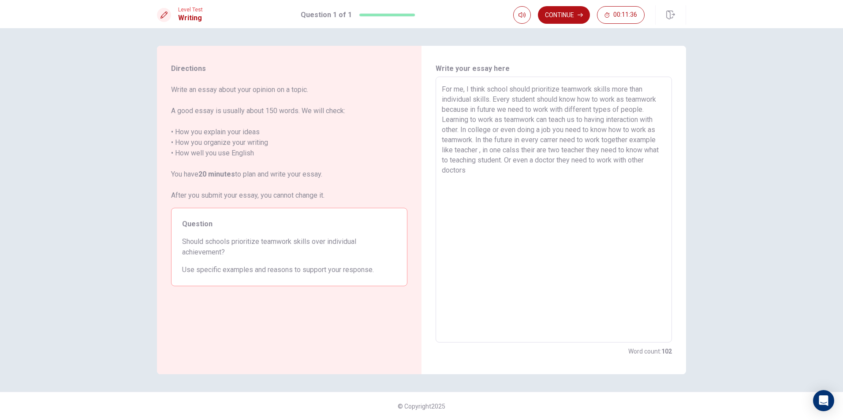
click at [535, 99] on textarea "For me, I think school should prioritize teamwork skills more than individual s…" at bounding box center [554, 210] width 224 height 252
drag, startPoint x: 461, startPoint y: 117, endPoint x: 476, endPoint y: 116, distance: 15.0
click at [461, 117] on textarea "For me, I think school should prioritize teamwork skills more than individual s…" at bounding box center [554, 210] width 224 height 252
click at [641, 150] on textarea "For me, I think school should prioritize teamwork skills more than individual s…" at bounding box center [554, 210] width 224 height 252
drag, startPoint x: 561, startPoint y: 159, endPoint x: 575, endPoint y: 159, distance: 13.7
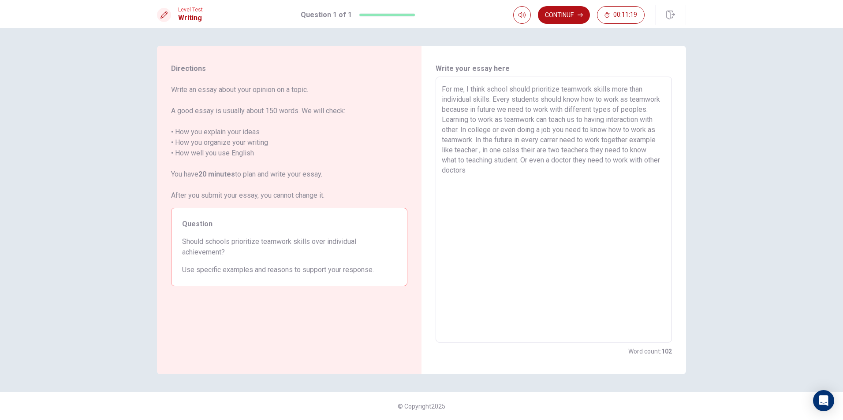
click at [561, 160] on textarea "For me, I think school should prioritize teamwork skills more than individual s…" at bounding box center [554, 210] width 224 height 252
click at [563, 161] on textarea "For me, I think school should prioritize teamwork skills more than individual s…" at bounding box center [554, 210] width 224 height 252
click at [537, 167] on textarea "For me, I think school should prioritize teamwork skills more than individual s…" at bounding box center [554, 210] width 224 height 252
drag, startPoint x: 605, startPoint y: 160, endPoint x: 570, endPoint y: 163, distance: 35.0
click at [570, 163] on textarea "For me, I think school should prioritize teamwork skills more than individual s…" at bounding box center [554, 210] width 224 height 252
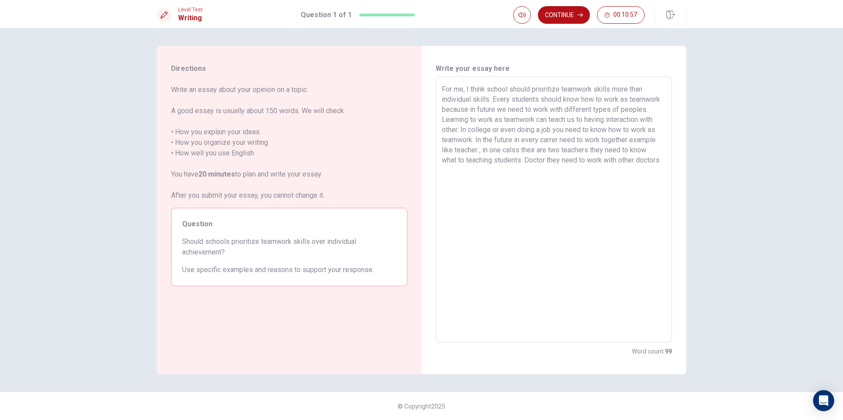
click at [522, 178] on textarea "For me, I think school should prioritize teamwork skills more than individual s…" at bounding box center [554, 210] width 224 height 252
drag, startPoint x: 557, startPoint y: 169, endPoint x: 620, endPoint y: 168, distance: 63.5
click at [559, 169] on textarea "For me, I think school should prioritize teamwork skills more than individual s…" at bounding box center [554, 210] width 224 height 252
click at [606, 173] on textarea "For me, I think school should prioritize teamwork skills more than individual s…" at bounding box center [554, 210] width 224 height 252
click at [619, 171] on textarea "For me, I think school should prioritize teamwork skills more than individual s…" at bounding box center [554, 210] width 224 height 252
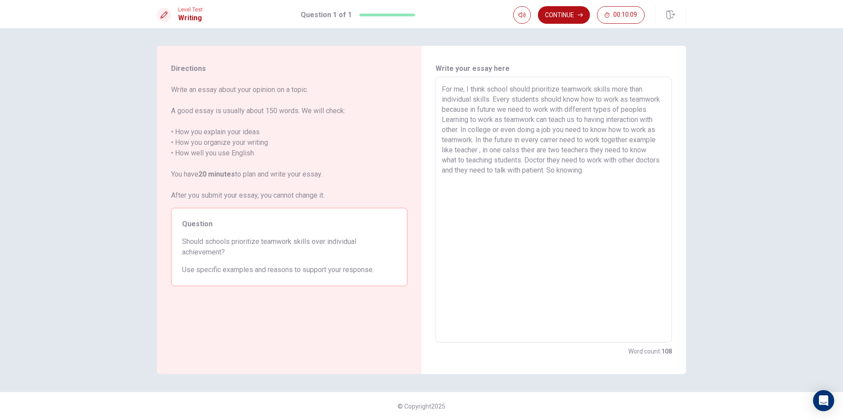
click at [623, 171] on textarea "For me, I think school should prioritize teamwork skills more than individual s…" at bounding box center [554, 210] width 224 height 252
click at [639, 169] on textarea "For me, I think school should prioritize teamwork skills more than individual s…" at bounding box center [554, 210] width 224 height 252
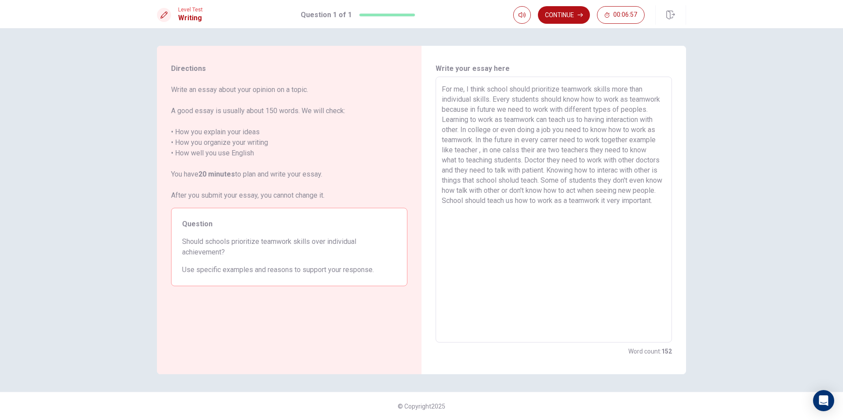
click at [536, 151] on textarea "For me, I think school should prioritize teamwork skills more than individual s…" at bounding box center [554, 210] width 224 height 252
click at [554, 211] on textarea "For me, I think school should prioritize teamwork skills more than individual s…" at bounding box center [554, 210] width 224 height 252
click at [572, 152] on textarea "For me, I think school should prioritize teamwork skills more than individual s…" at bounding box center [554, 210] width 224 height 252
click at [707, 135] on div "Directions Write an essay about your opinion on a topic. A good essay is usuall…" at bounding box center [421, 224] width 843 height 392
click at [570, 19] on button "Continue" at bounding box center [564, 15] width 52 height 18
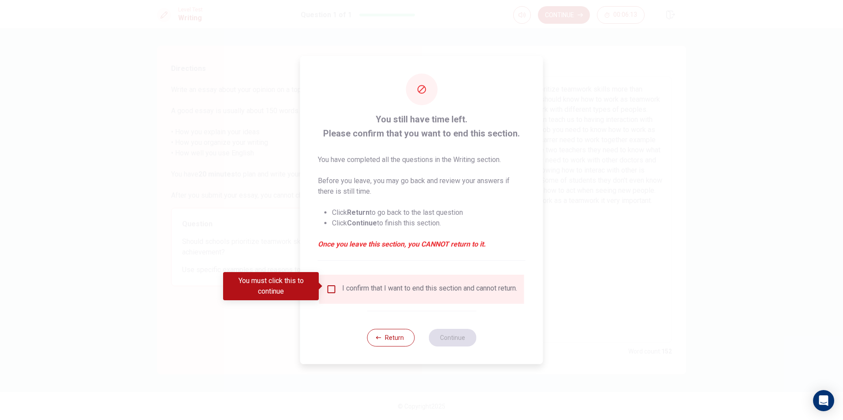
click at [329, 293] on div "I confirm that I want to end this section and cannot return." at bounding box center [421, 289] width 191 height 11
click at [334, 280] on div "I confirm that I want to end this section and cannot return." at bounding box center [421, 289] width 205 height 29
click at [332, 284] on input "You must click this to continue" at bounding box center [331, 289] width 11 height 11
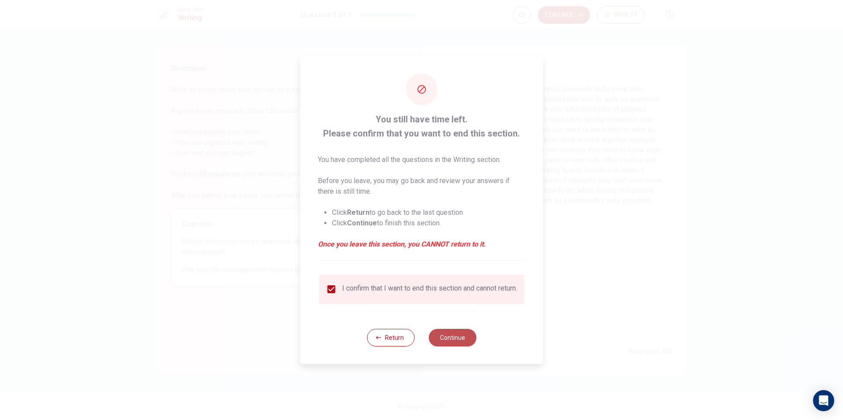
click at [443, 344] on button "Continue" at bounding box center [452, 338] width 48 height 18
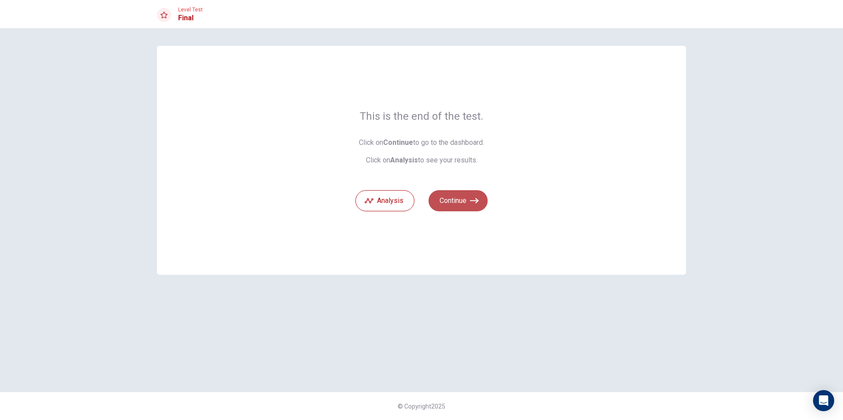
click at [450, 208] on button "Continue" at bounding box center [457, 200] width 59 height 21
